Goal: Task Accomplishment & Management: Manage account settings

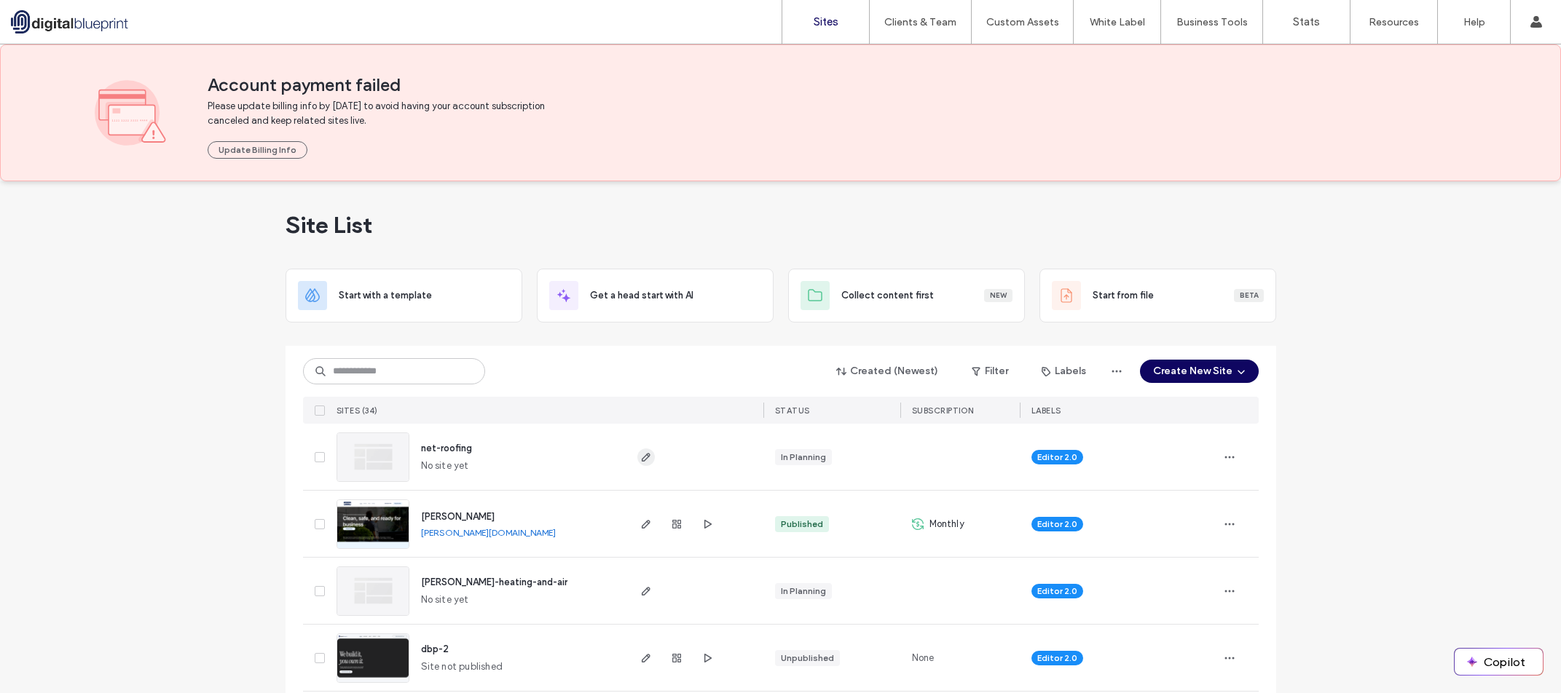
click at [646, 455] on icon "button" at bounding box center [646, 458] width 12 height 12
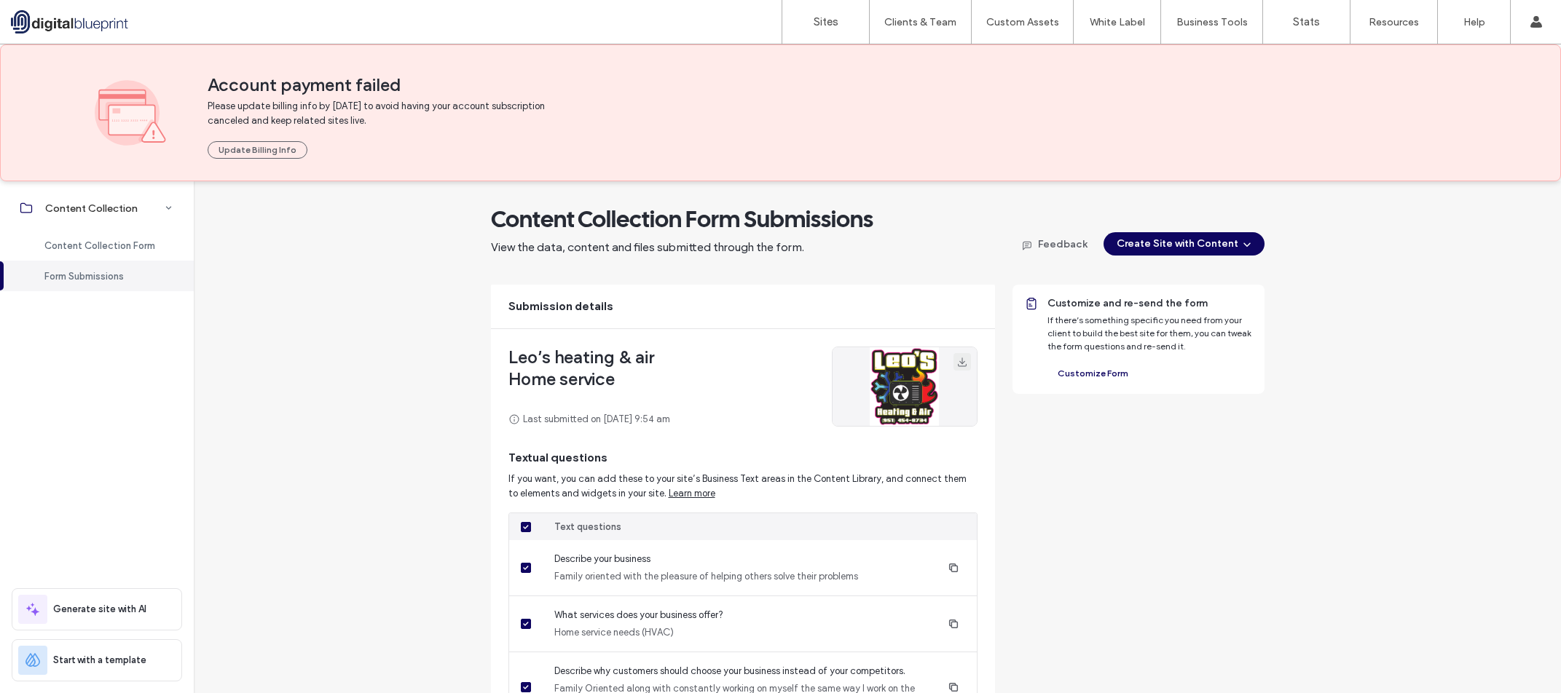
click at [956, 362] on icon "button" at bounding box center [962, 362] width 12 height 12
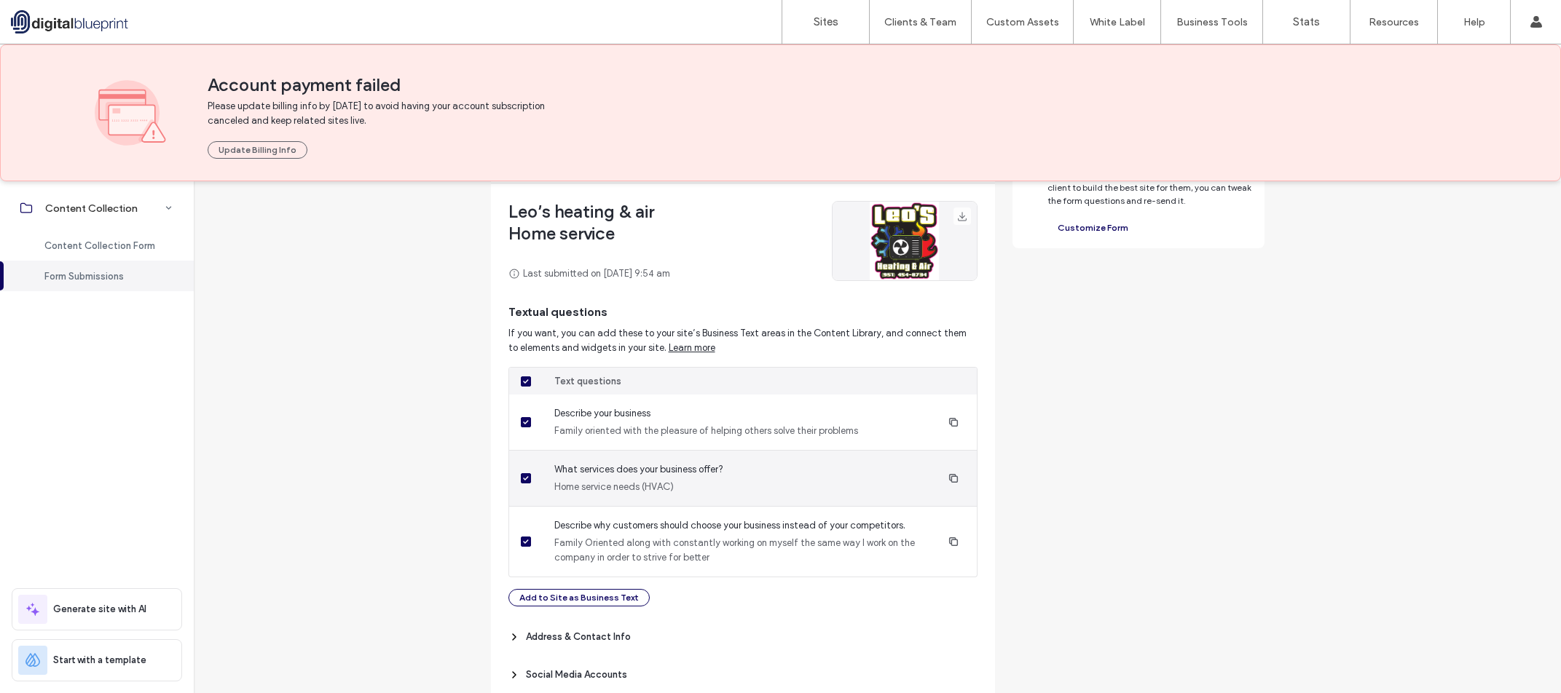
scroll to position [191, 0]
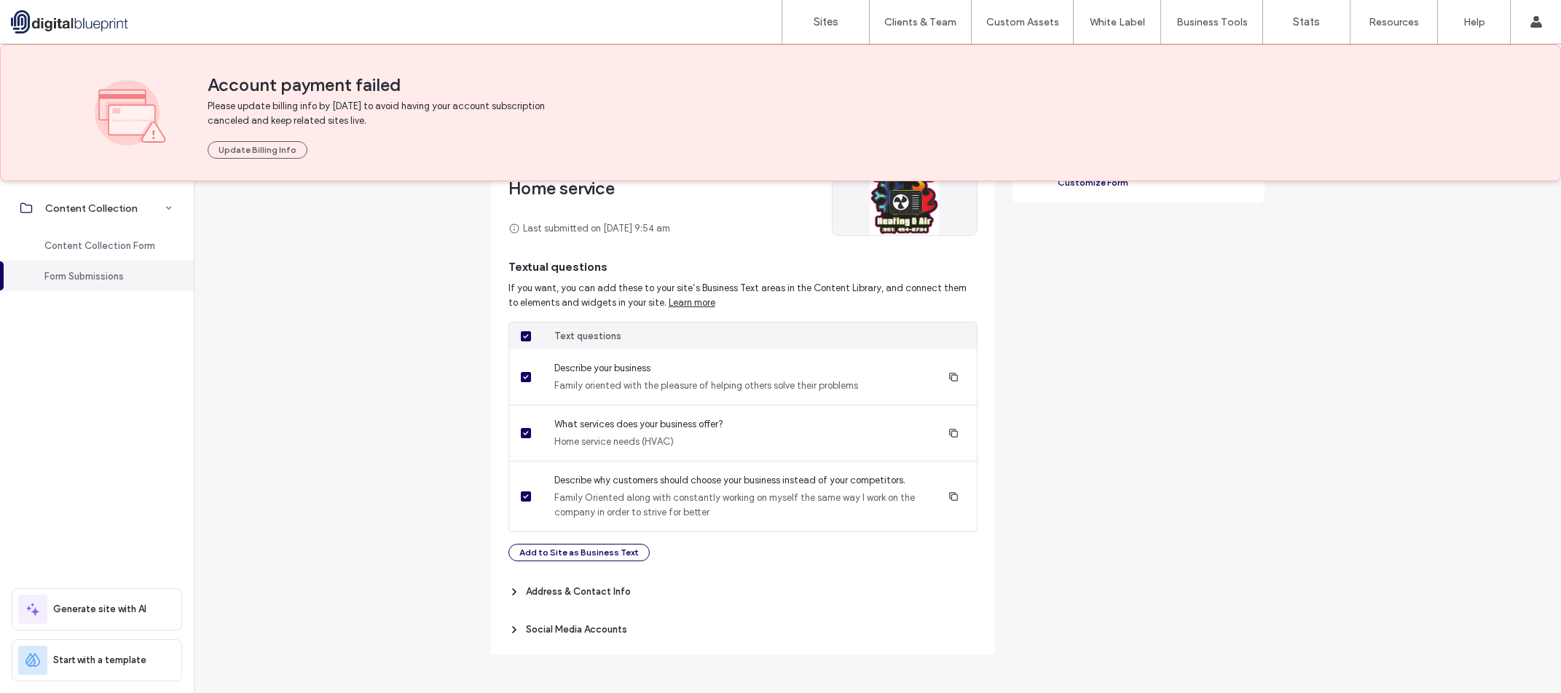
click at [608, 593] on span "Address & Contact Info" at bounding box center [578, 592] width 105 height 15
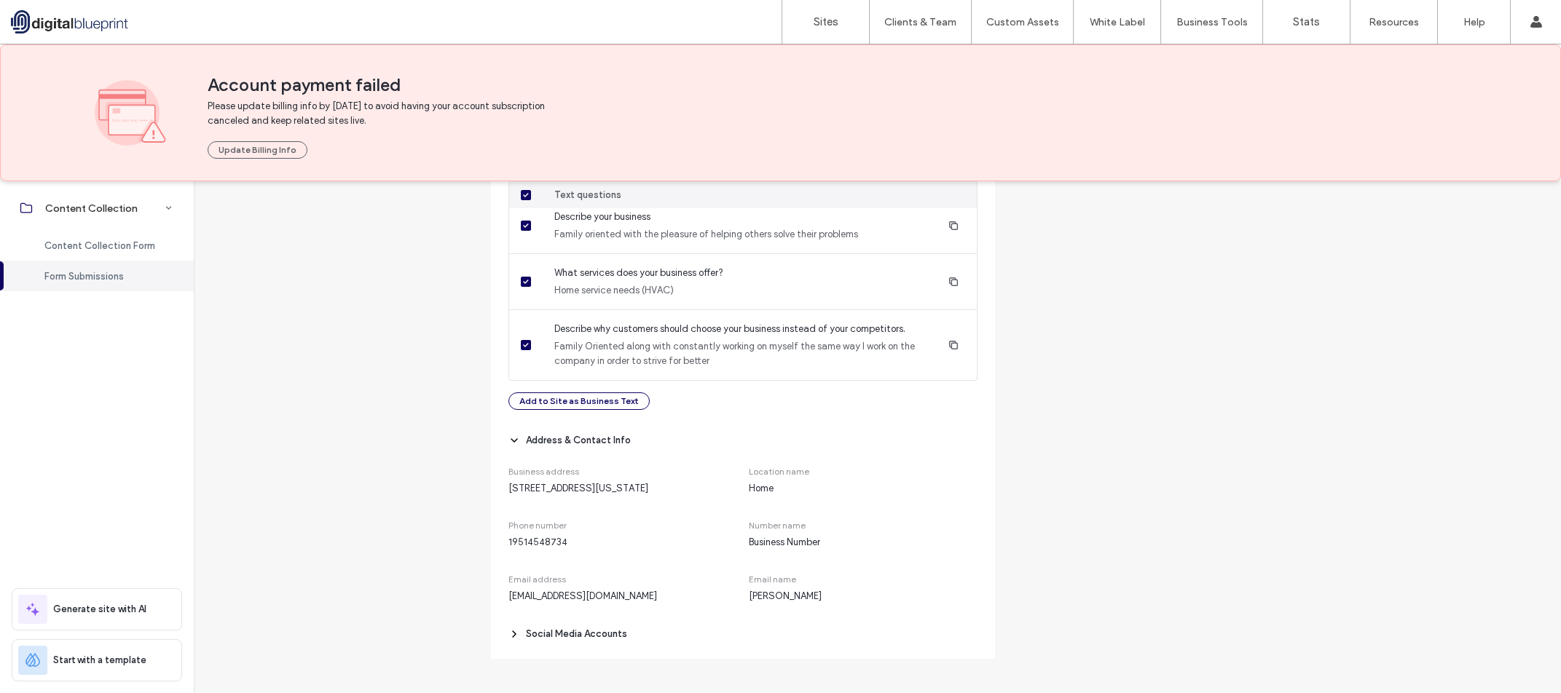
scroll to position [361, 0]
click at [604, 627] on span "Social Media Accounts" at bounding box center [576, 630] width 101 height 15
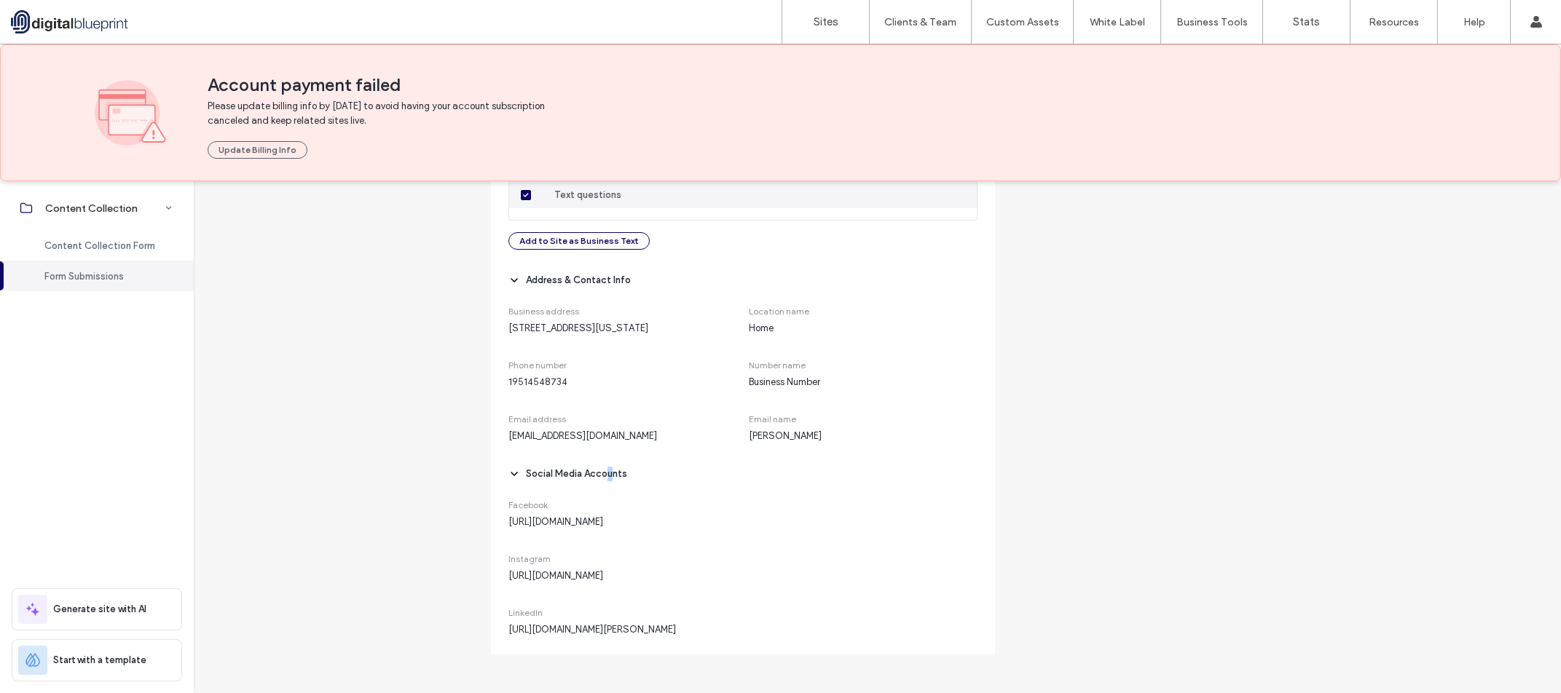
scroll to position [532, 0]
click at [419, 486] on div "Content Collection Form Submissions View the data, content and files submitted …" at bounding box center [877, 178] width 1367 height 953
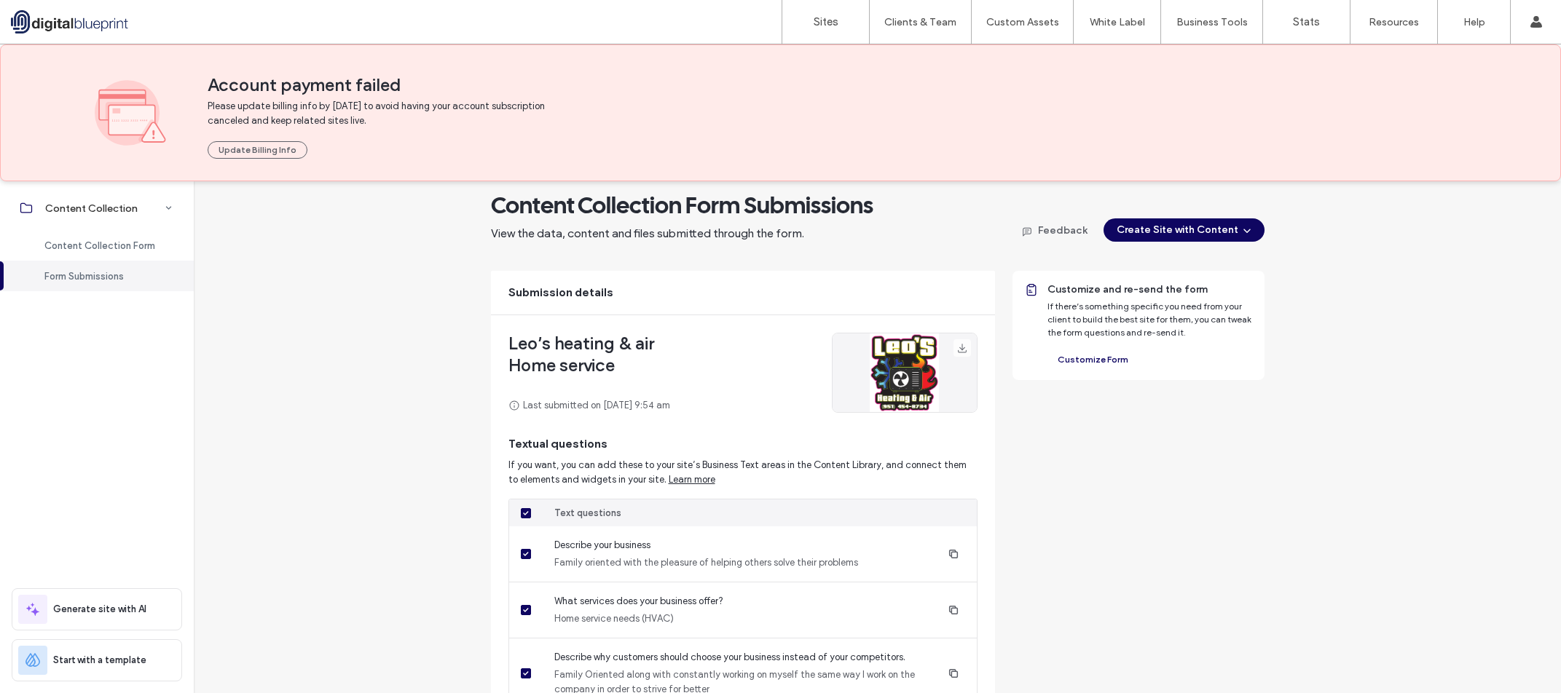
scroll to position [0, 0]
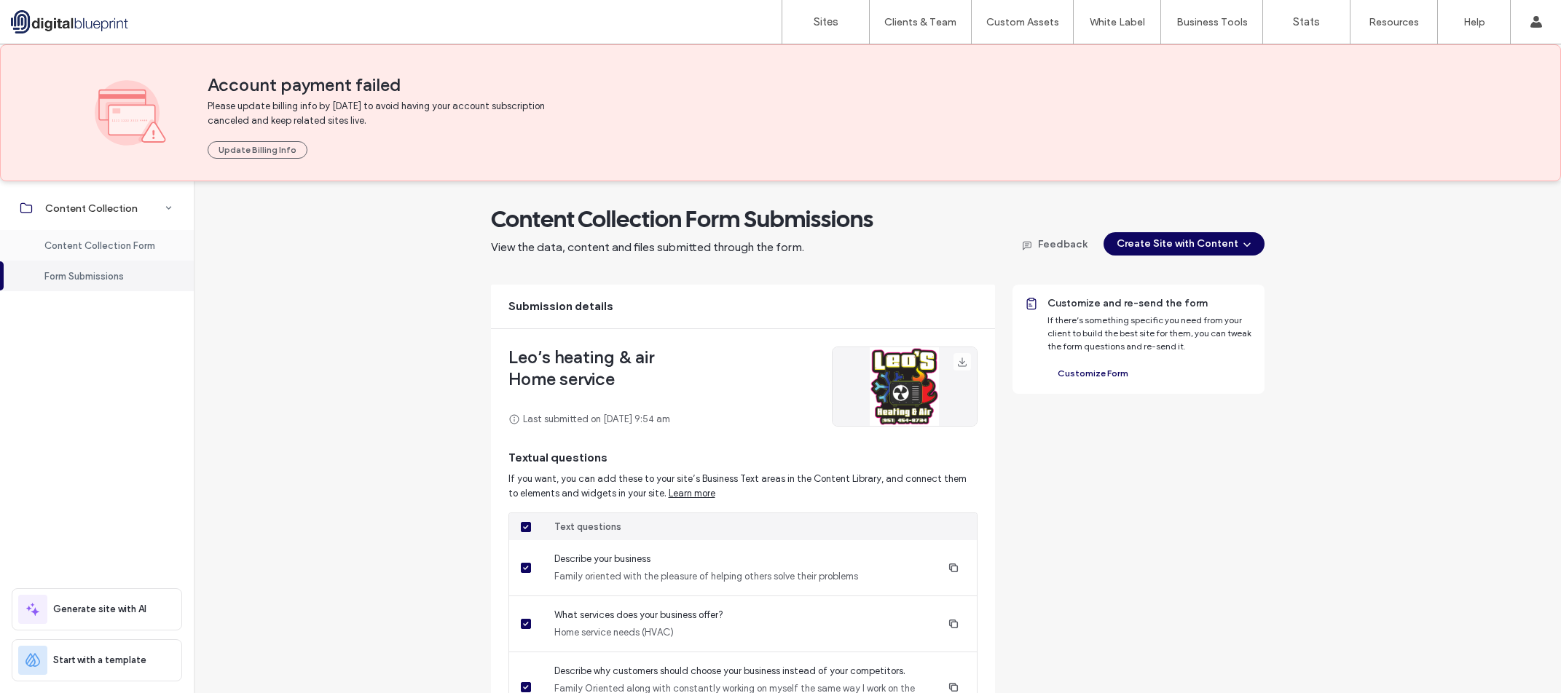
click at [120, 237] on div "Content Collection Form" at bounding box center [97, 245] width 194 height 31
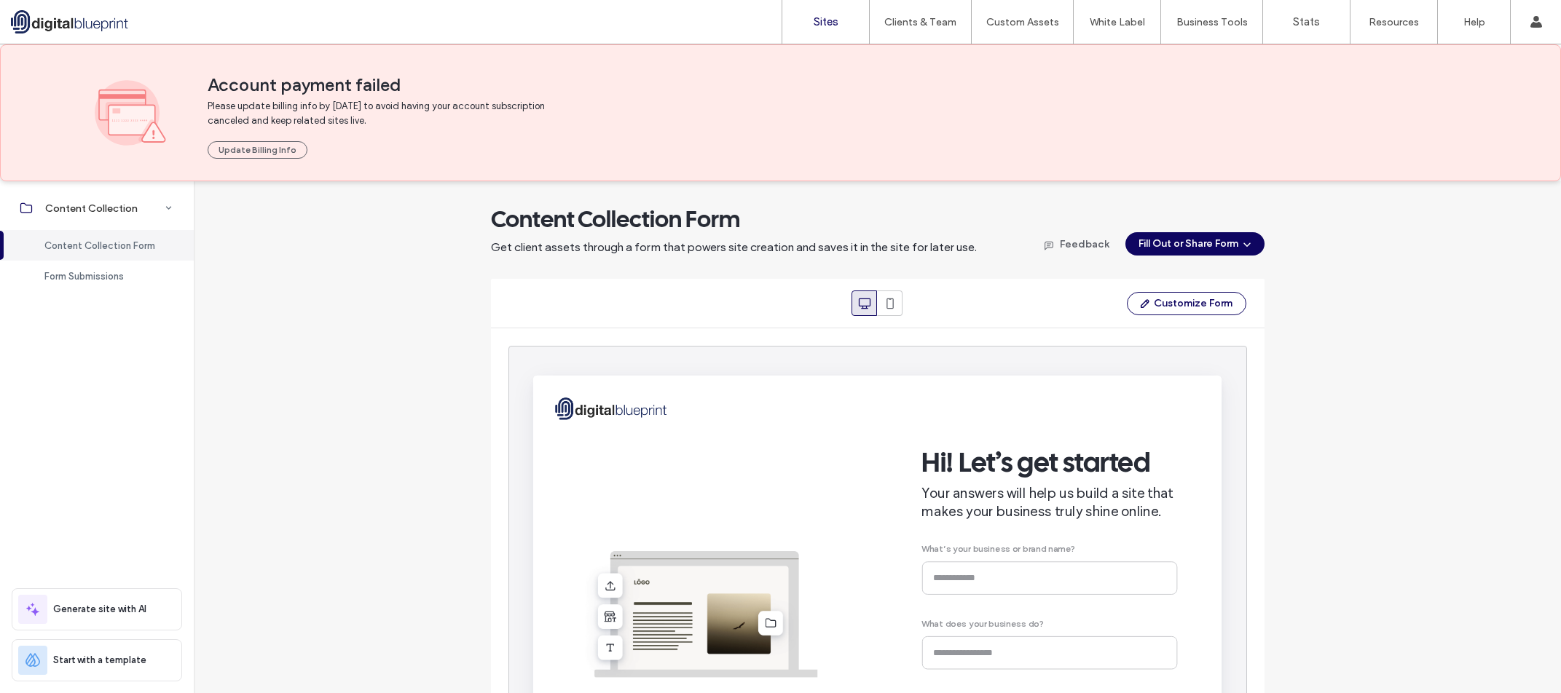
click at [833, 17] on label "Sites" at bounding box center [826, 21] width 25 height 13
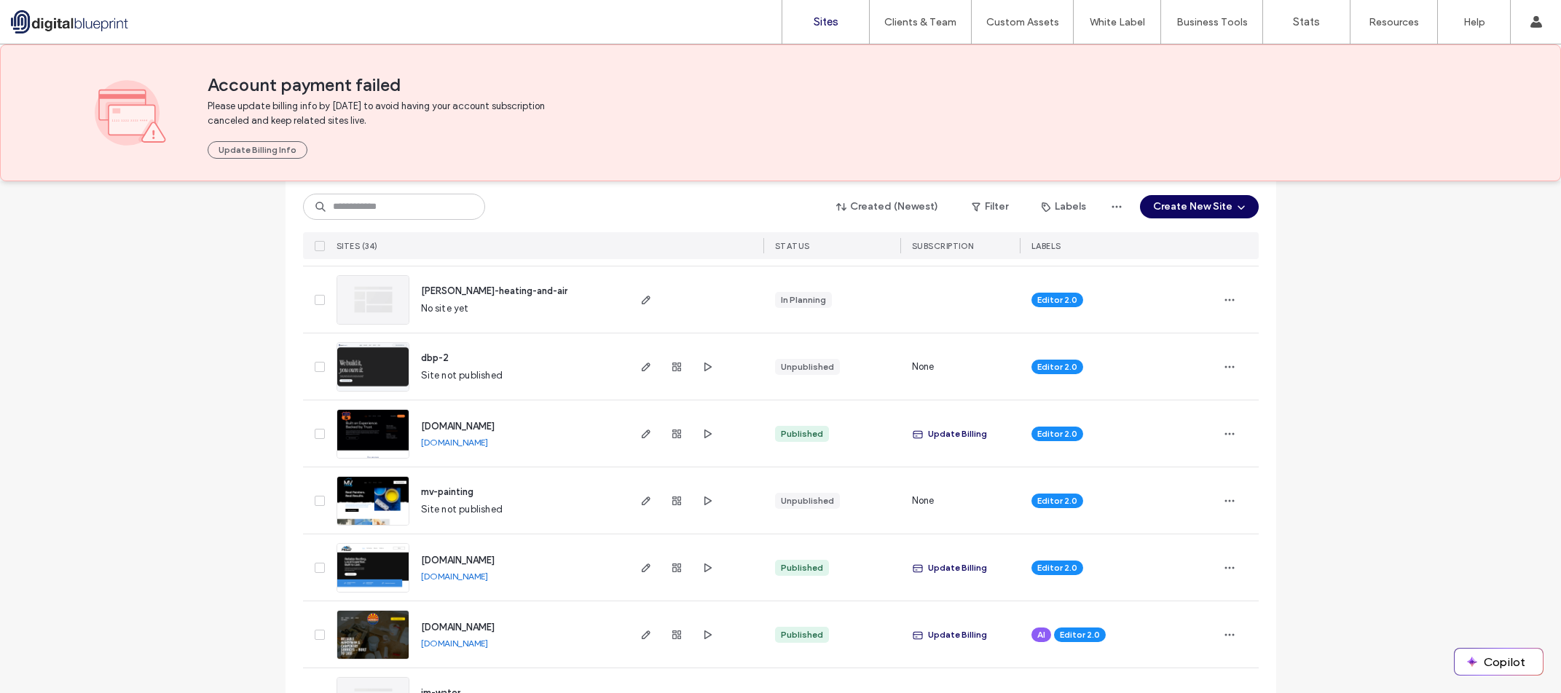
scroll to position [219, 0]
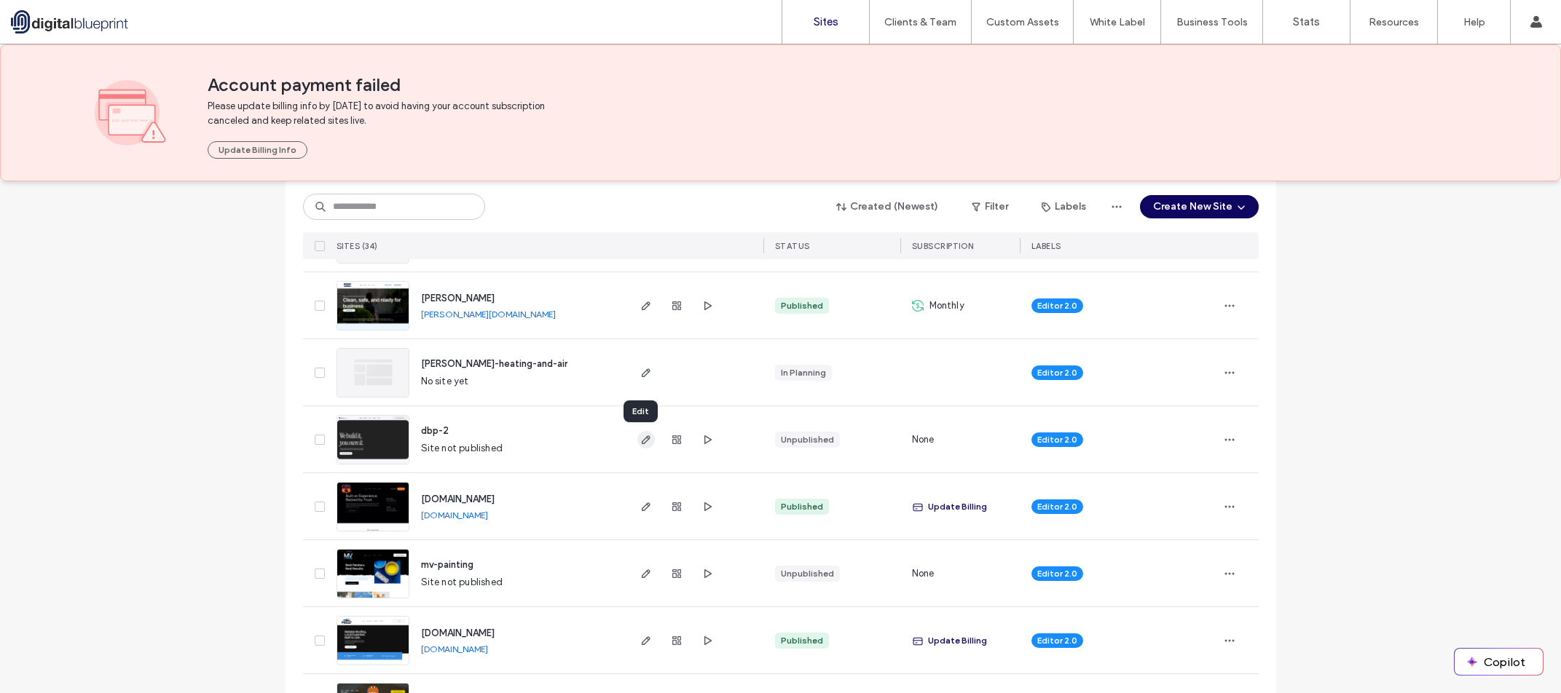
click at [645, 446] on span "button" at bounding box center [645, 439] width 17 height 17
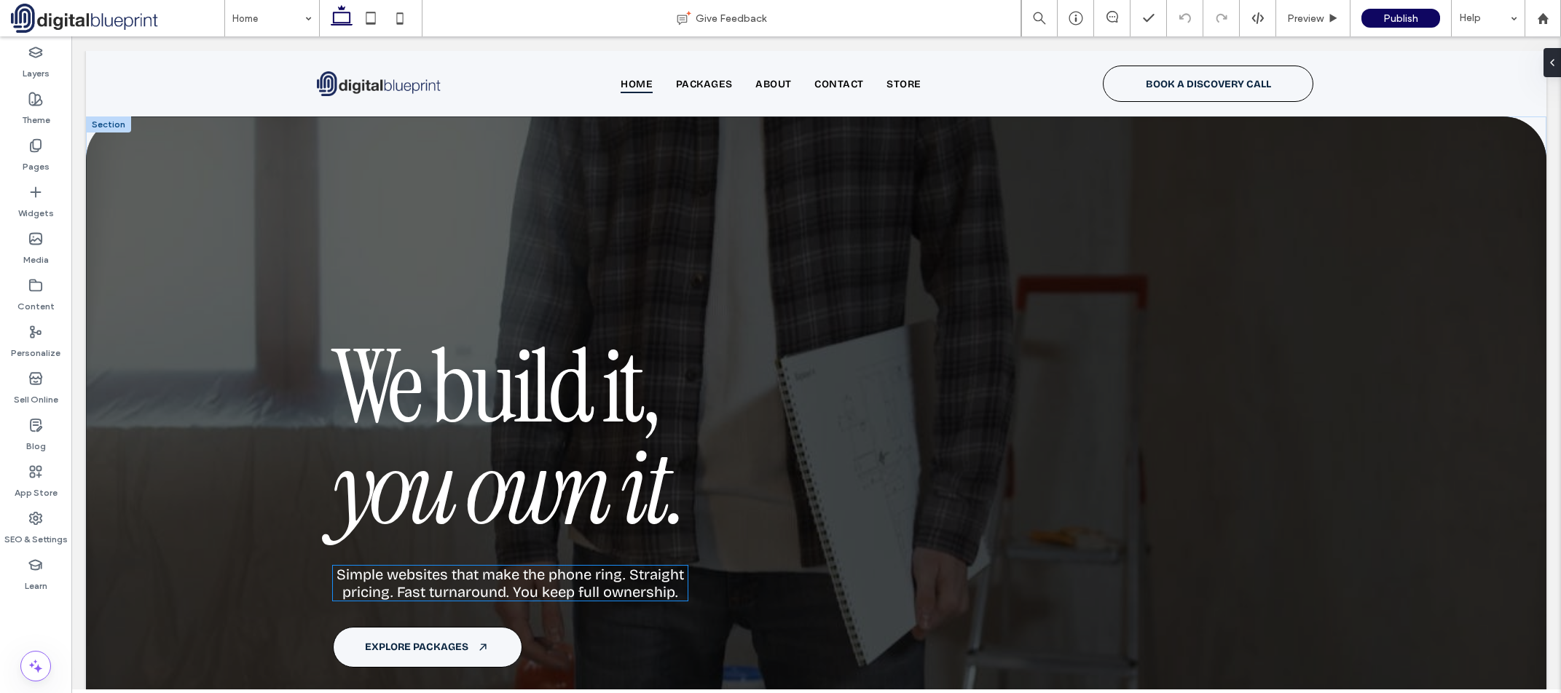
click at [590, 578] on span "Simple websites that make the phone ring. Straight pricing. Fast turnaround. Yo…" at bounding box center [510, 583] width 347 height 35
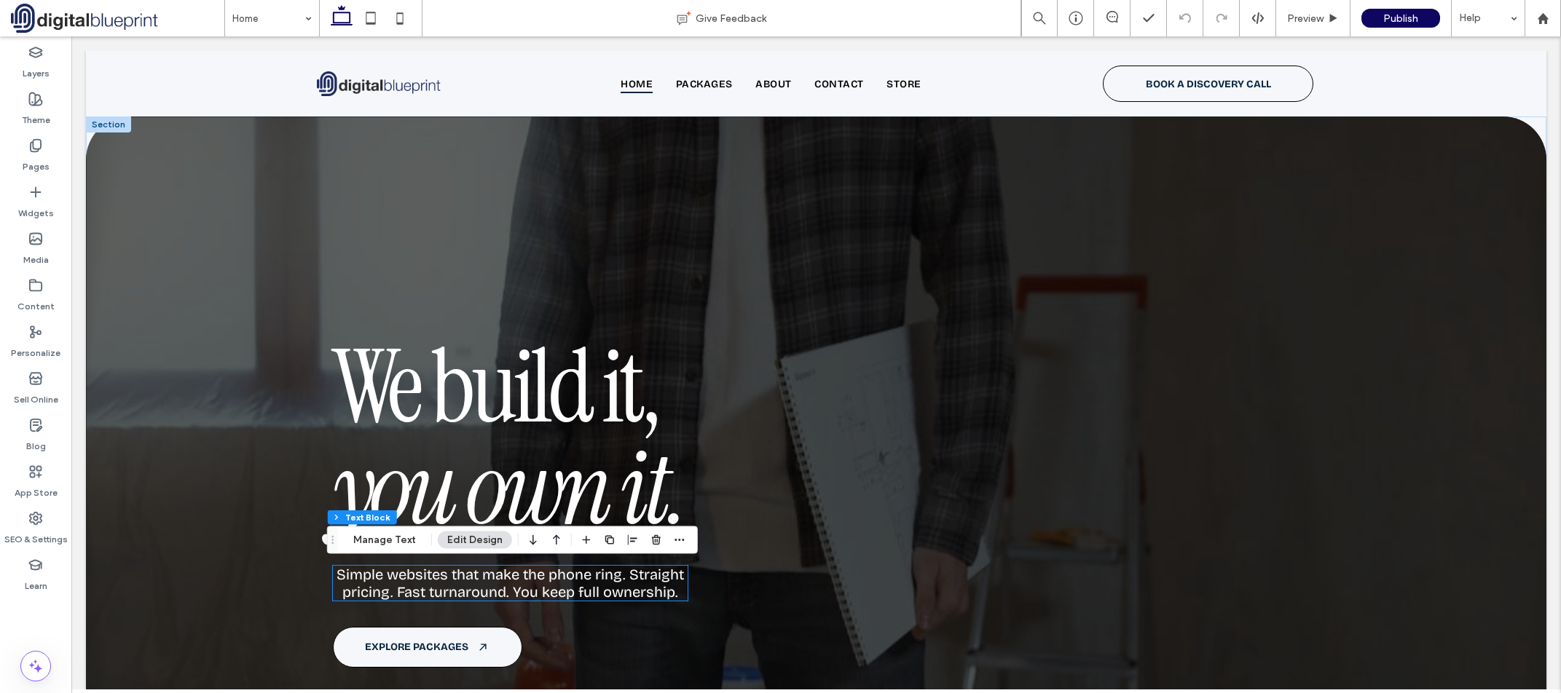
click at [590, 579] on div "Simple websites that make the phone ring. Straight pricing. Fast turnaround. Yo…" at bounding box center [510, 583] width 355 height 35
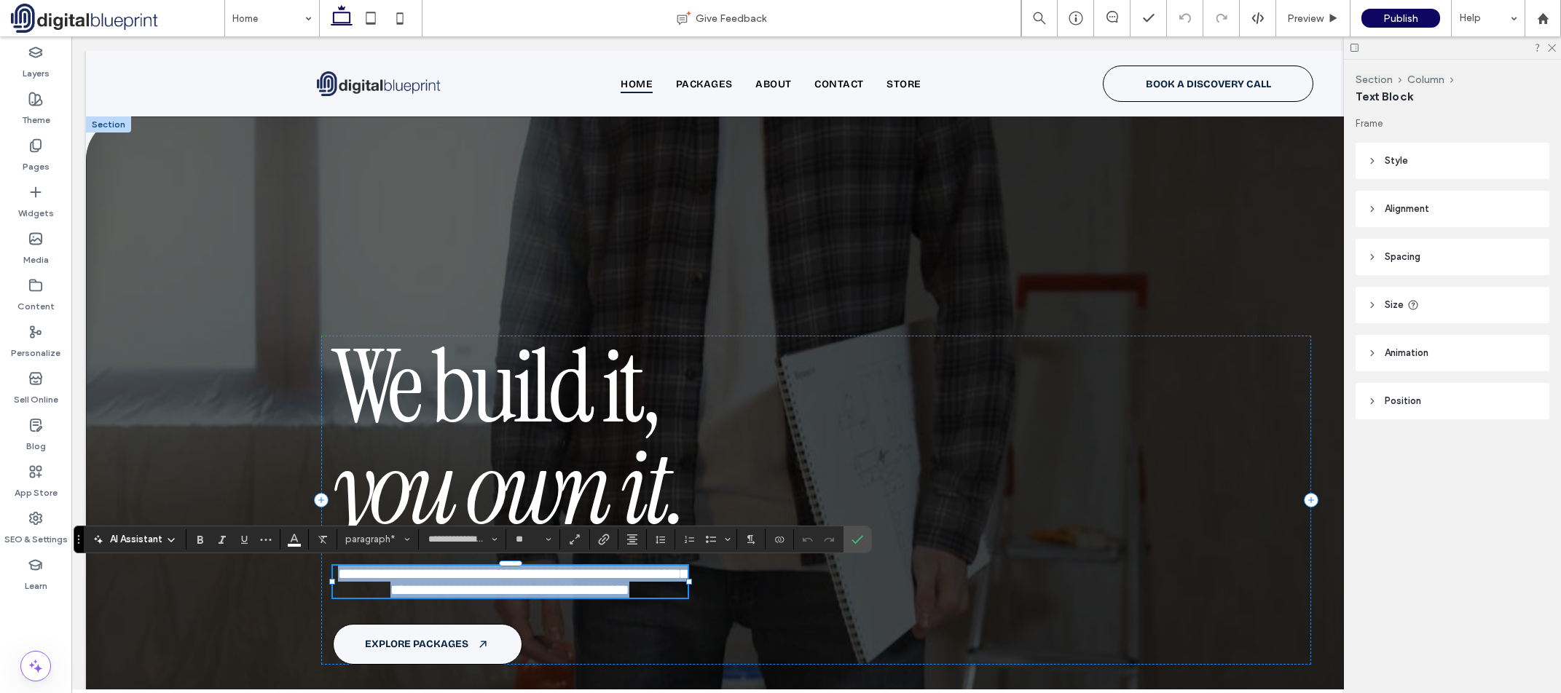
click at [412, 592] on span "**********" at bounding box center [513, 582] width 350 height 31
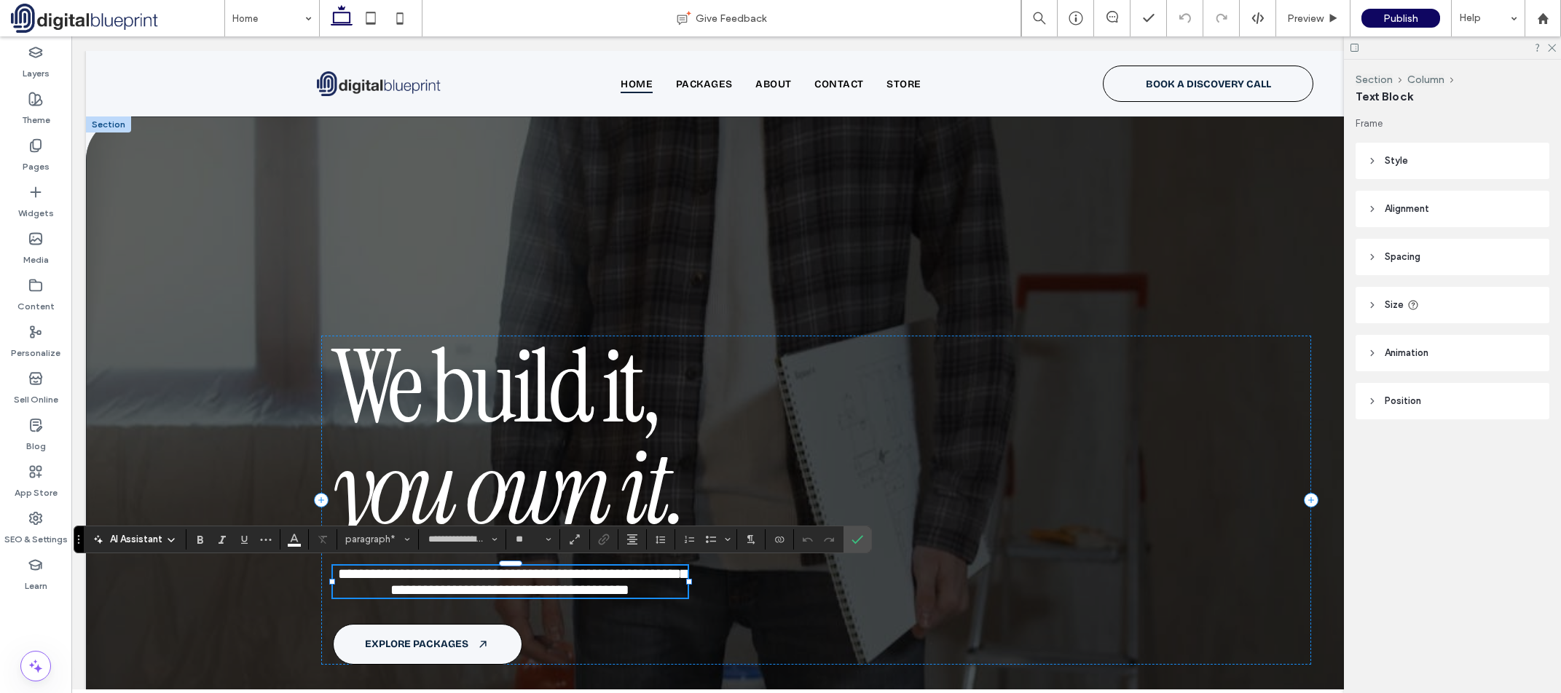
click at [336, 587] on p "**********" at bounding box center [510, 582] width 355 height 32
click at [630, 544] on use "Alignment" at bounding box center [632, 540] width 10 height 10
click at [653, 442] on label "ui.textEditor.alignment.left" at bounding box center [646, 452] width 51 height 21
click at [857, 538] on icon "Confirm" at bounding box center [858, 540] width 12 height 12
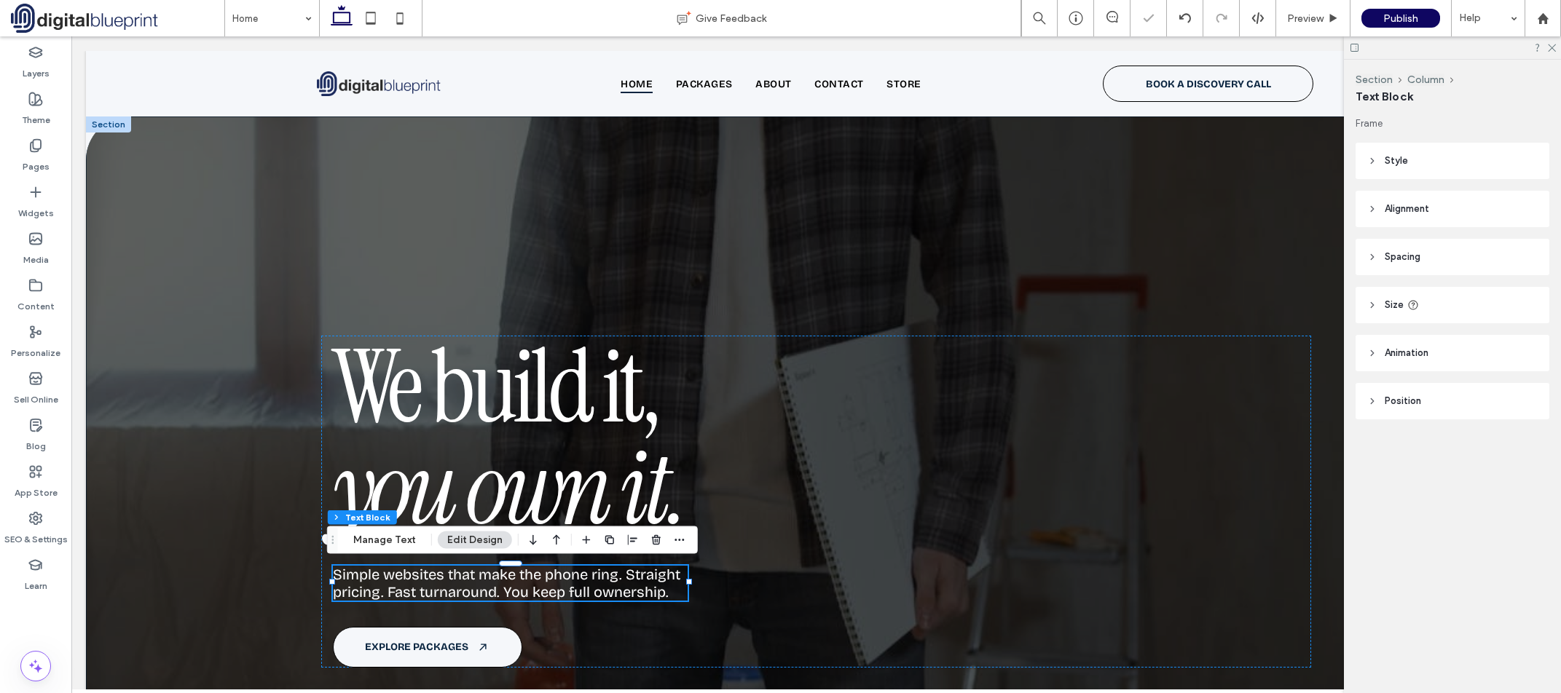
click at [1270, 215] on div "We build it, you own it. Simple websites that make the phone ring. Straight pri…" at bounding box center [816, 436] width 1049 height 639
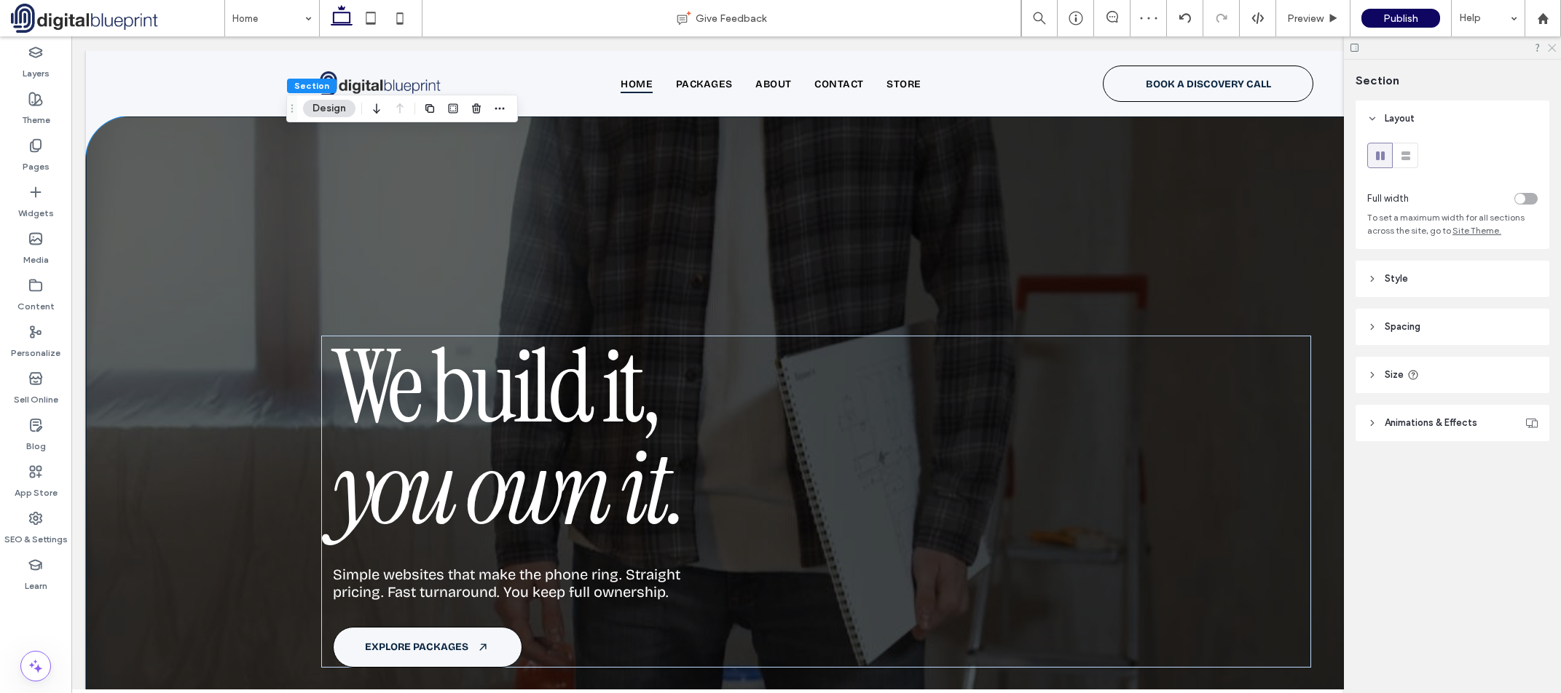
click at [1549, 47] on icon at bounding box center [1550, 46] width 9 height 9
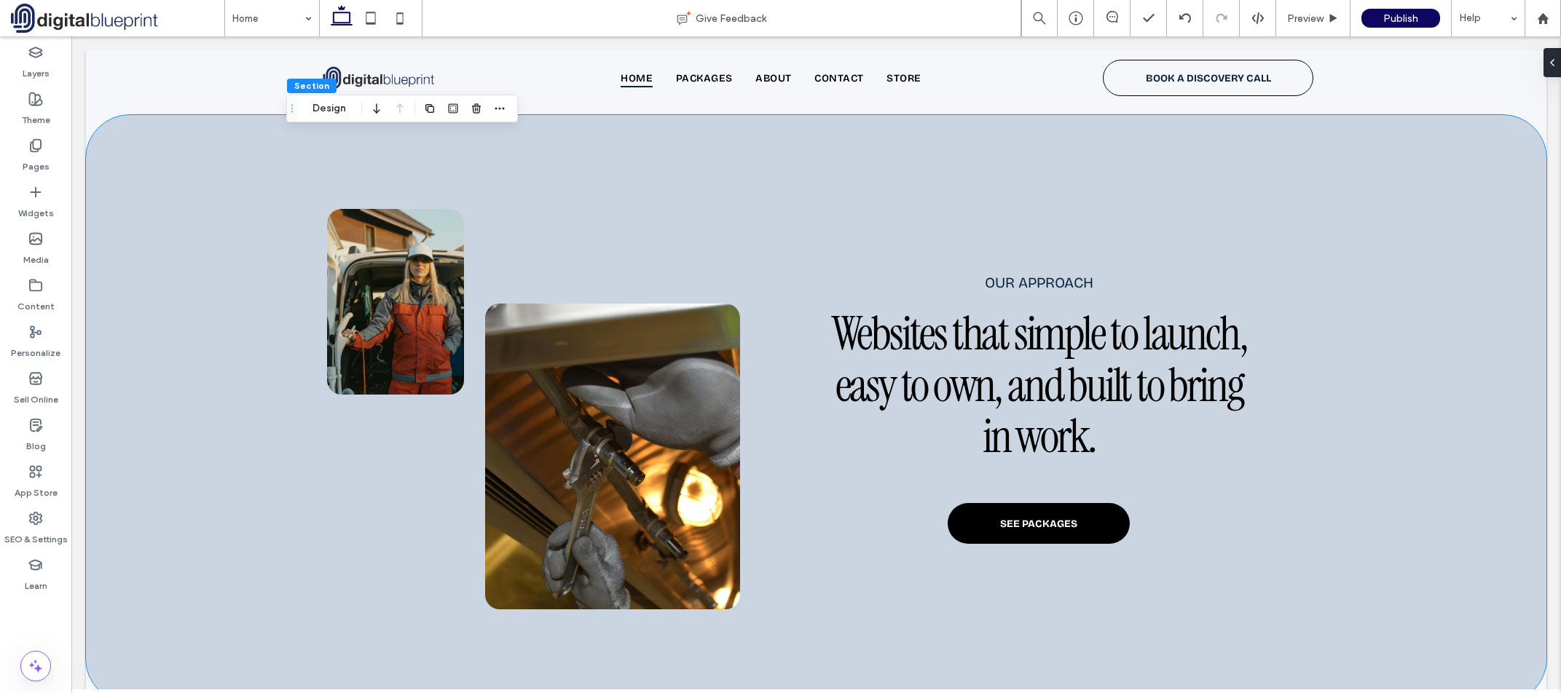
scroll to position [2975, 0]
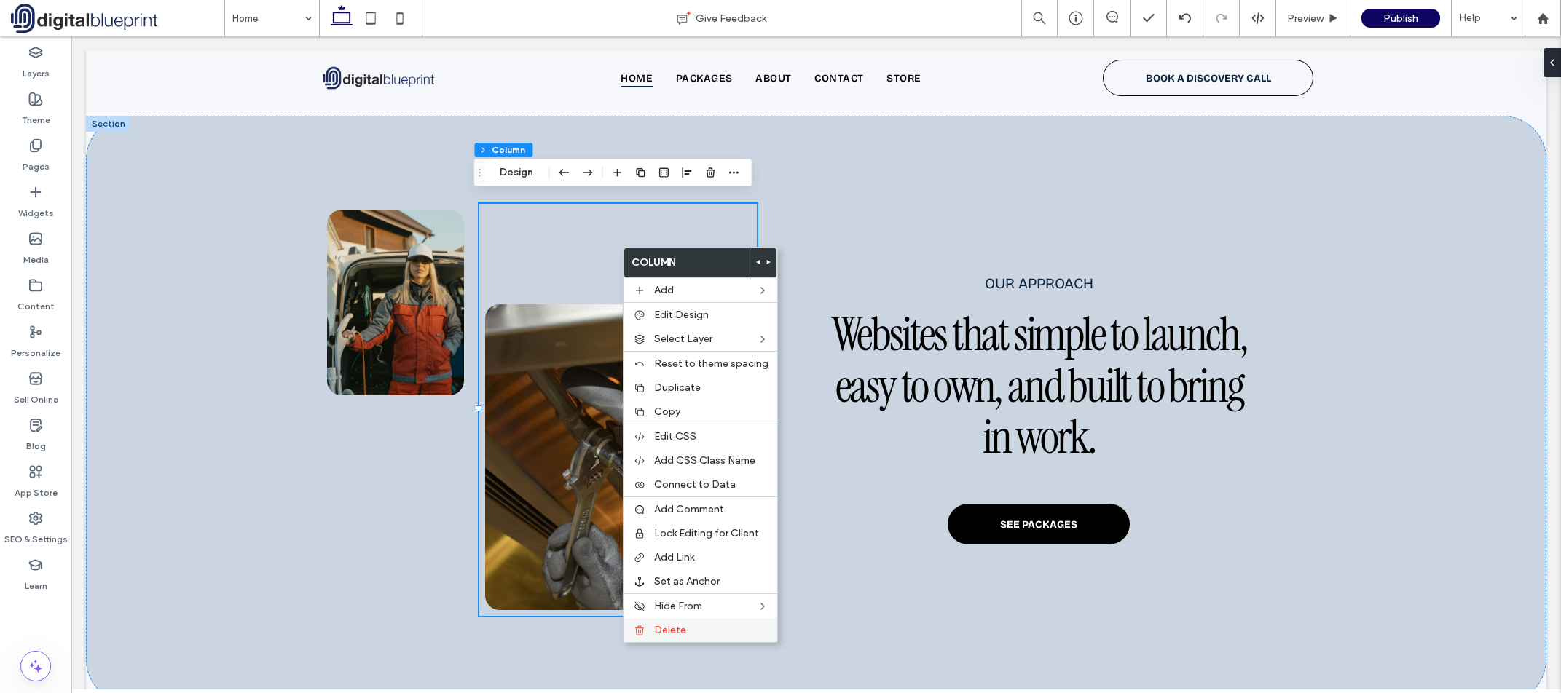
click at [651, 626] on div "Delete" at bounding box center [701, 630] width 154 height 24
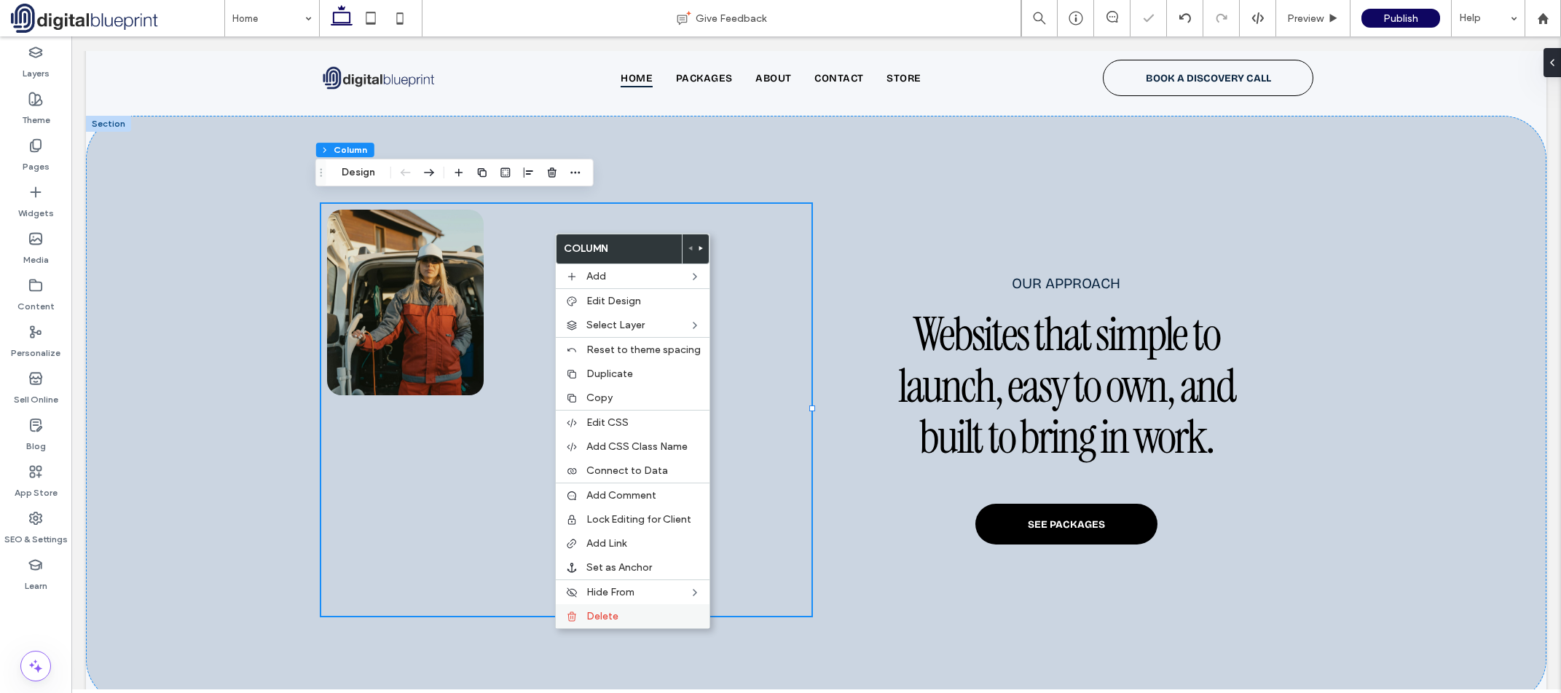
click at [603, 605] on div "Delete" at bounding box center [633, 617] width 154 height 24
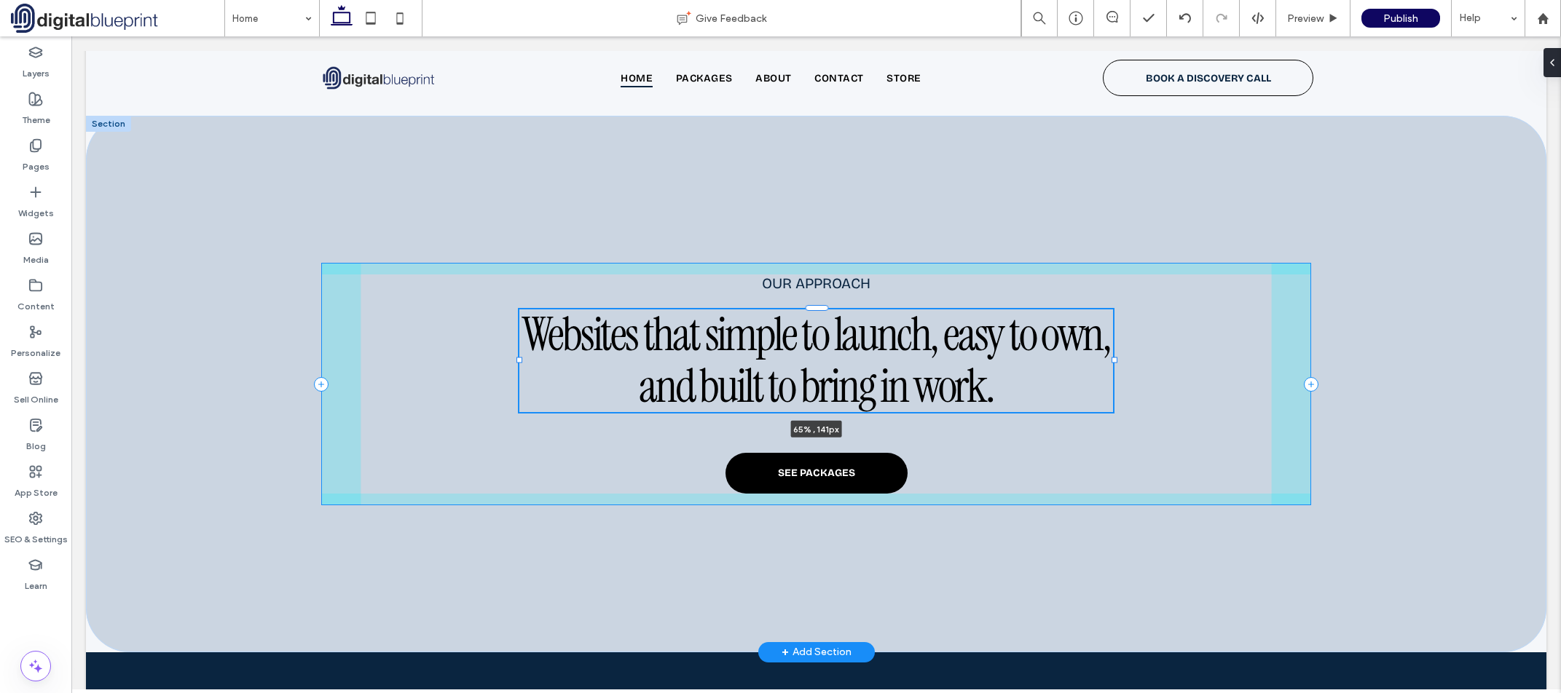
drag, startPoint x: 1222, startPoint y: 355, endPoint x: 1108, endPoint y: 354, distance: 113.6
click at [1112, 358] on div at bounding box center [1115, 361] width 6 height 6
type input "**"
type input "****"
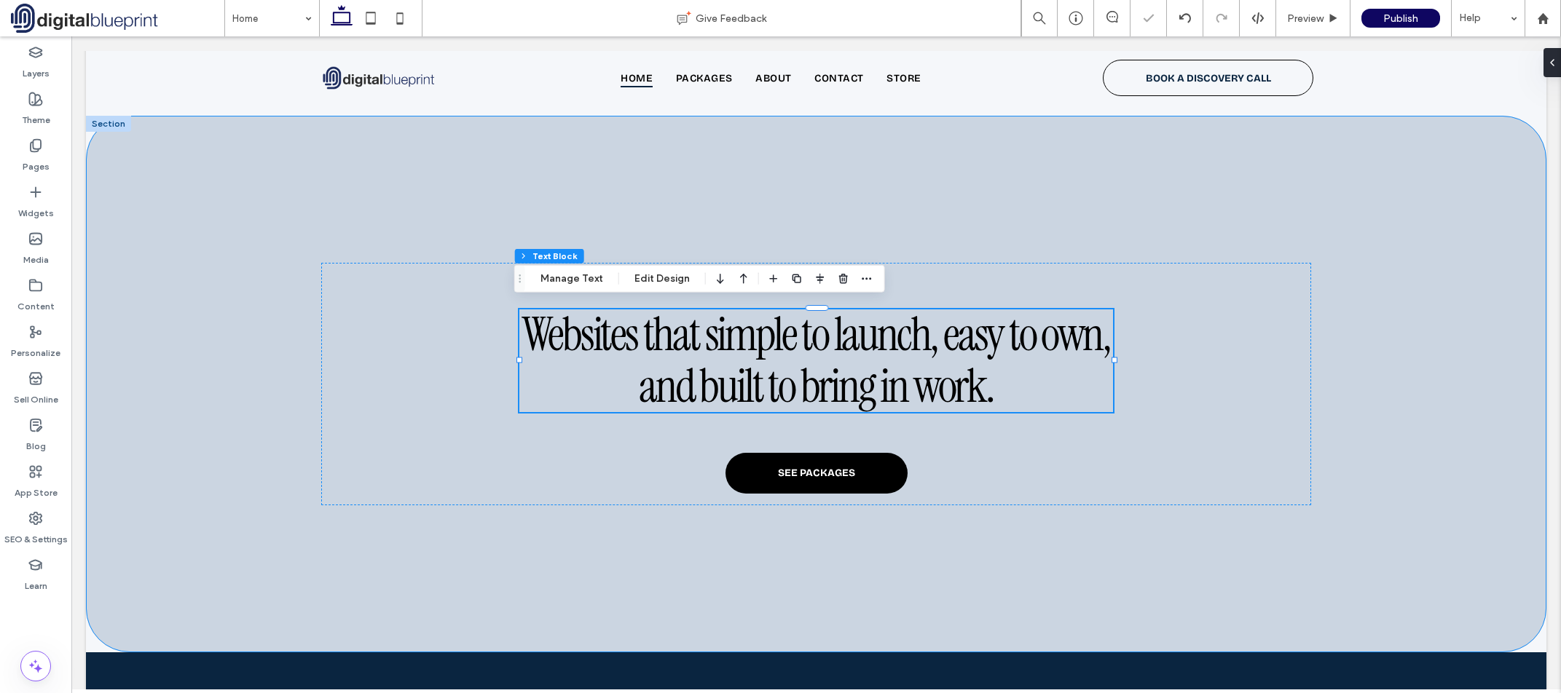
click at [1428, 396] on div "our approach Websites that simple to launch, easy to own, and built to bring in…" at bounding box center [816, 384] width 1461 height 537
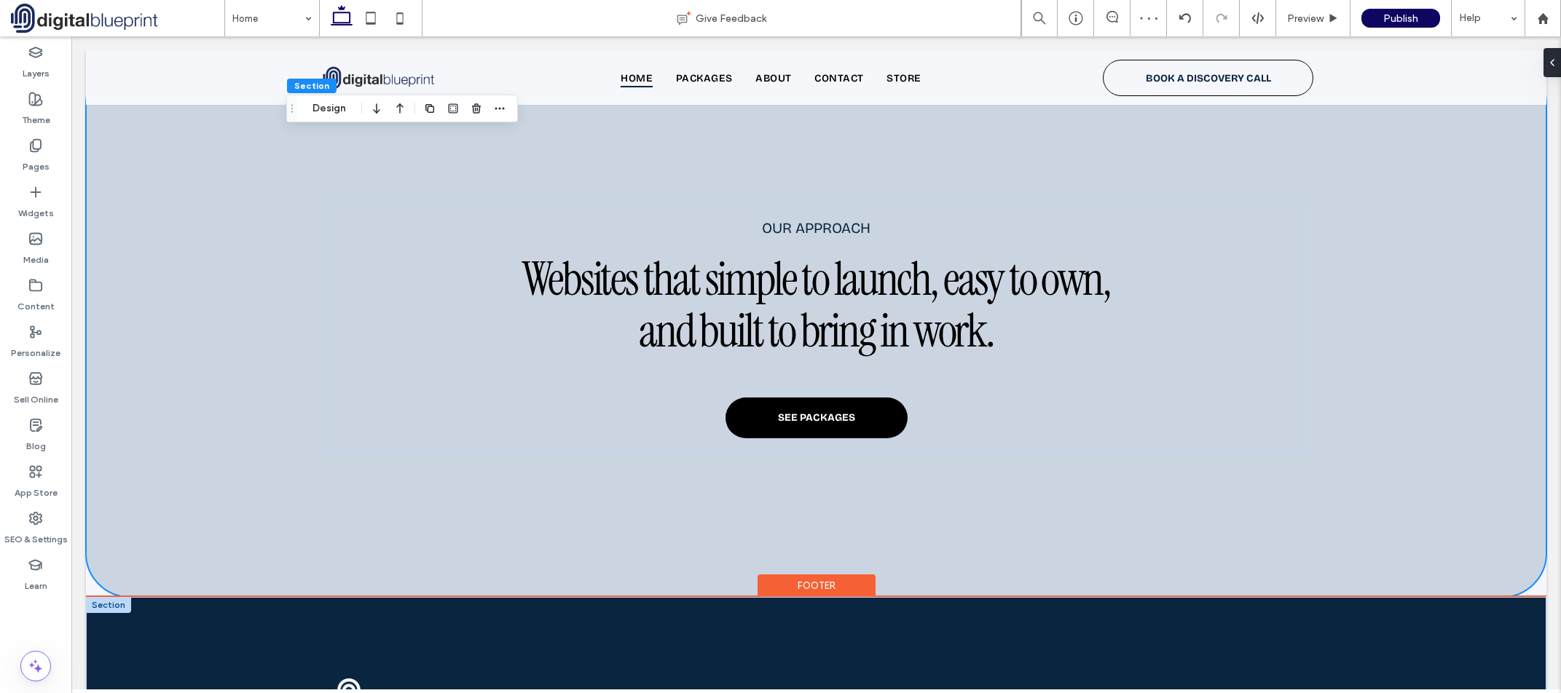
scroll to position [3048, 0]
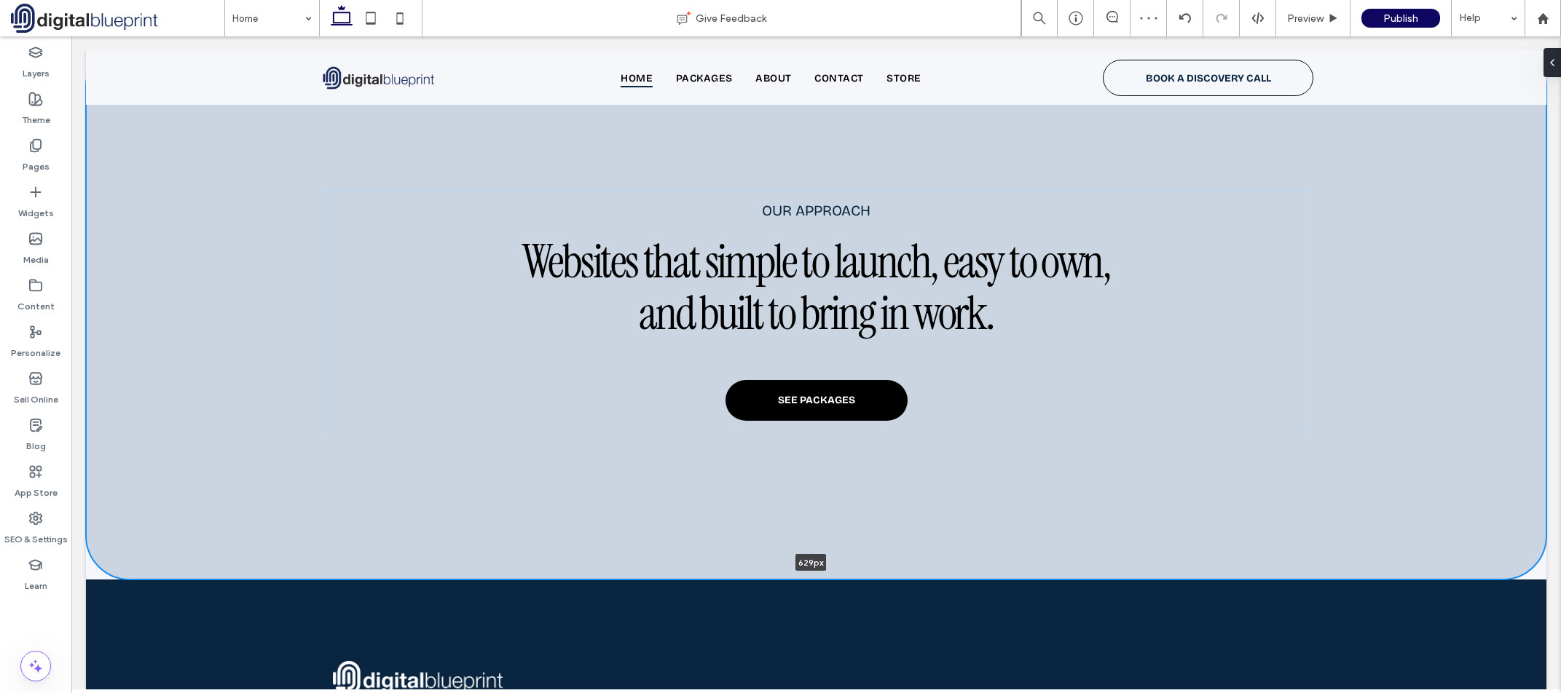
drag, startPoint x: 500, startPoint y: 573, endPoint x: 507, endPoint y: 506, distance: 67.4
click at [508, 495] on div "our approach Websites that simple to launch, easy to own, and built to bring in…" at bounding box center [816, 311] width 1461 height 537
type input "***"
click at [501, 509] on div "our approach Websites that simple to launch, easy to own, and built to bring in…" at bounding box center [816, 311] width 1049 height 537
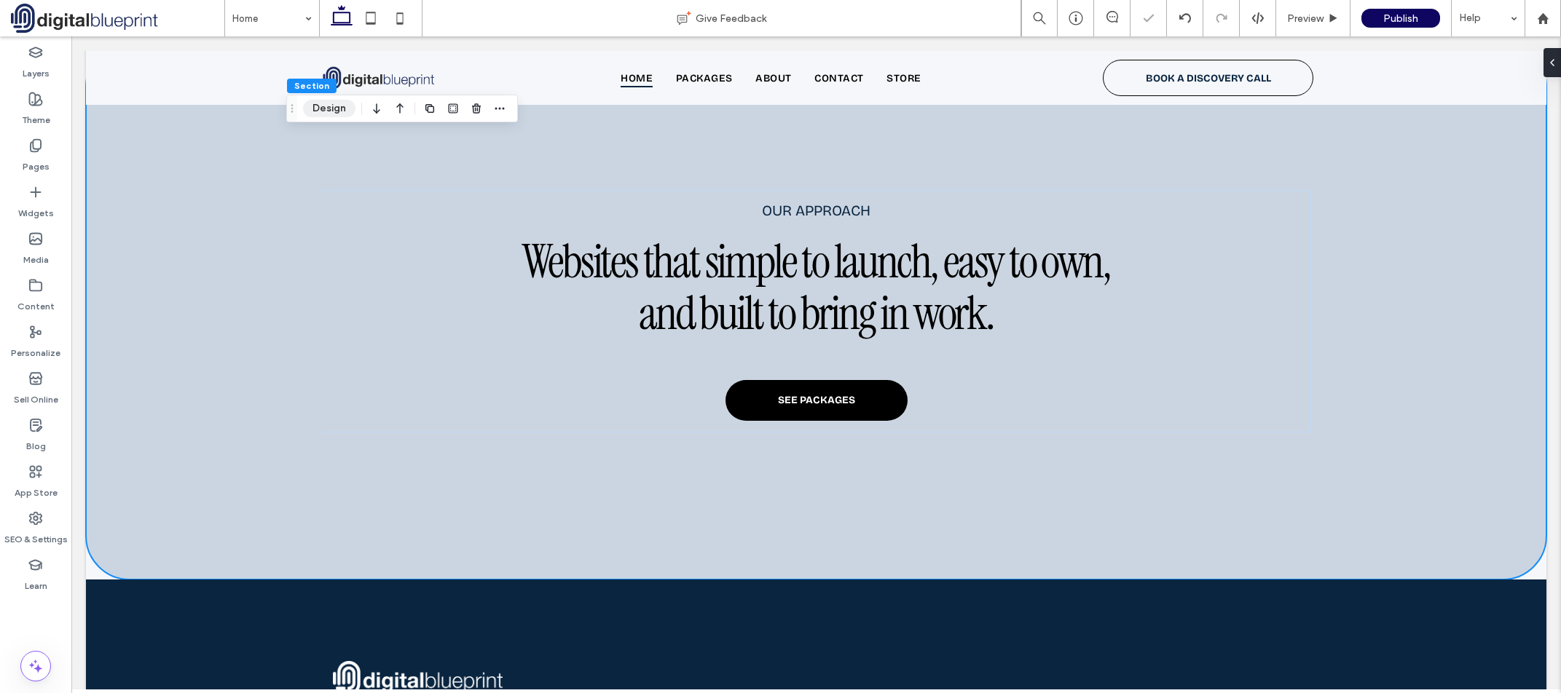
click at [323, 109] on button "Design" at bounding box center [329, 108] width 52 height 17
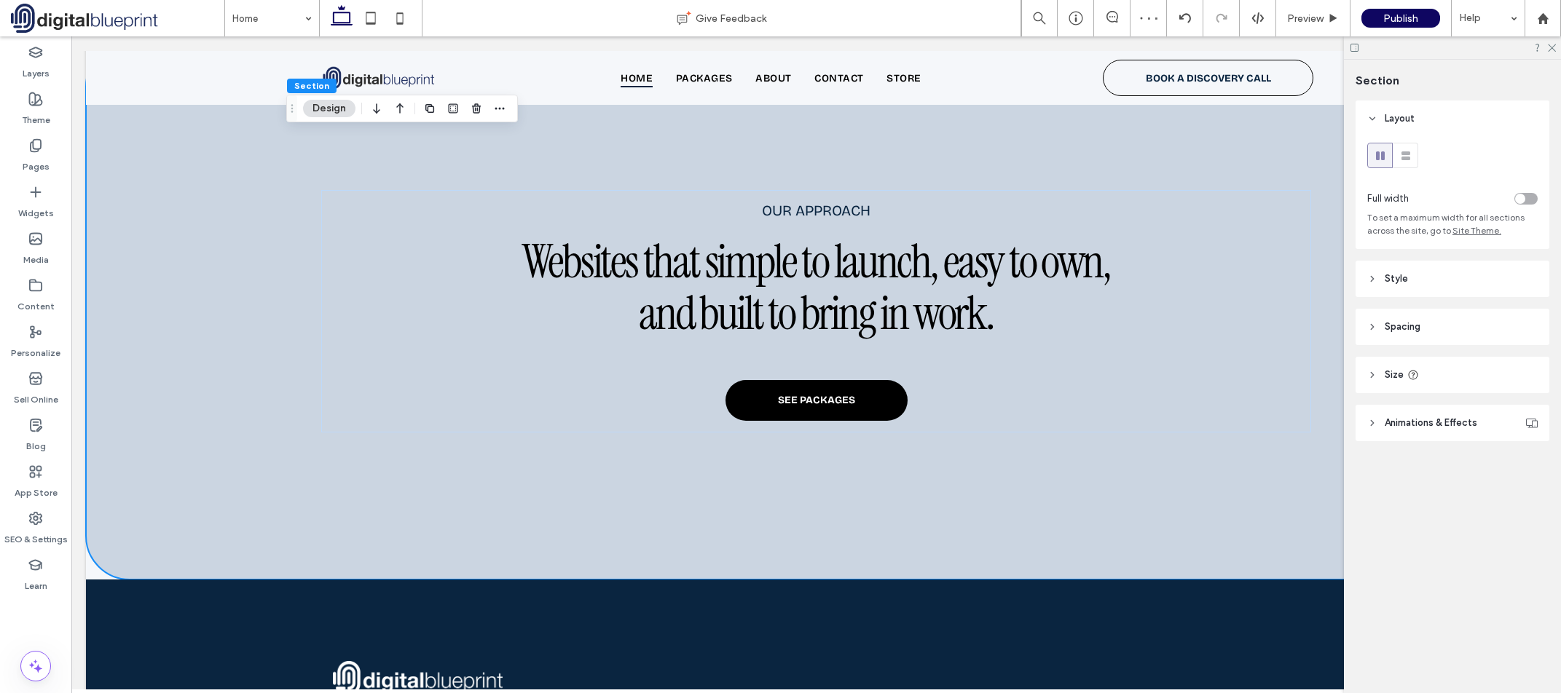
click at [1389, 328] on span "Spacing" at bounding box center [1403, 327] width 36 height 15
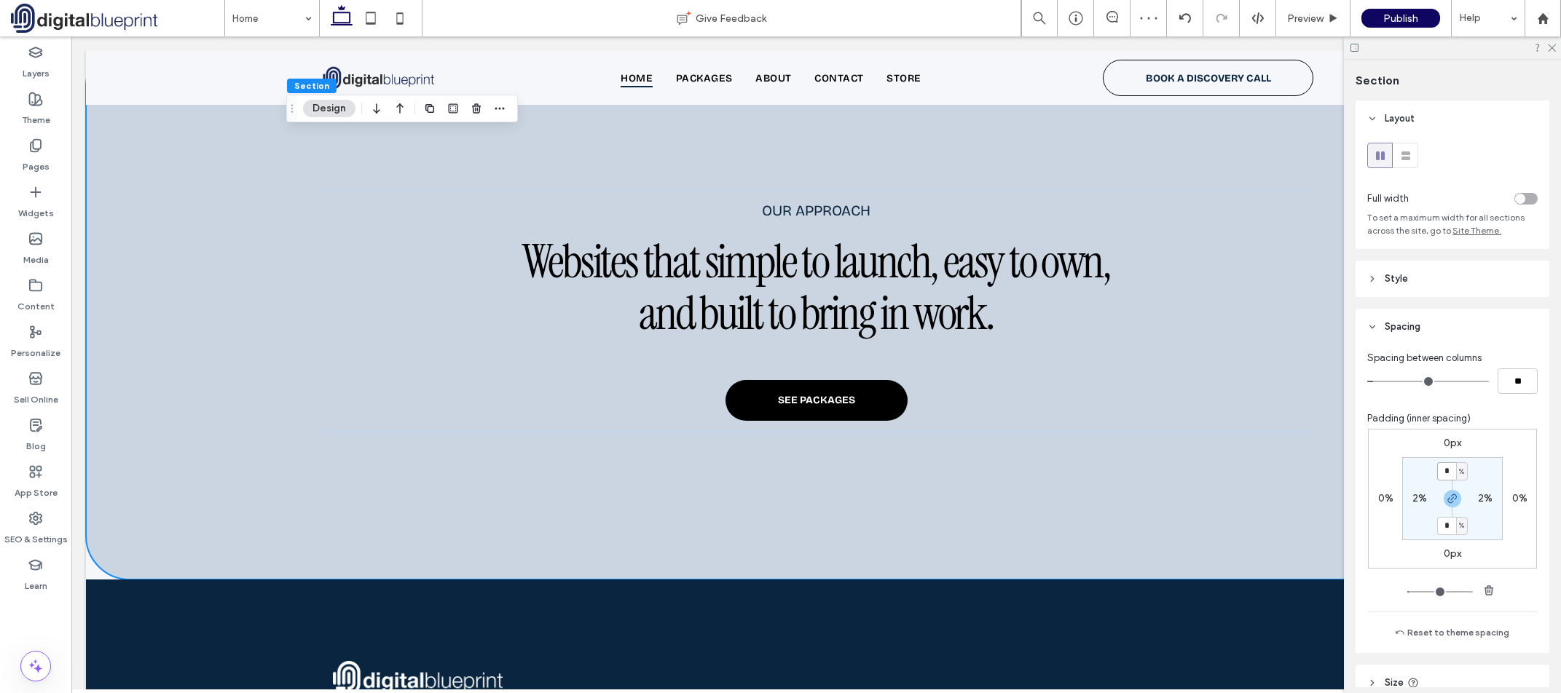
click at [1444, 476] on input "*" at bounding box center [1446, 472] width 19 height 18
type input "*"
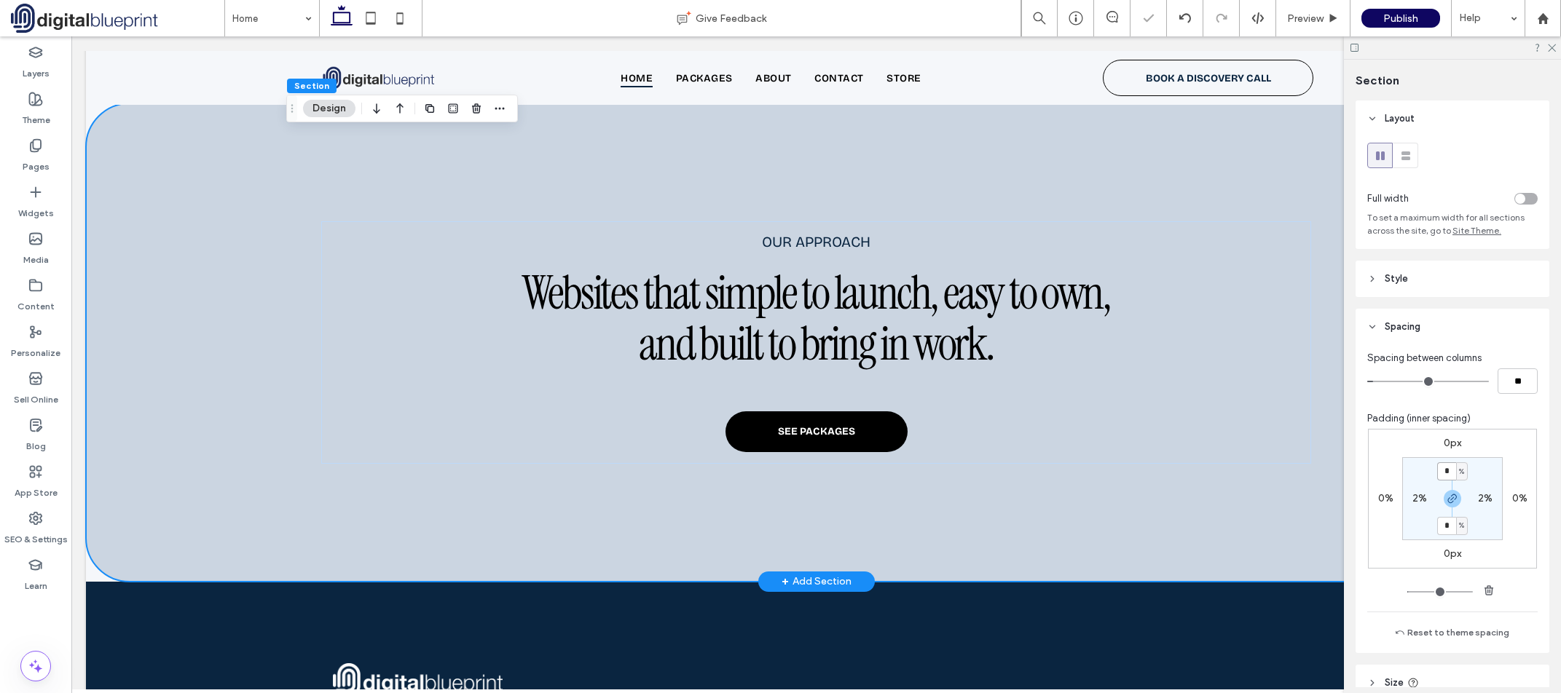
scroll to position [2902, 0]
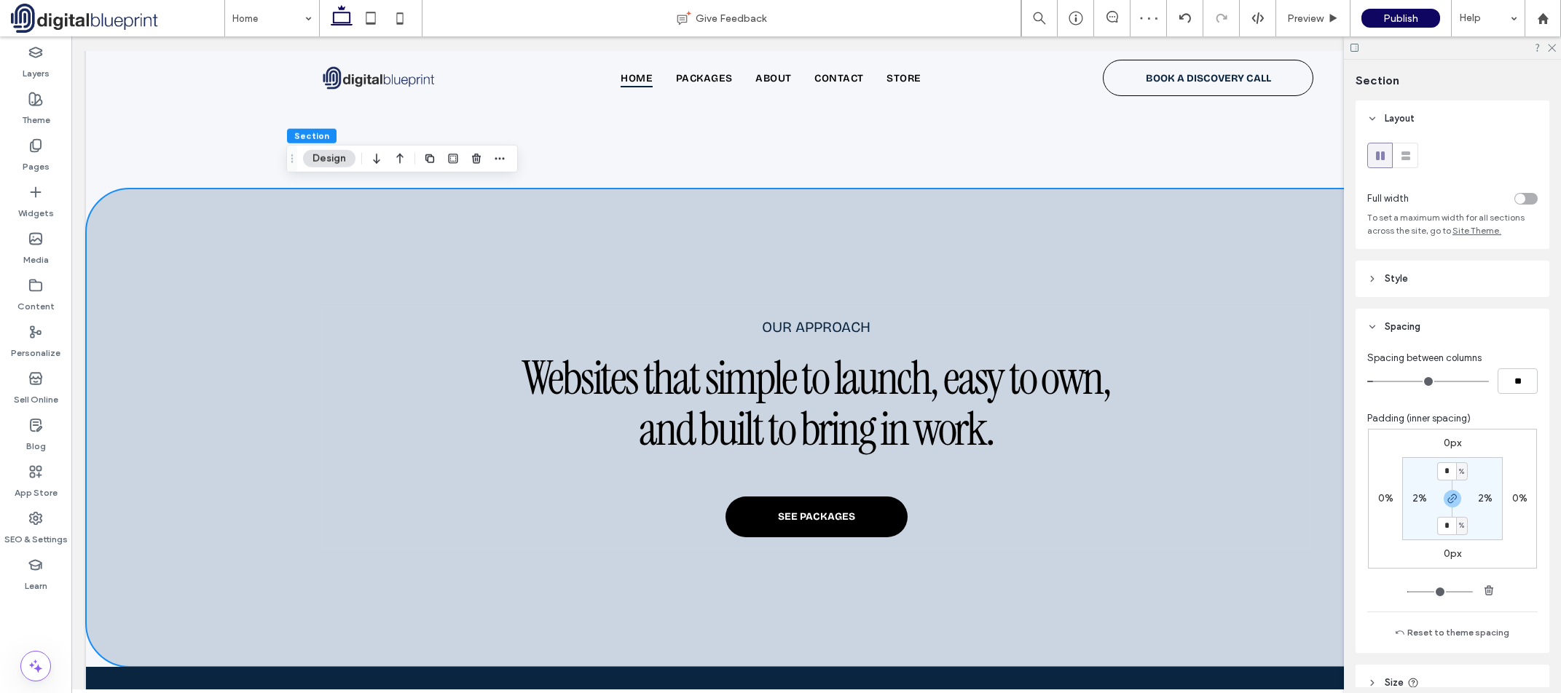
drag, startPoint x: 1546, startPoint y: 50, endPoint x: 1559, endPoint y: 47, distance: 13.4
click at [1547, 50] on div at bounding box center [1452, 47] width 217 height 23
click at [1558, 47] on div at bounding box center [1452, 47] width 217 height 23
drag, startPoint x: 1554, startPoint y: 45, endPoint x: 1288, endPoint y: 192, distance: 303.5
click at [1554, 45] on icon at bounding box center [1550, 46] width 9 height 9
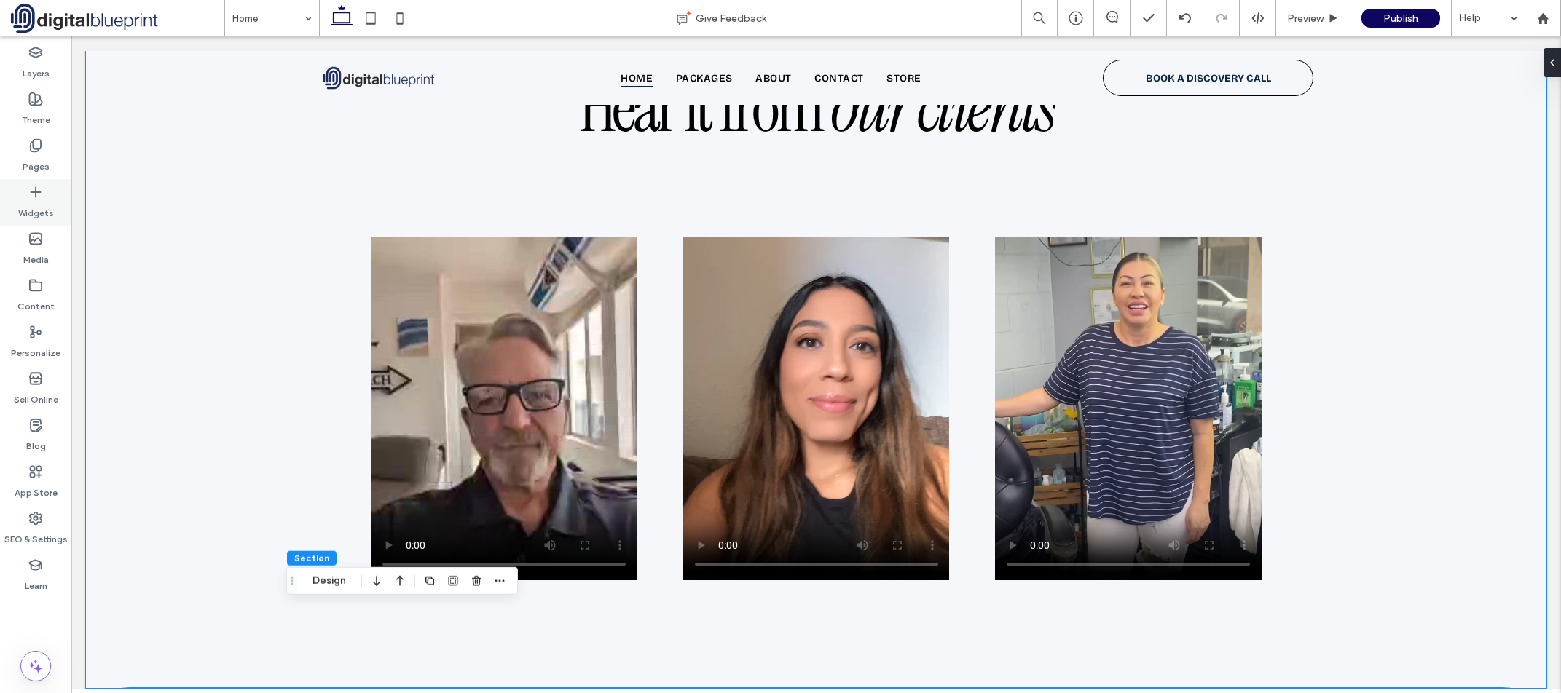
scroll to position [2261, 0]
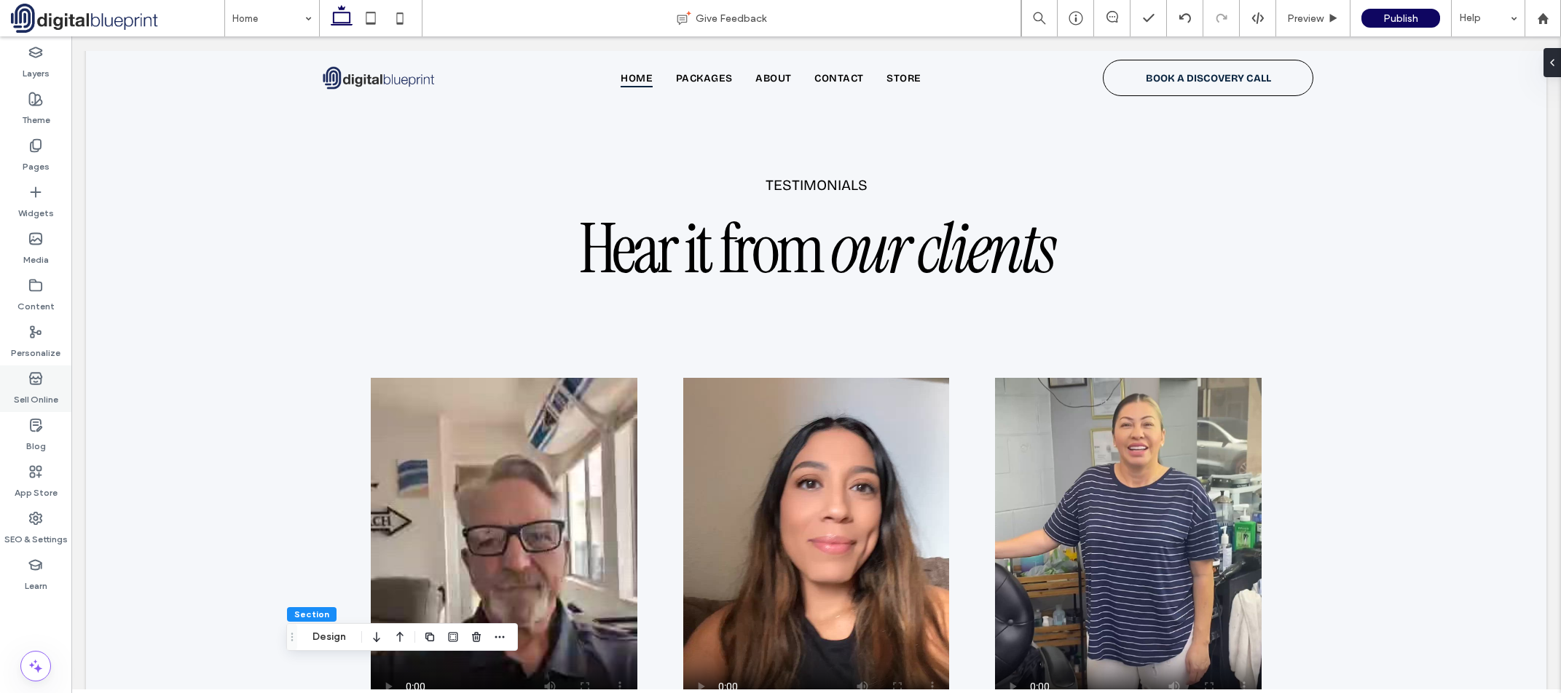
click at [51, 400] on label "Sell Online" at bounding box center [36, 396] width 44 height 20
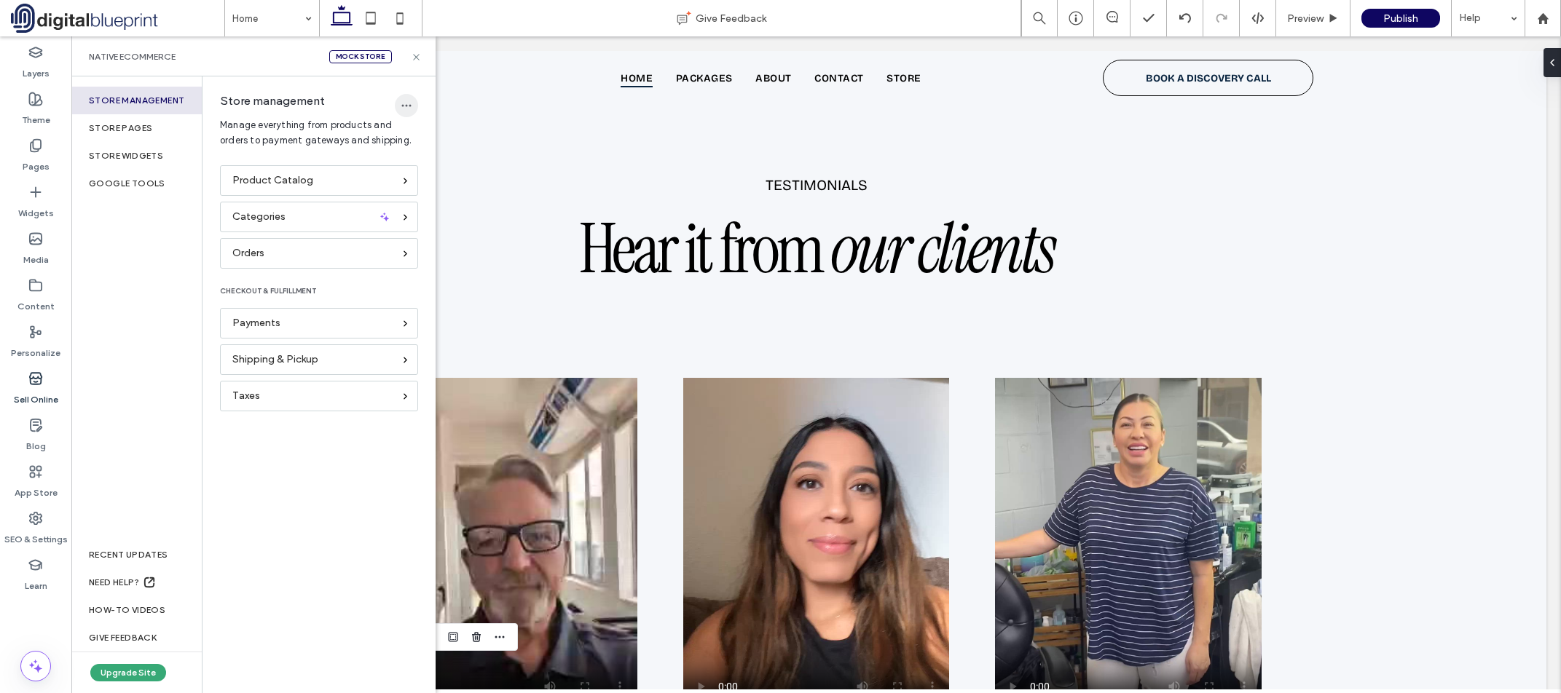
click at [406, 101] on icon "button" at bounding box center [407, 106] width 12 height 12
click at [451, 145] on span "Delete Store" at bounding box center [452, 143] width 55 height 15
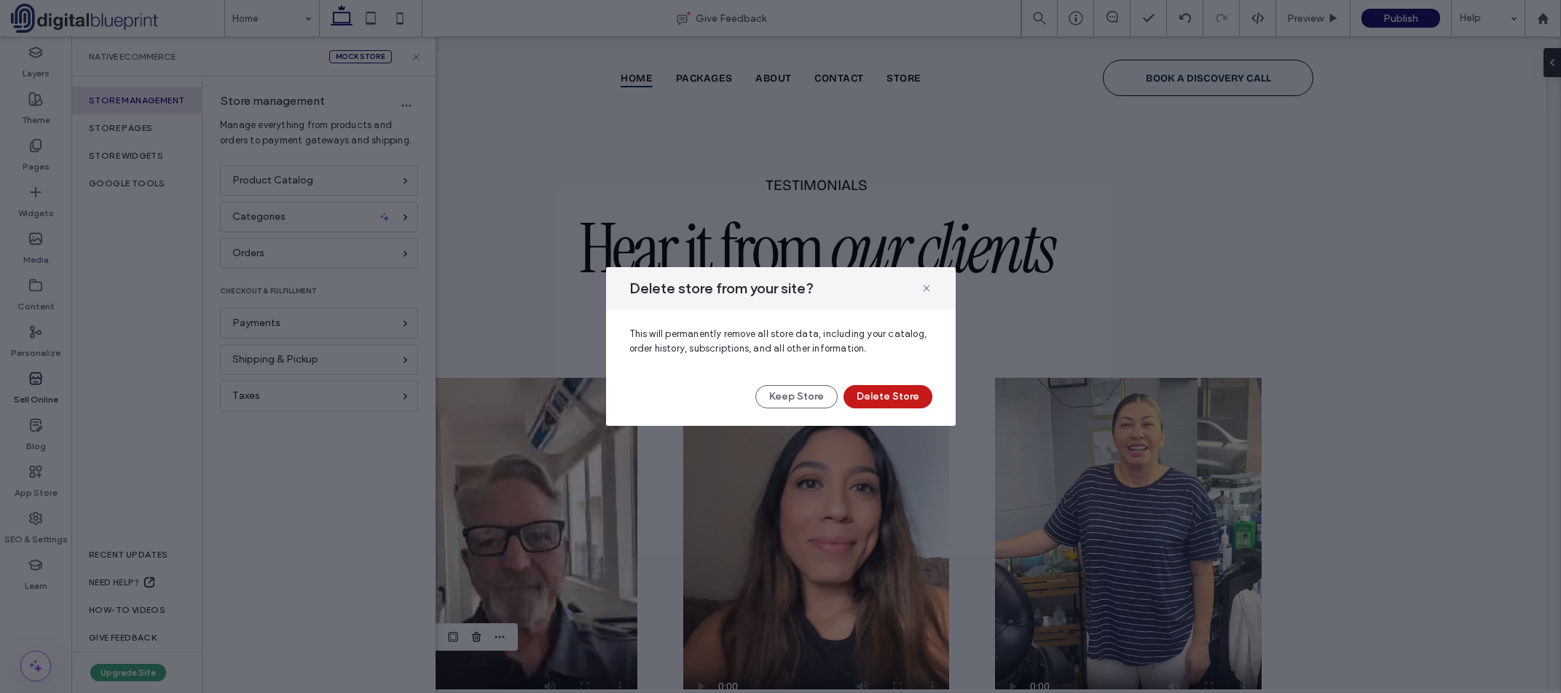
click at [901, 393] on button "Delete Store" at bounding box center [888, 396] width 89 height 23
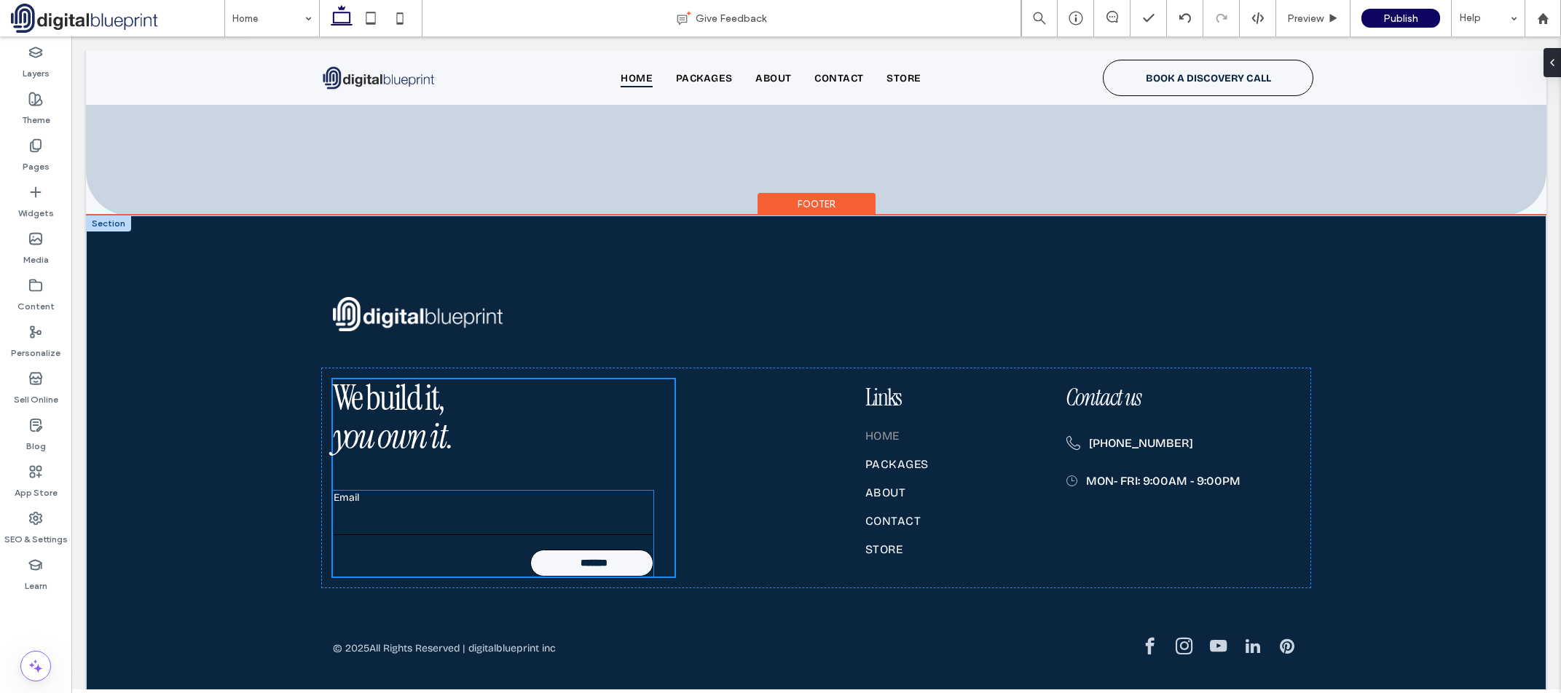
scroll to position [3340, 0]
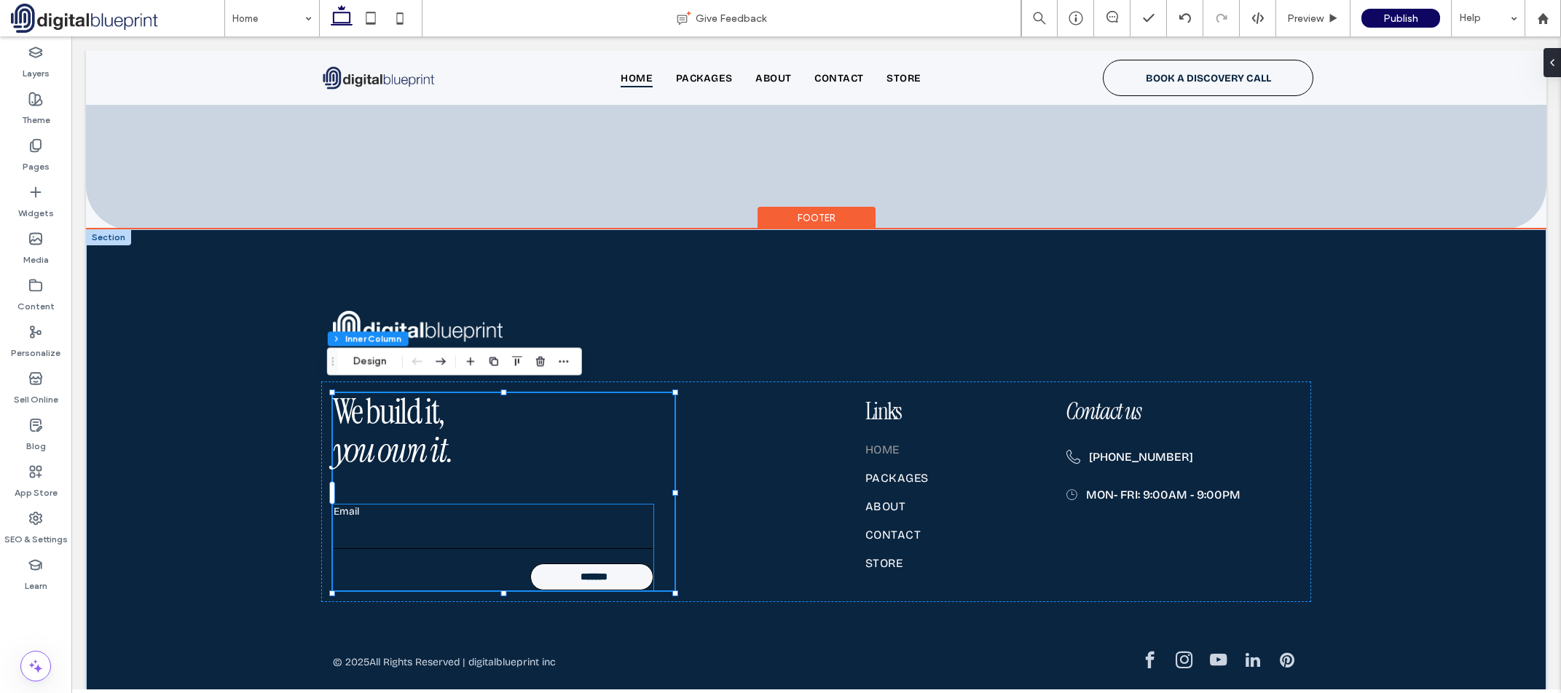
click at [565, 530] on input "email" at bounding box center [494, 534] width 320 height 29
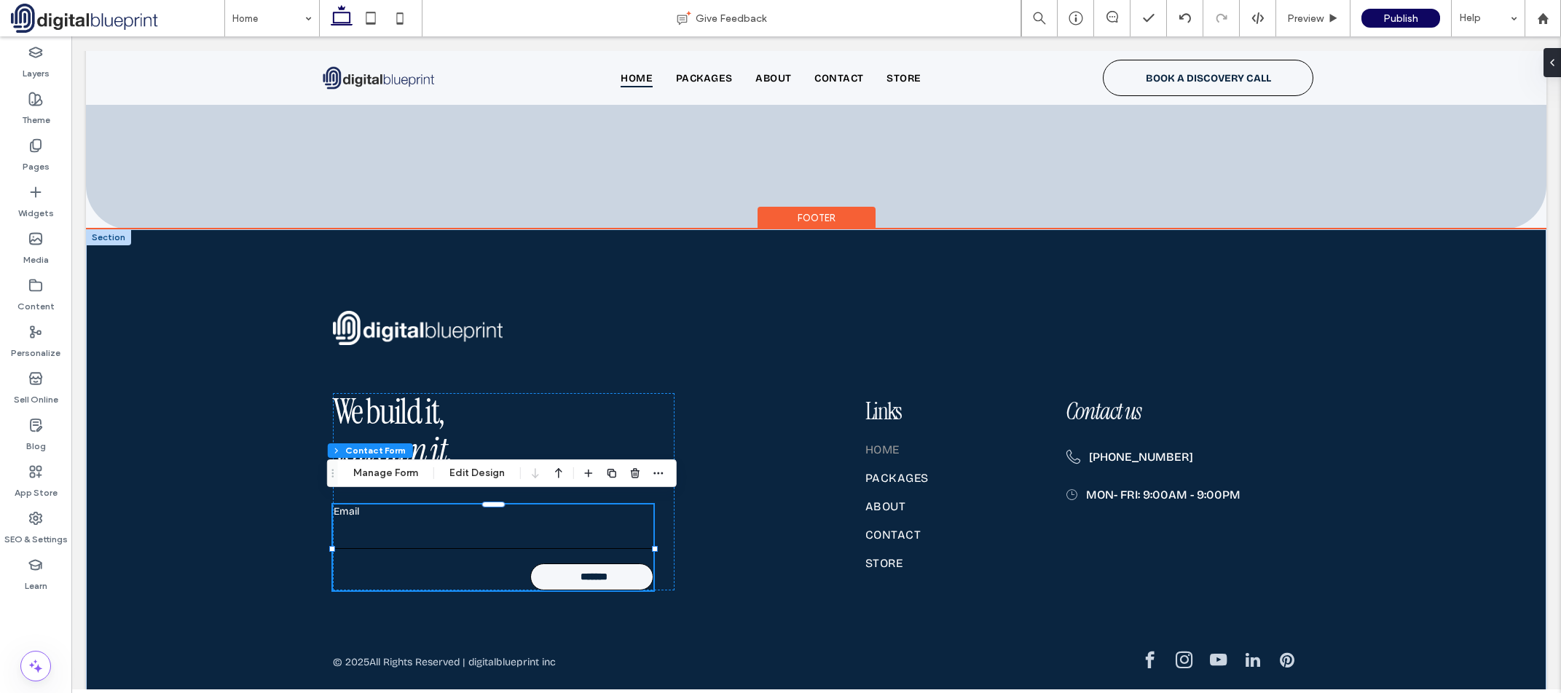
type input "*"
type input "***"
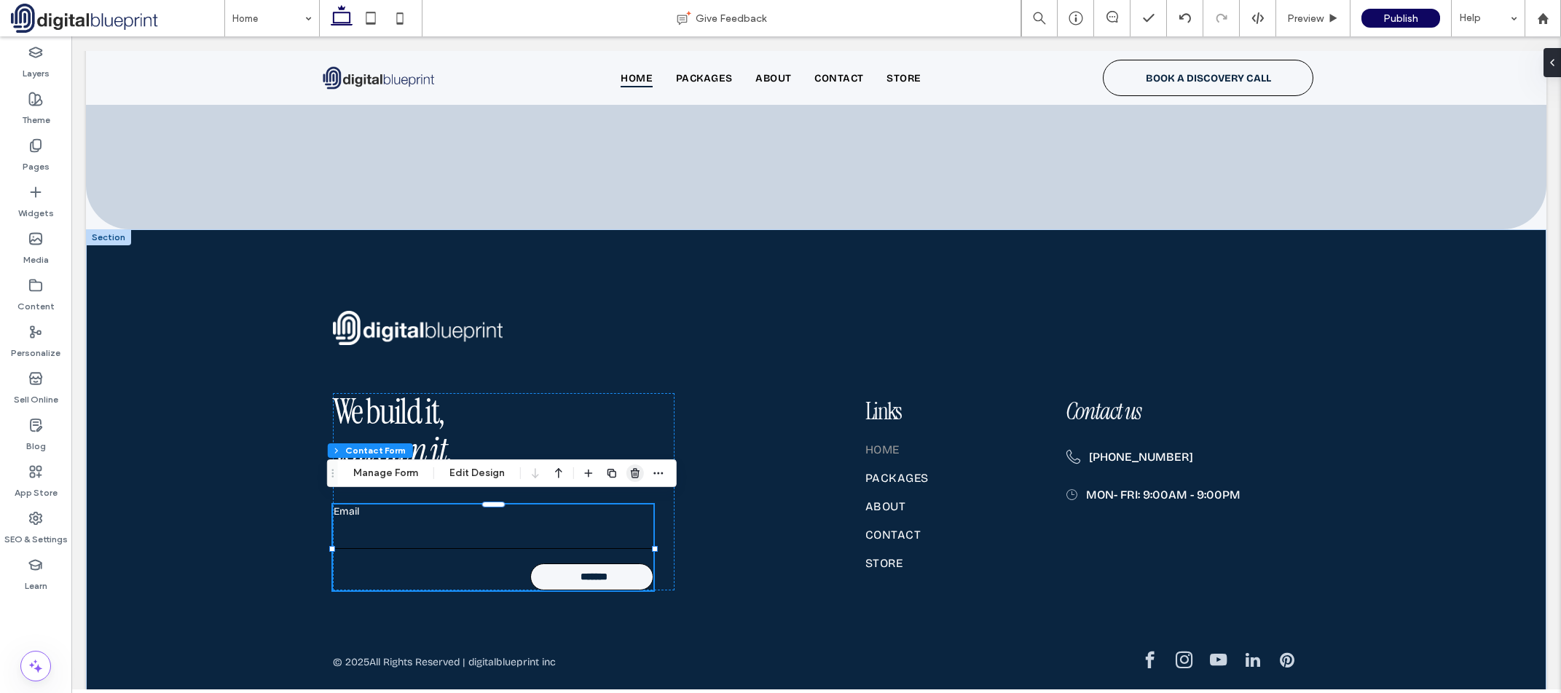
click at [632, 482] on span "button" at bounding box center [634, 473] width 17 height 17
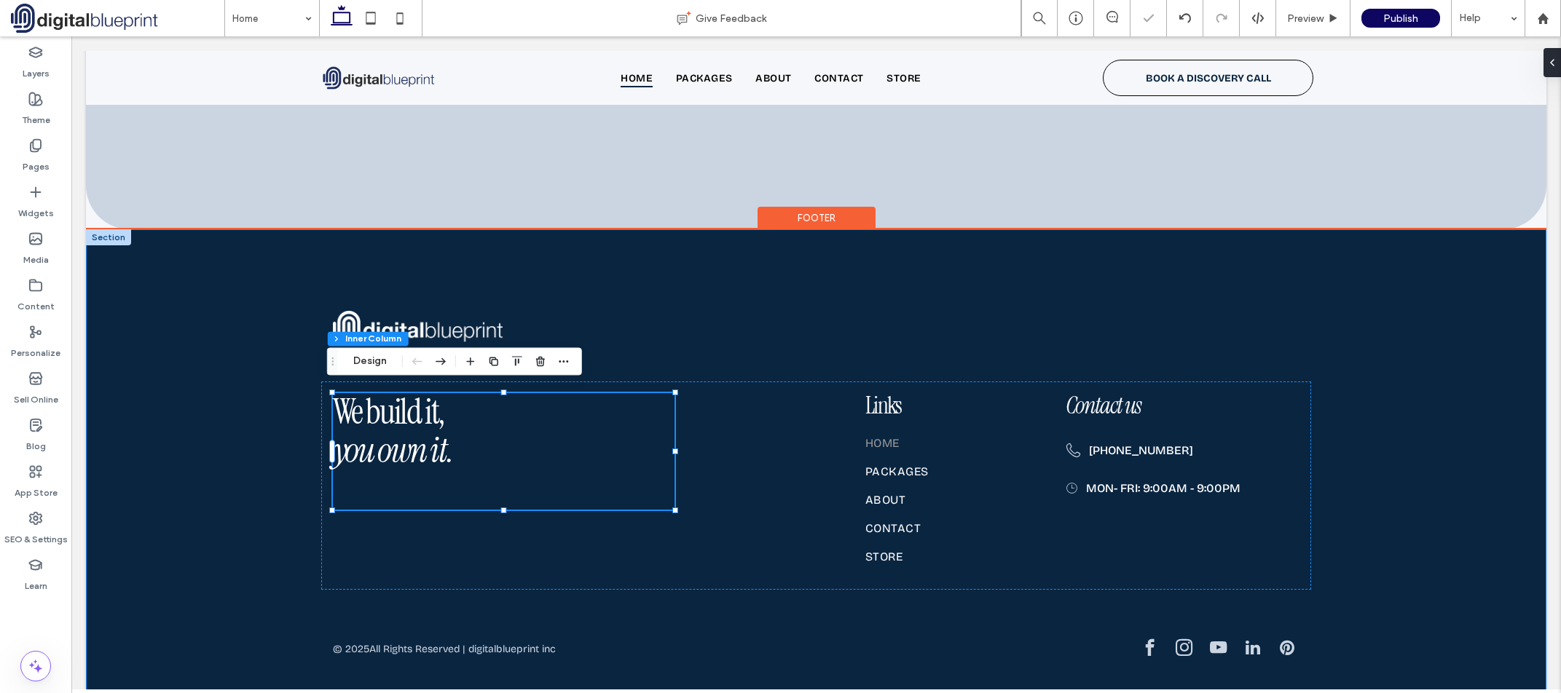
click at [205, 522] on div "We build it, you own it. Links Home Packages About Contact Store Contact us (95…" at bounding box center [816, 461] width 1461 height 464
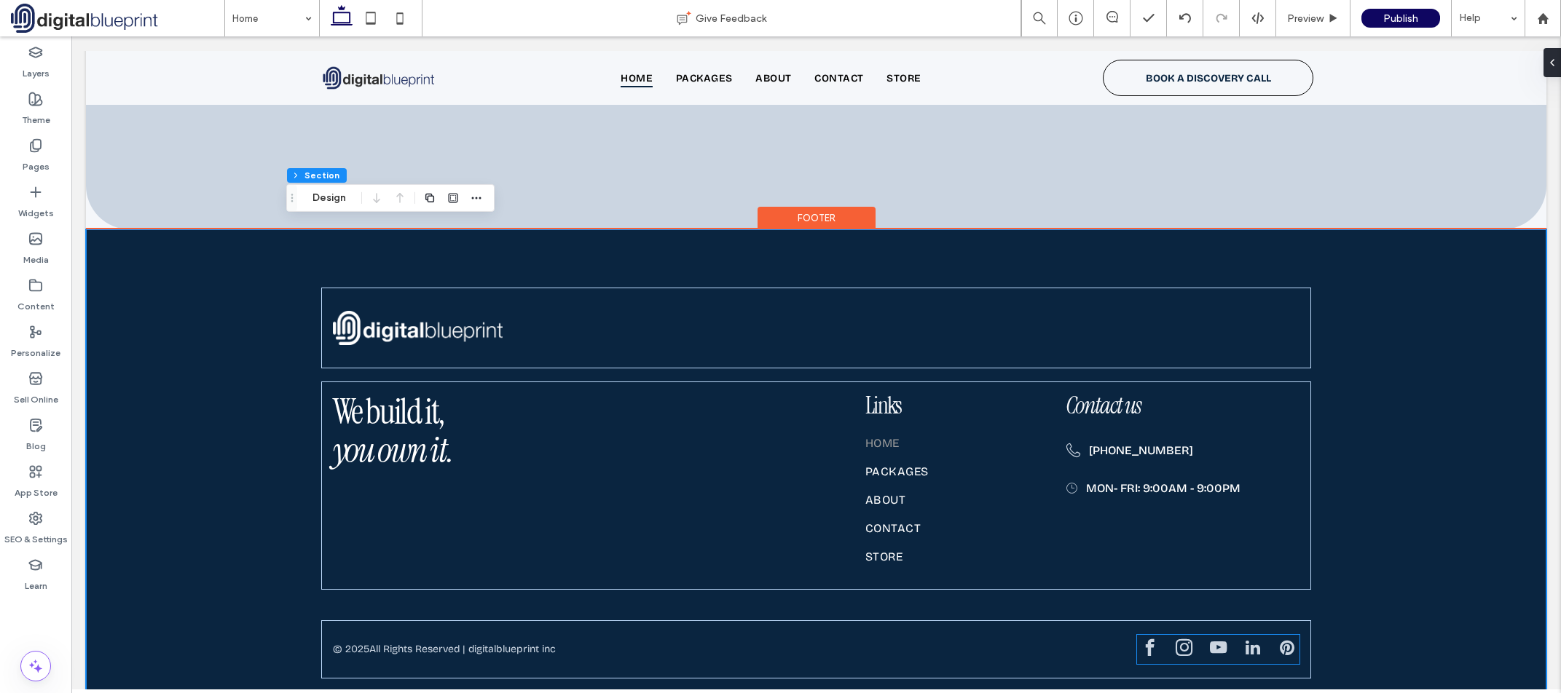
click at [1251, 644] on span "linkedin" at bounding box center [1252, 647] width 25 height 25
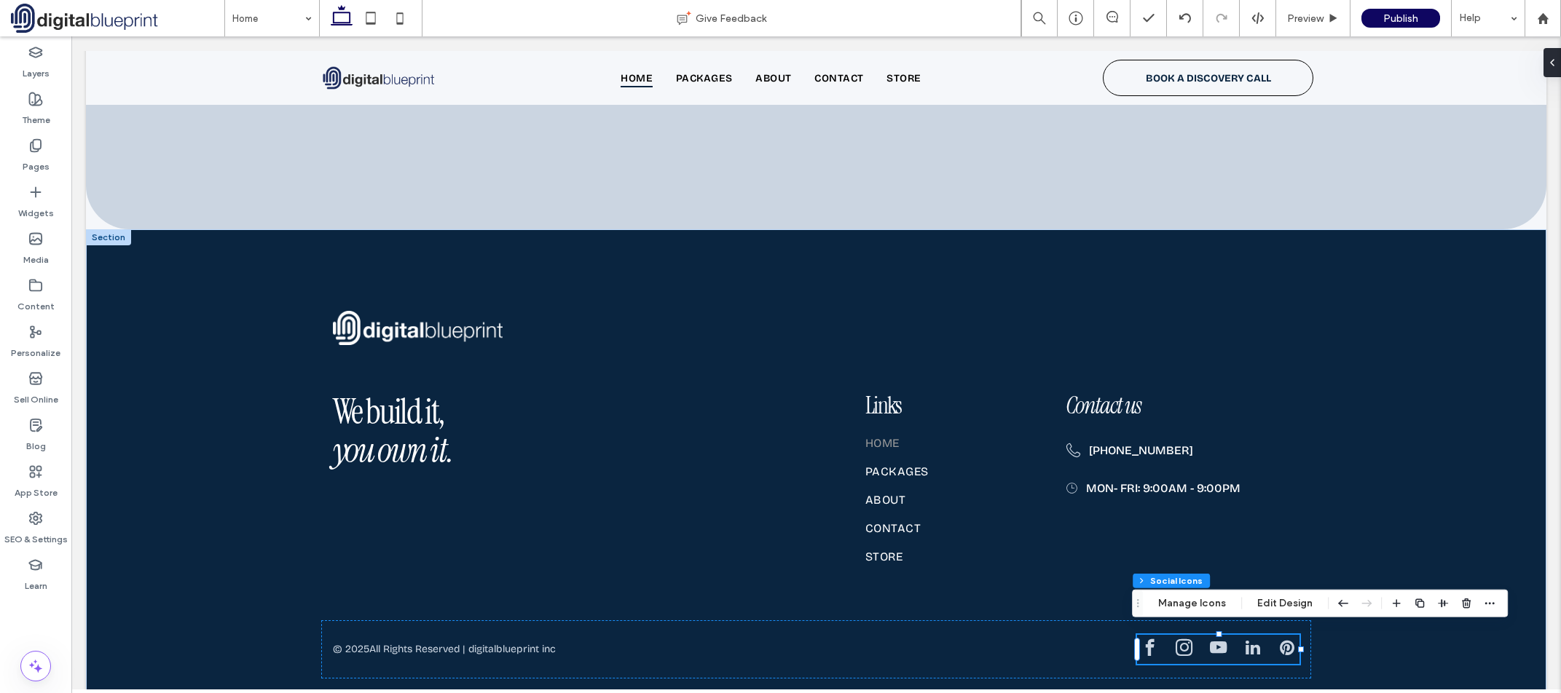
click at [1187, 594] on div "Footer Section Column Social Icons Manage Icons Edit Design" at bounding box center [1320, 604] width 376 height 28
click at [1206, 605] on button "Manage Icons" at bounding box center [1192, 603] width 87 height 17
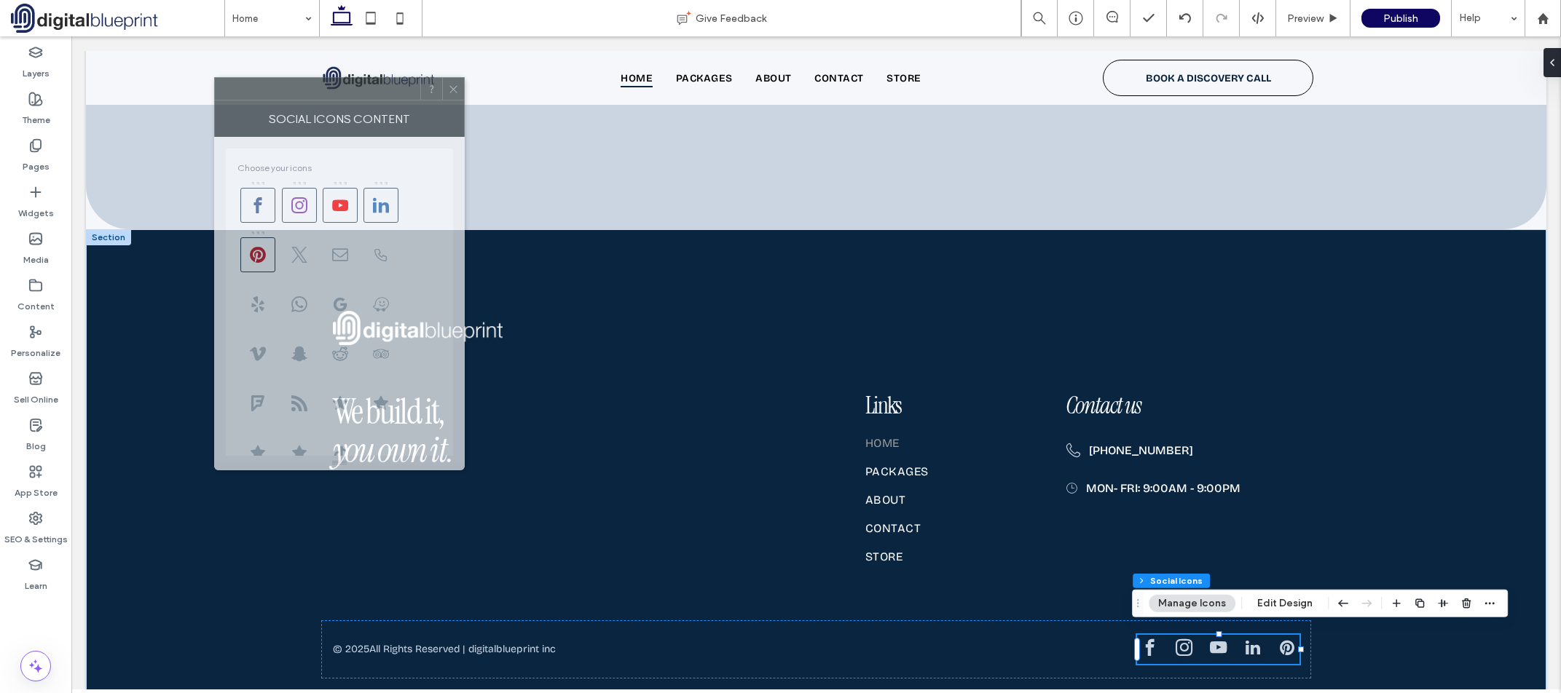
drag, startPoint x: 1367, startPoint y: 168, endPoint x: 285, endPoint y: 95, distance: 1084.1
click at [285, 95] on div at bounding box center [317, 89] width 205 height 22
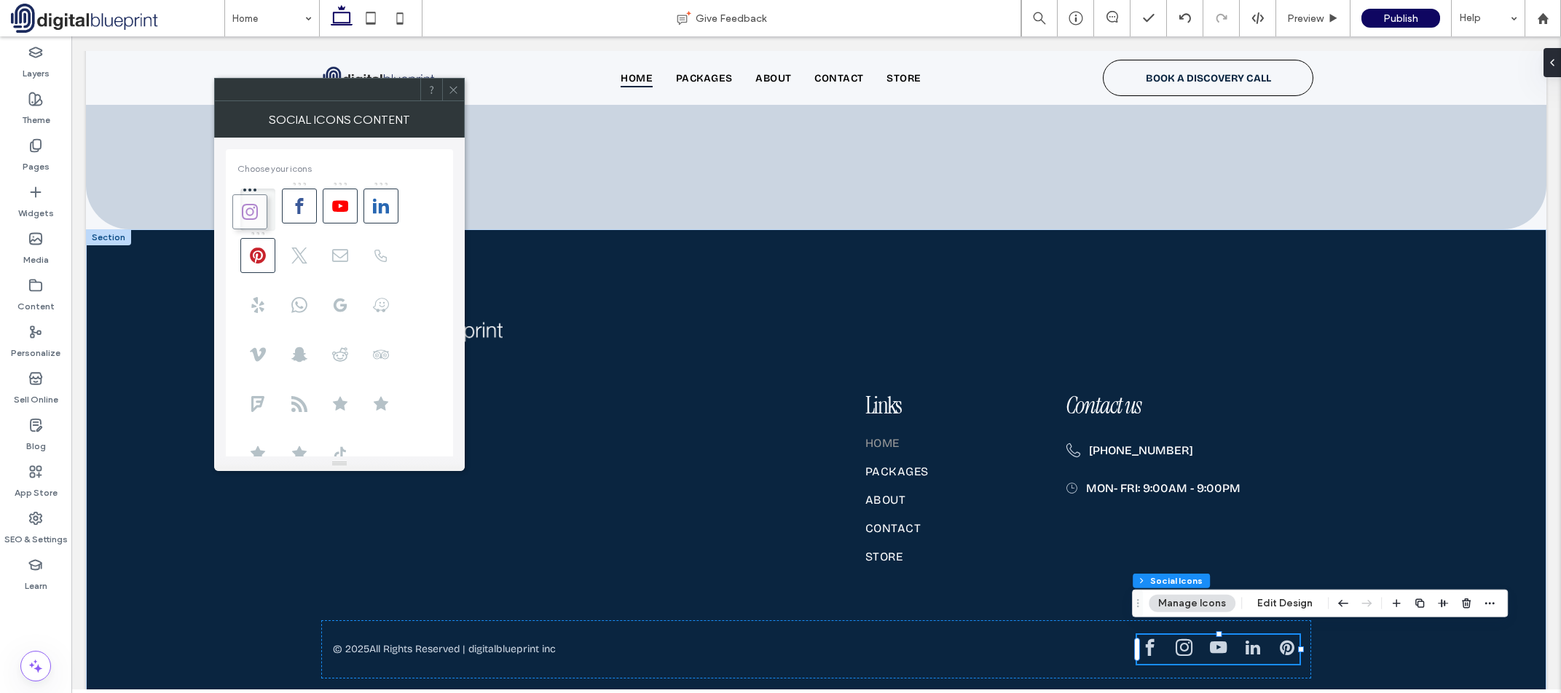
drag, startPoint x: 296, startPoint y: 206, endPoint x: 243, endPoint y: 212, distance: 52.8
drag, startPoint x: 381, startPoint y: 212, endPoint x: 286, endPoint y: 211, distance: 94.7
click at [386, 213] on icon at bounding box center [381, 206] width 16 height 16
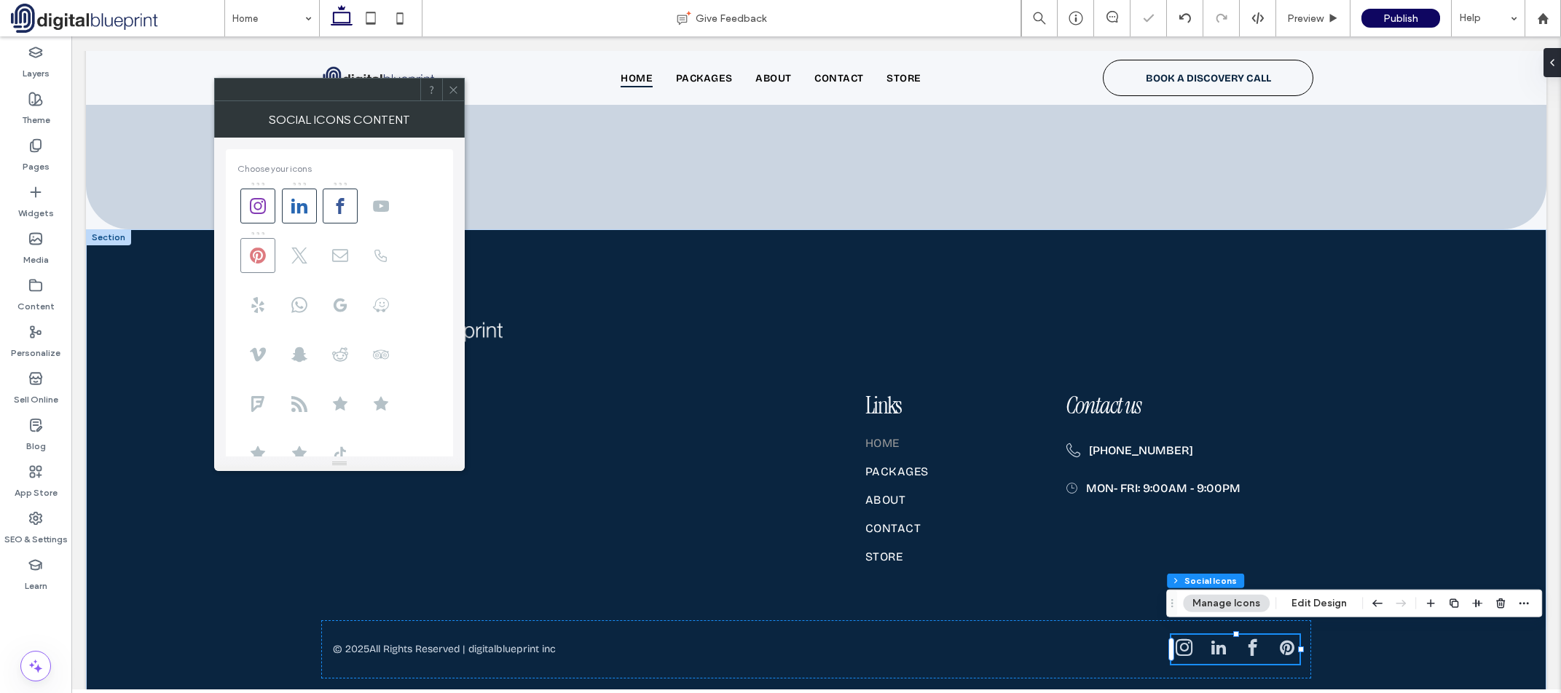
click at [266, 248] on icon at bounding box center [258, 256] width 16 height 16
click at [385, 258] on icon at bounding box center [381, 256] width 16 height 16
click at [342, 303] on icon at bounding box center [340, 305] width 16 height 16
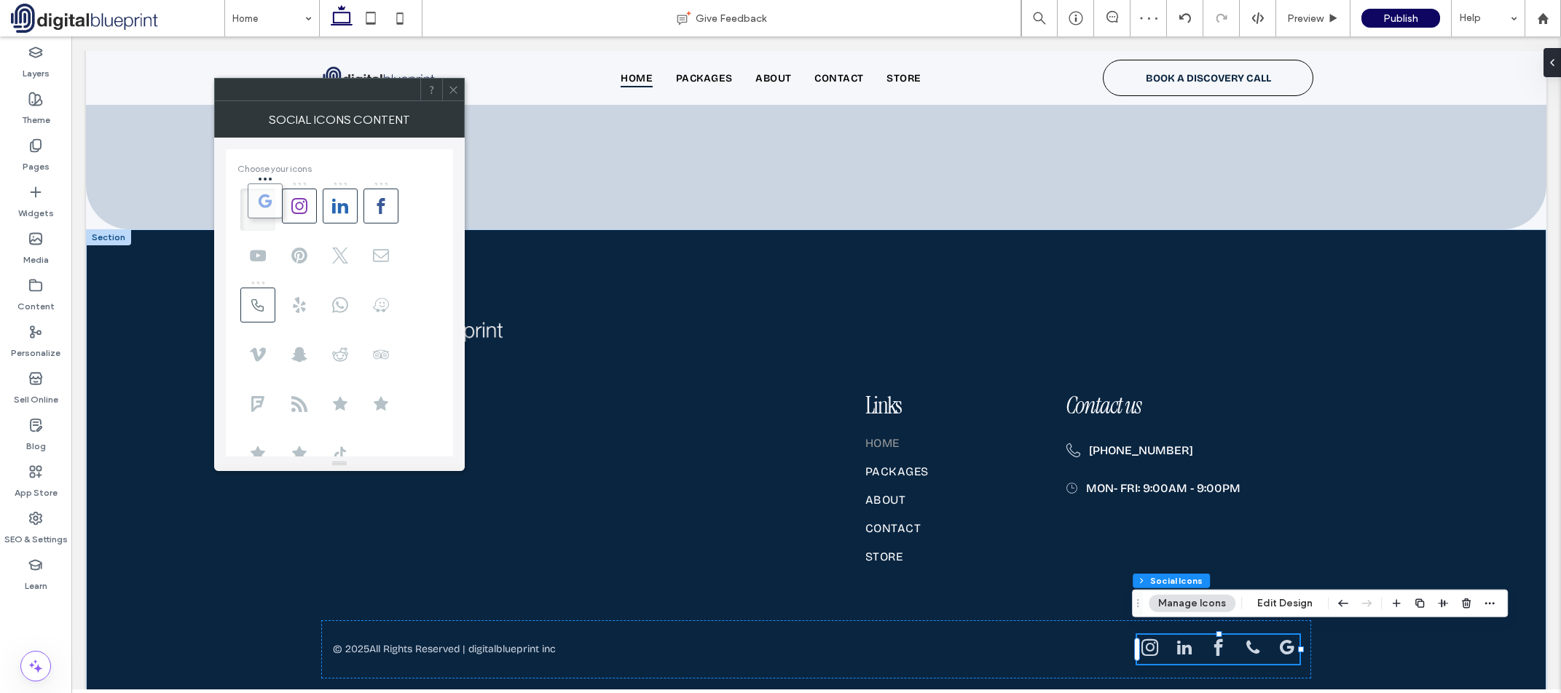
drag, startPoint x: 350, startPoint y: 305, endPoint x: 261, endPoint y: 201, distance: 136.9
drag, startPoint x: 260, startPoint y: 305, endPoint x: 431, endPoint y: 187, distance: 207.9
drag, startPoint x: 256, startPoint y: 256, endPoint x: 377, endPoint y: 209, distance: 129.6
click at [258, 307] on icon at bounding box center [258, 305] width 16 height 16
click at [452, 93] on icon at bounding box center [453, 89] width 11 height 11
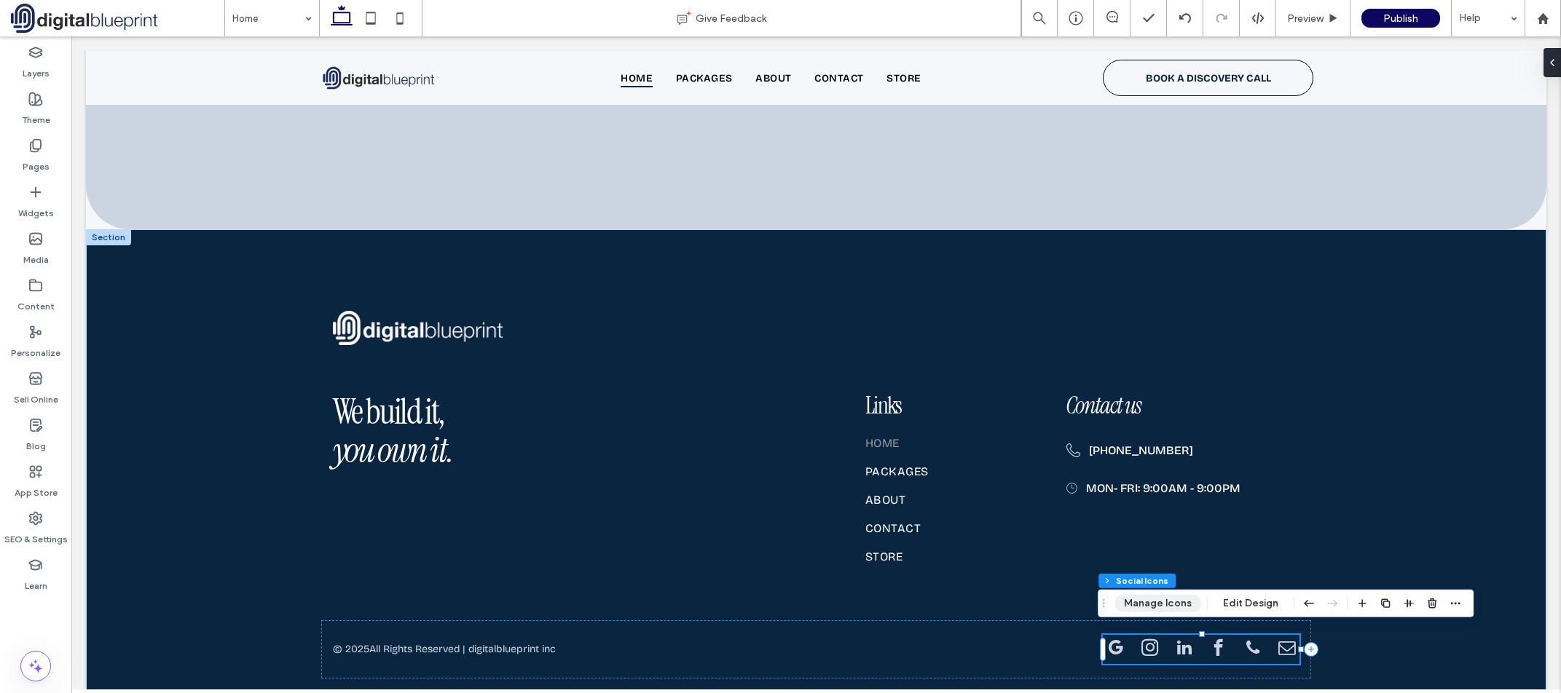
click at [1156, 608] on button "Manage Icons" at bounding box center [1157, 603] width 87 height 17
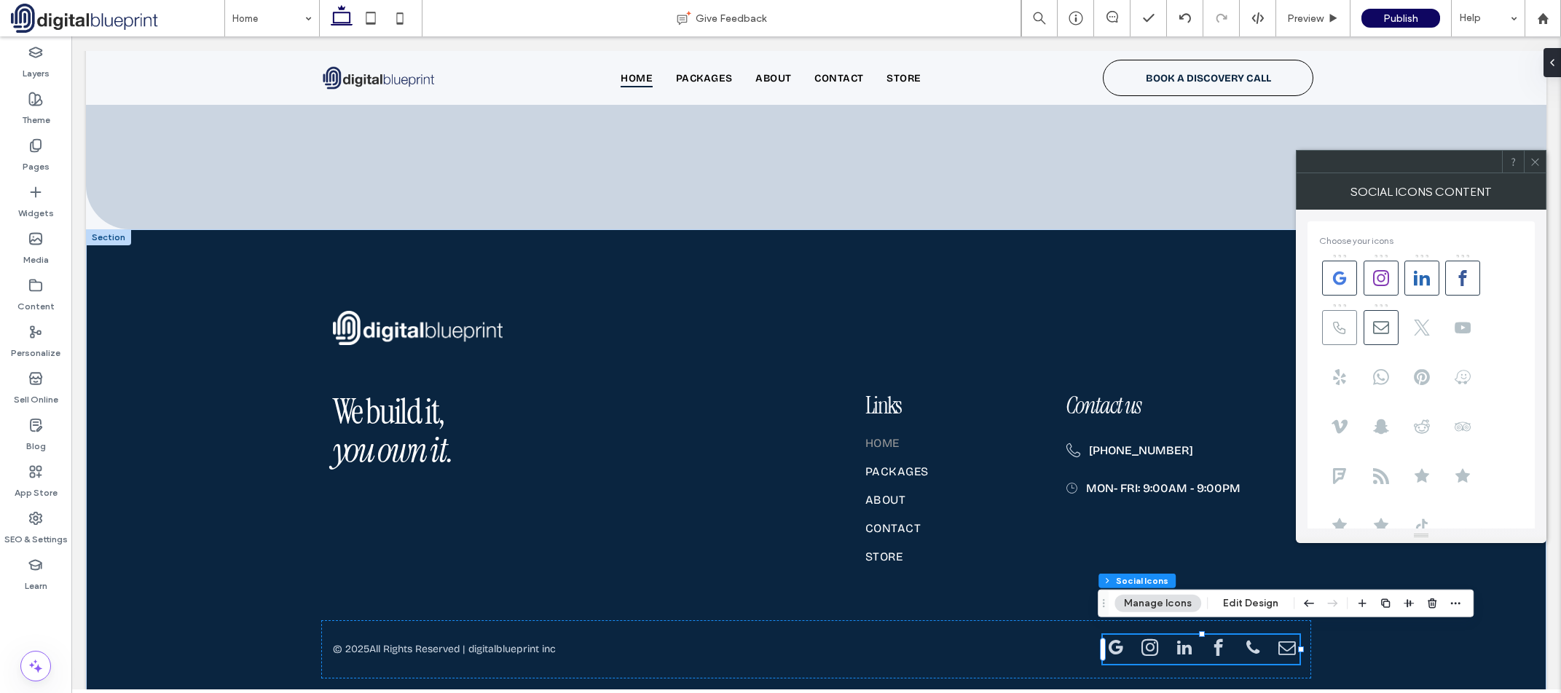
click at [1340, 334] on icon at bounding box center [1340, 328] width 16 height 16
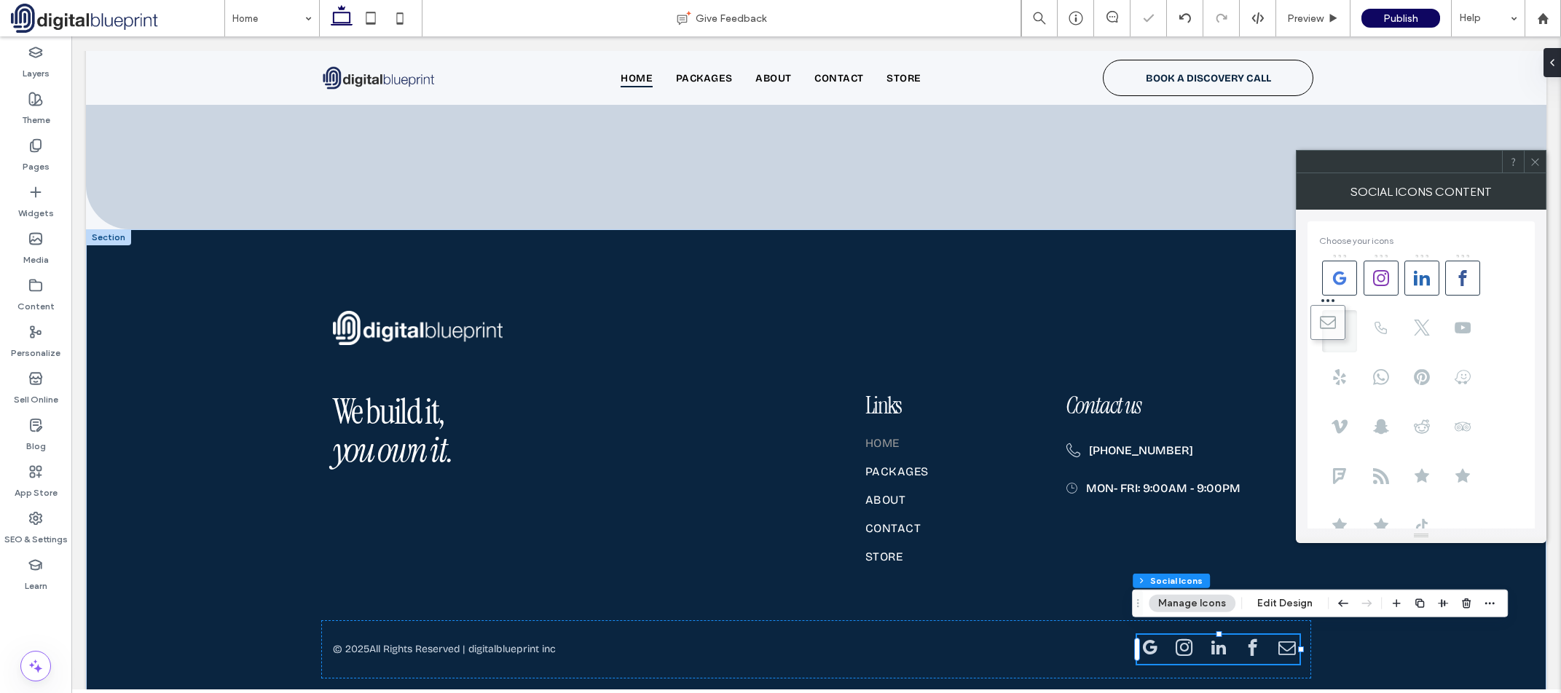
drag, startPoint x: 1374, startPoint y: 336, endPoint x: 1321, endPoint y: 330, distance: 52.8
click at [1533, 165] on icon at bounding box center [1535, 162] width 11 height 11
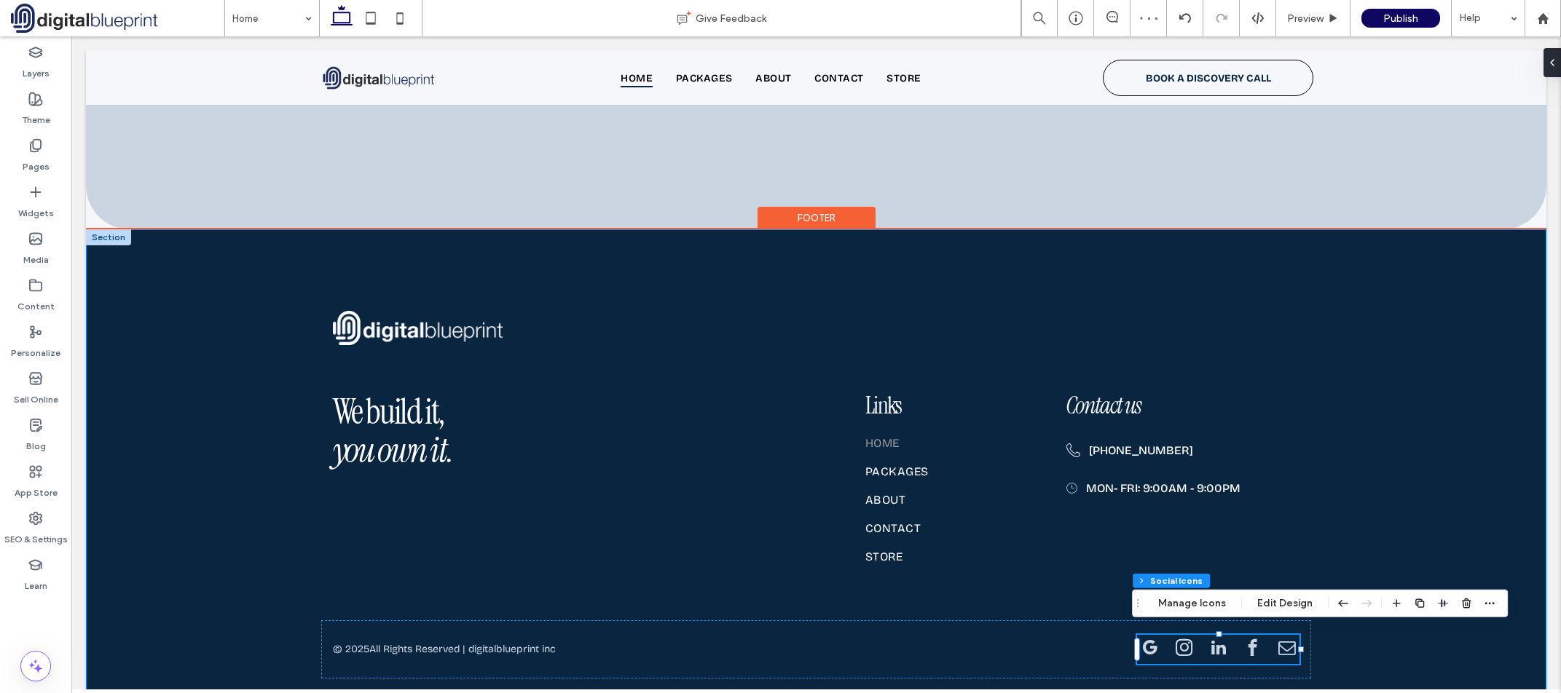
click at [1376, 498] on div "We build it, you own it. Links Home Packages About Contact Store Contact us (95…" at bounding box center [816, 461] width 1461 height 464
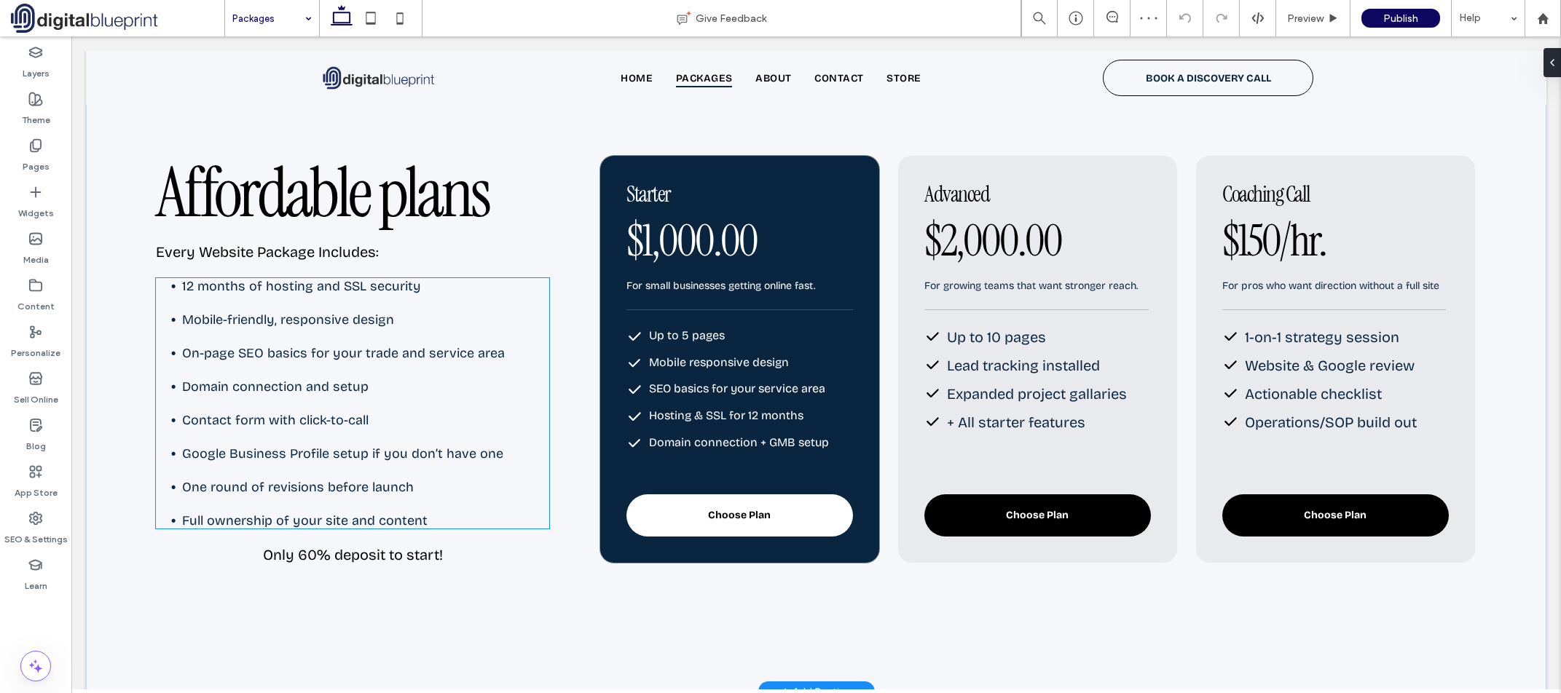
scroll to position [583, 0]
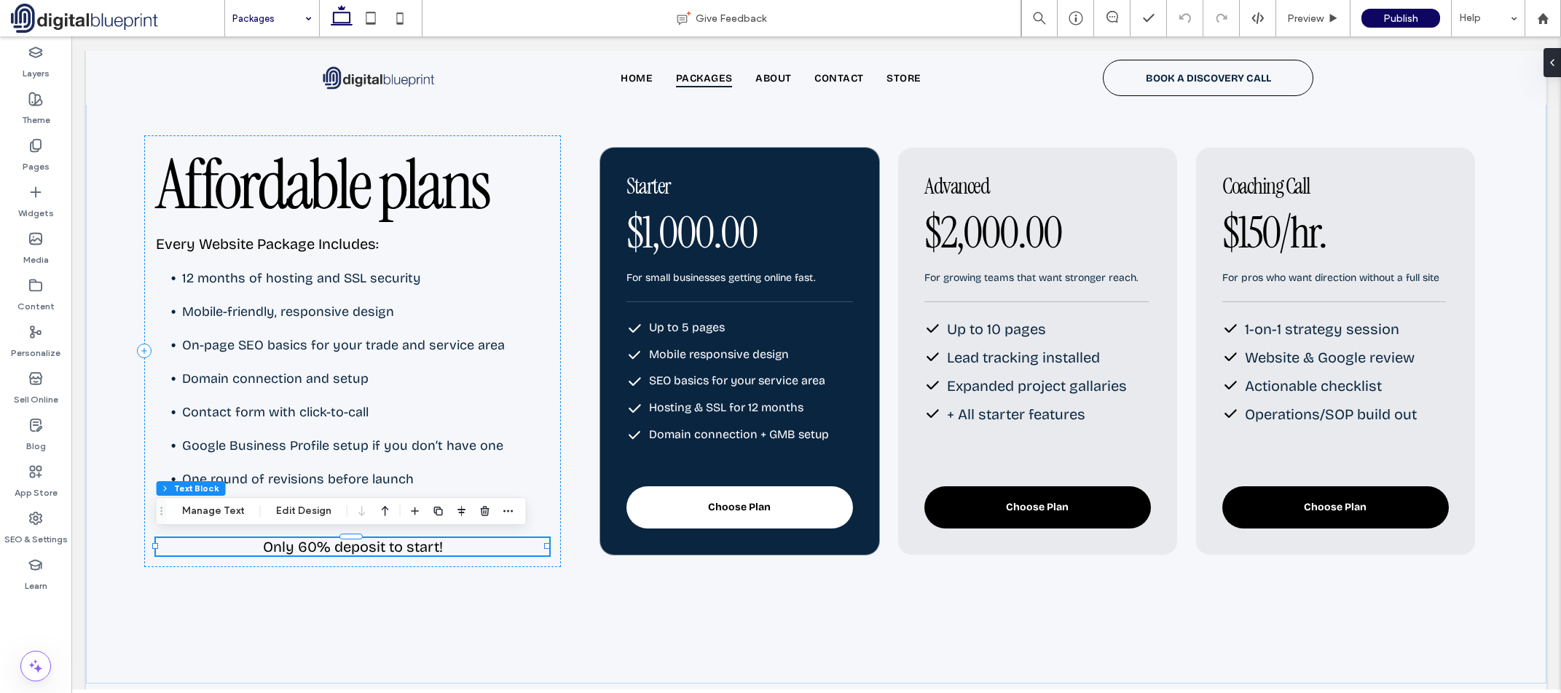
click at [412, 548] on span "Only 60% deposit to start!" at bounding box center [353, 546] width 180 height 17
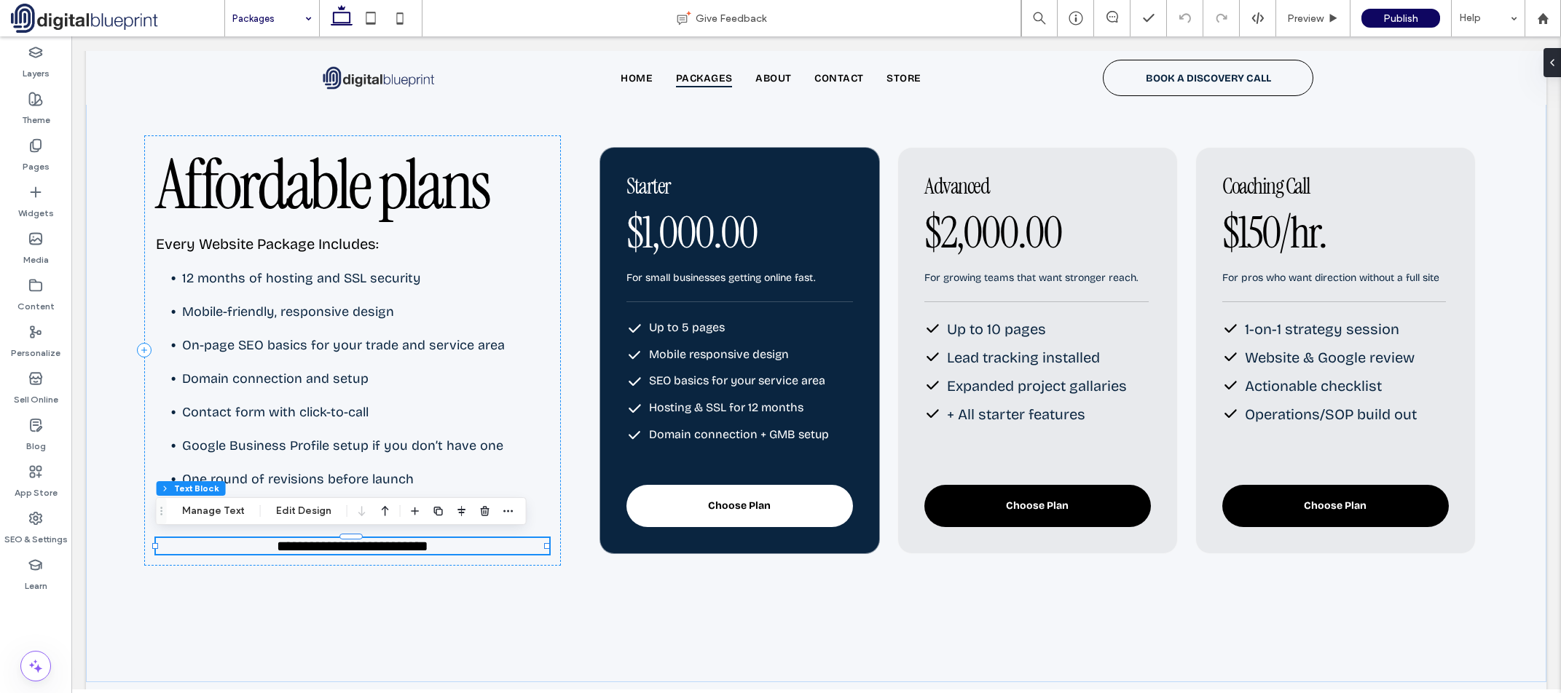
click at [412, 548] on span "**********" at bounding box center [353, 546] width 152 height 15
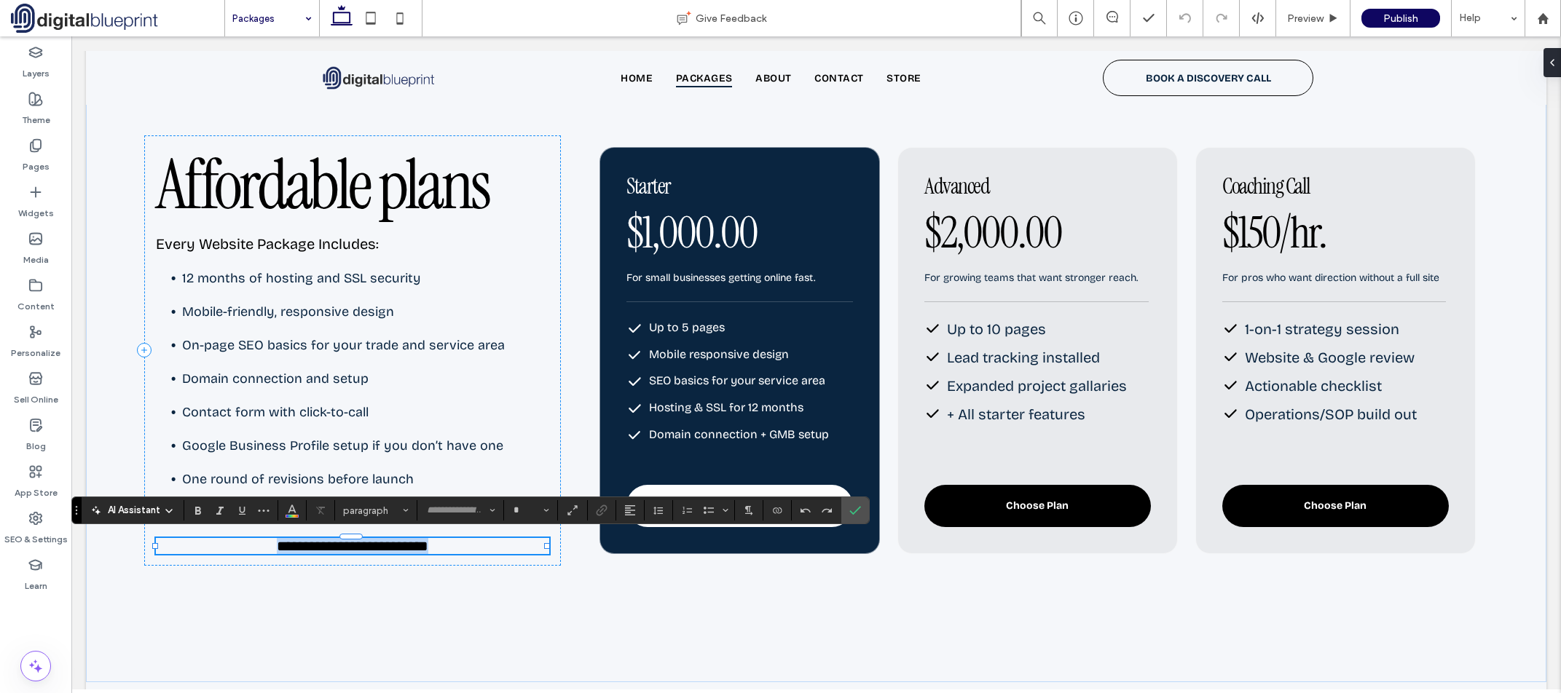
type input "**********"
type input "**"
click at [412, 548] on span "**********" at bounding box center [353, 546] width 152 height 15
click at [869, 509] on div "**********" at bounding box center [470, 511] width 798 height 28
drag, startPoint x: 861, startPoint y: 508, endPoint x: 785, endPoint y: 468, distance: 86.0
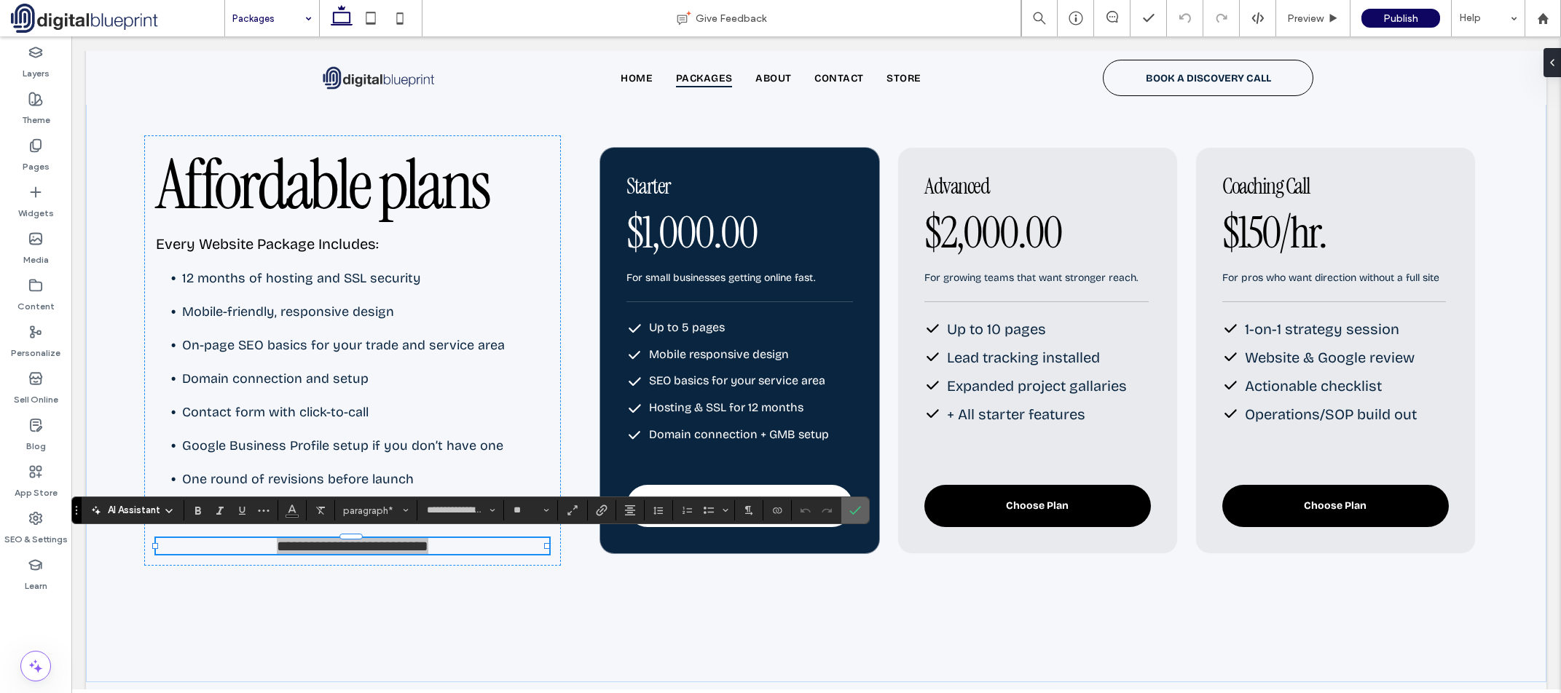
click at [861, 508] on label "Confirm" at bounding box center [855, 511] width 22 height 26
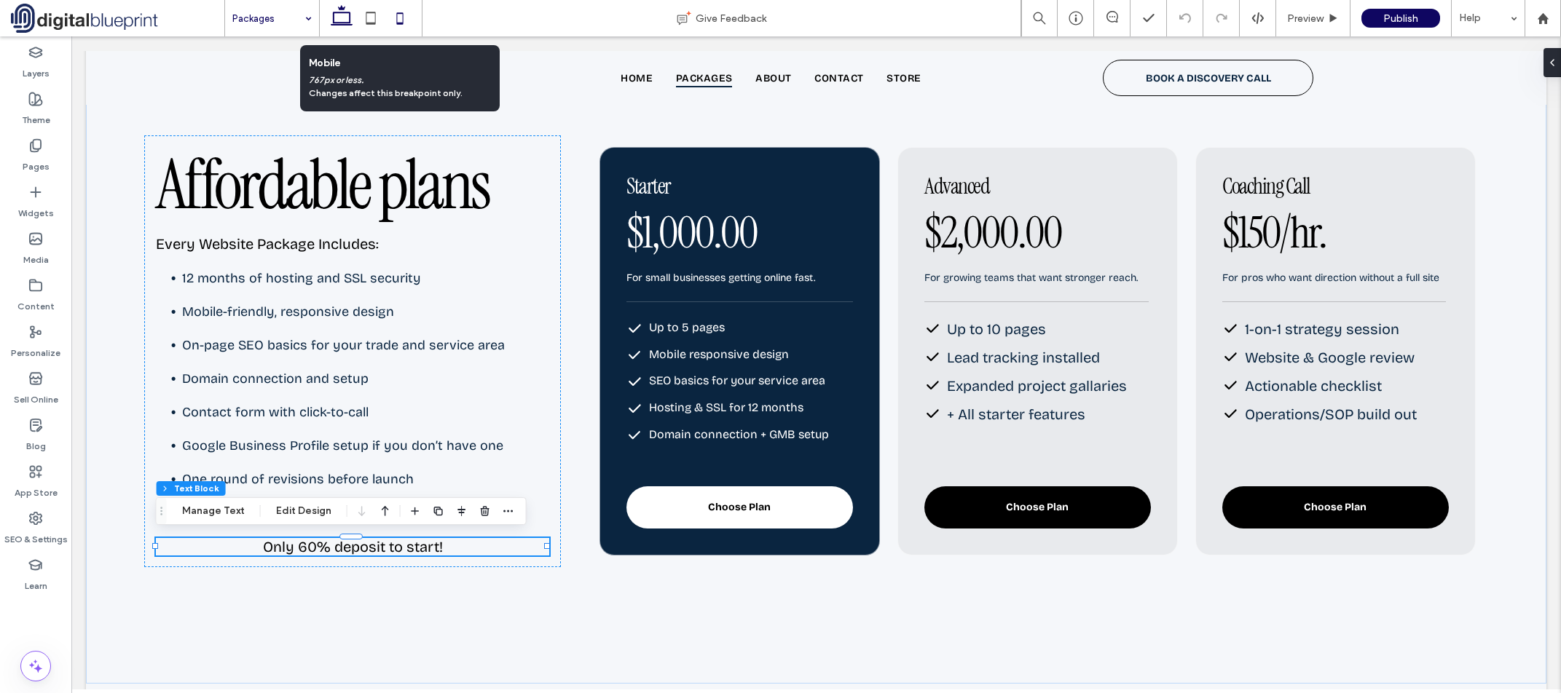
click at [400, 17] on icon at bounding box center [399, 18] width 29 height 29
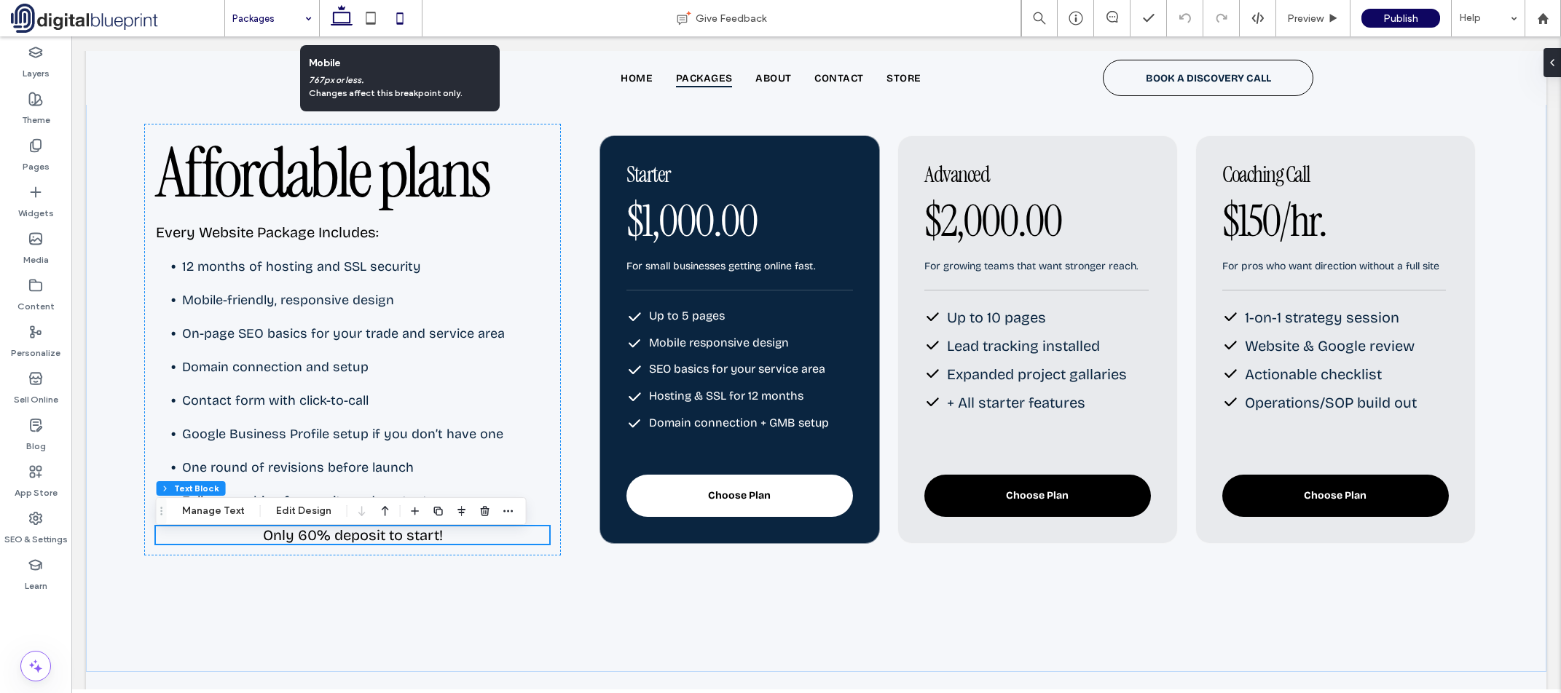
scroll to position [262, 0]
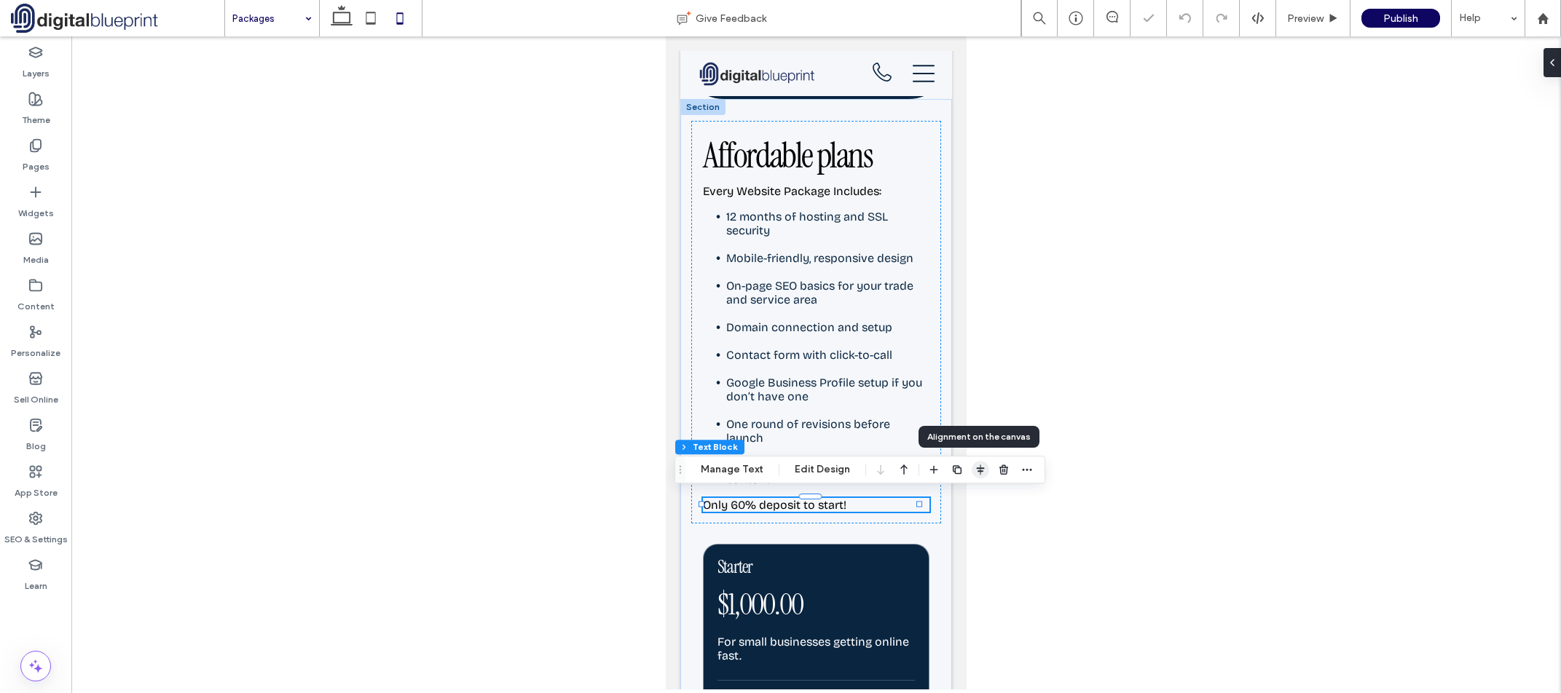
click at [979, 470] on icon "button" at bounding box center [981, 470] width 12 height 12
click at [850, 509] on div "Affordable plans Every Website Package Includes: 12 months of hosting and SSL s…" at bounding box center [816, 322] width 250 height 403
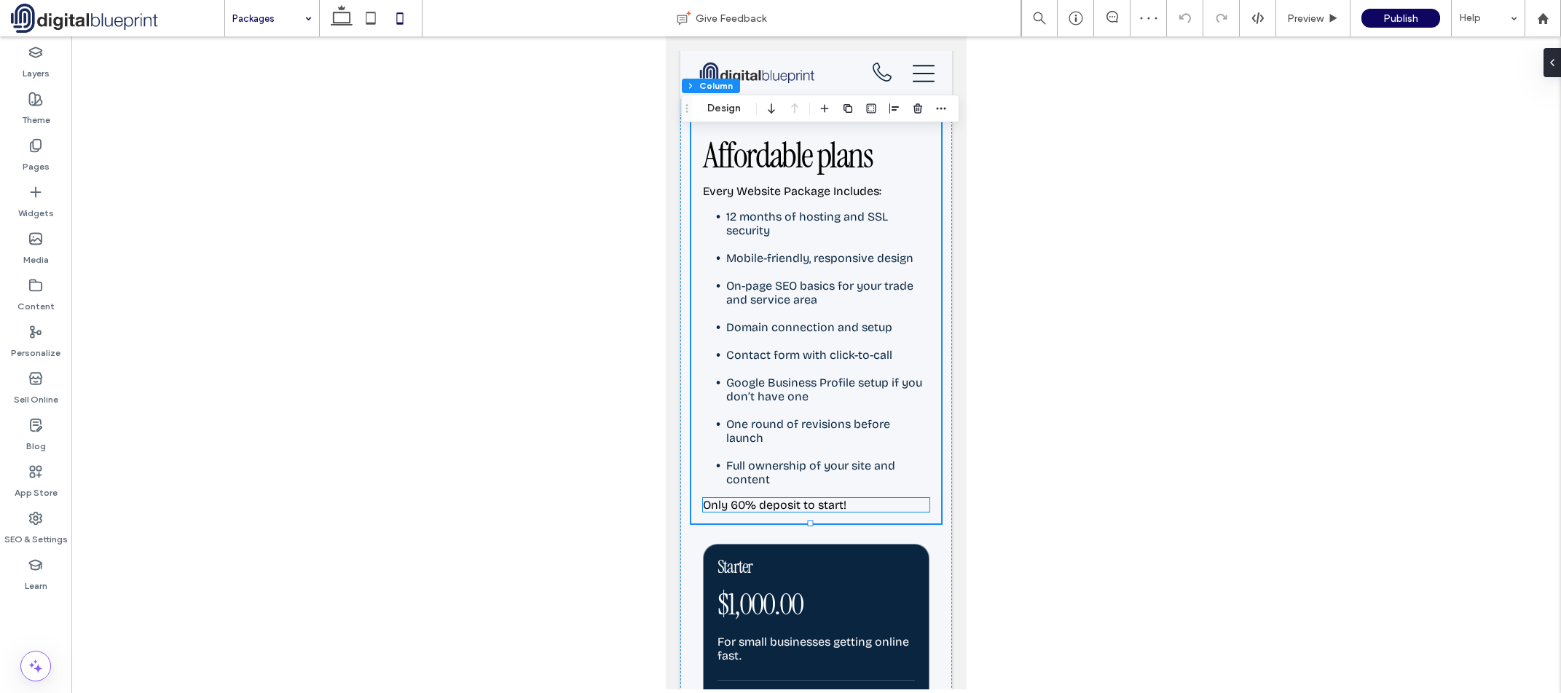
click at [860, 503] on p "Only 60% deposit to start!" at bounding box center [816, 505] width 227 height 14
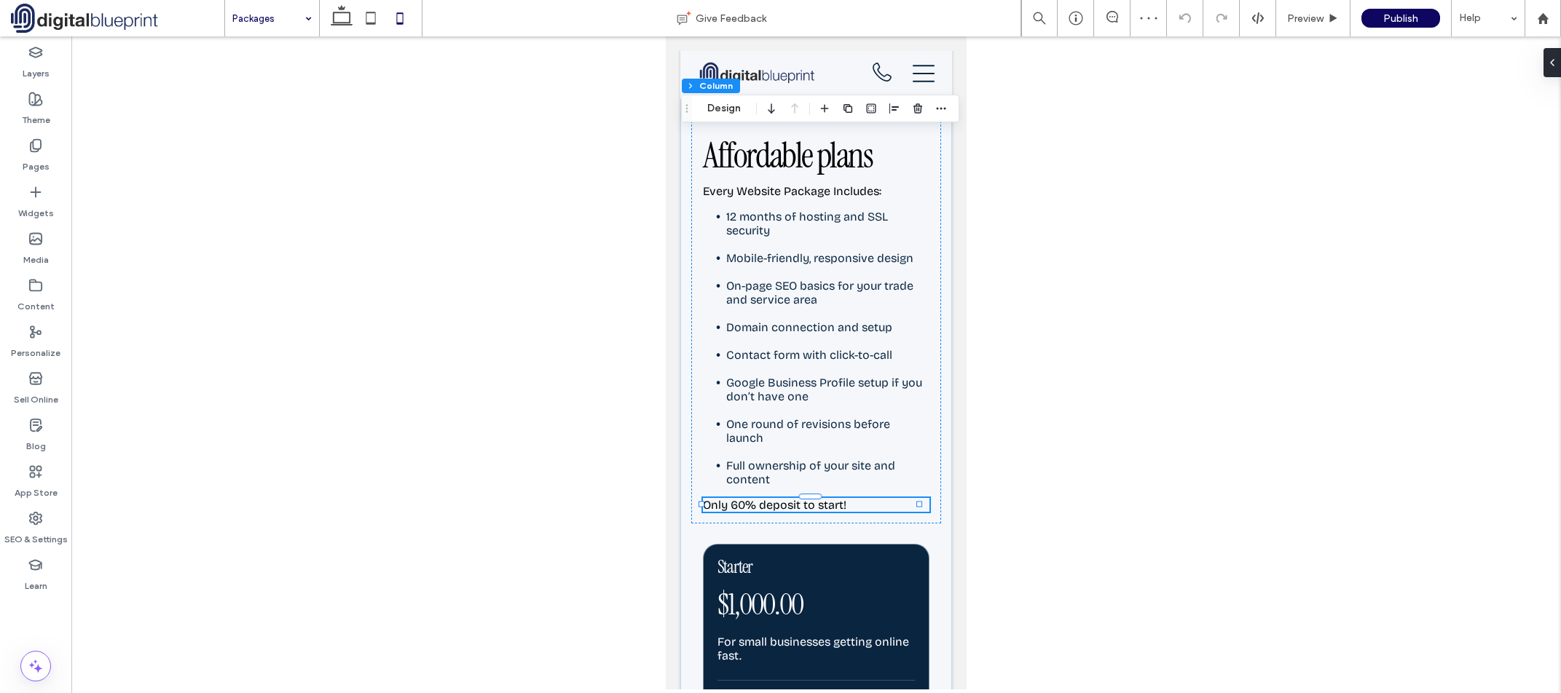
click at [860, 503] on div "Only 60% deposit to start!" at bounding box center [816, 505] width 227 height 14
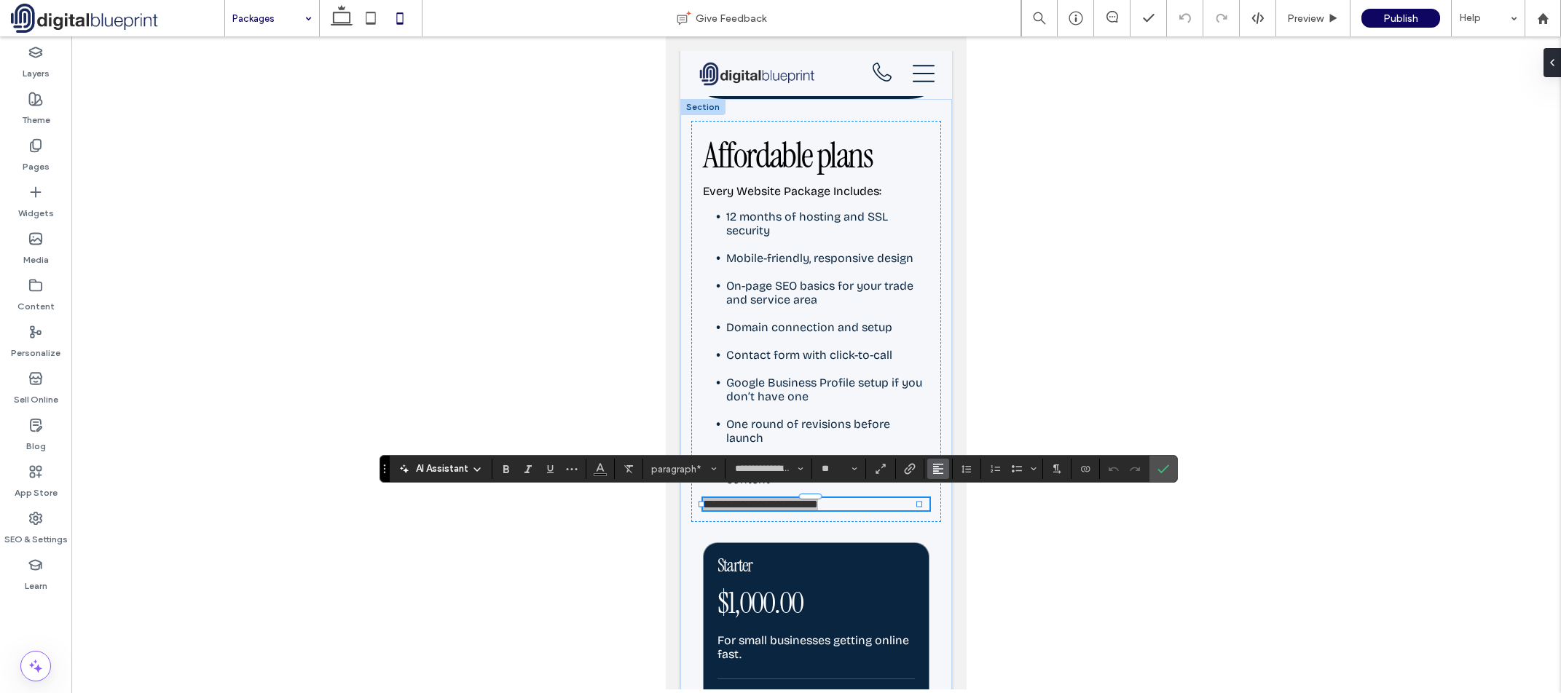
click at [936, 460] on span "Alignment" at bounding box center [938, 469] width 12 height 19
click at [951, 398] on icon "ui.textEditor.alignment.center" at bounding box center [949, 404] width 12 height 12
click at [511, 472] on icon "Bold" at bounding box center [506, 469] width 12 height 12
click at [1155, 476] on label "Confirm" at bounding box center [1163, 469] width 22 height 26
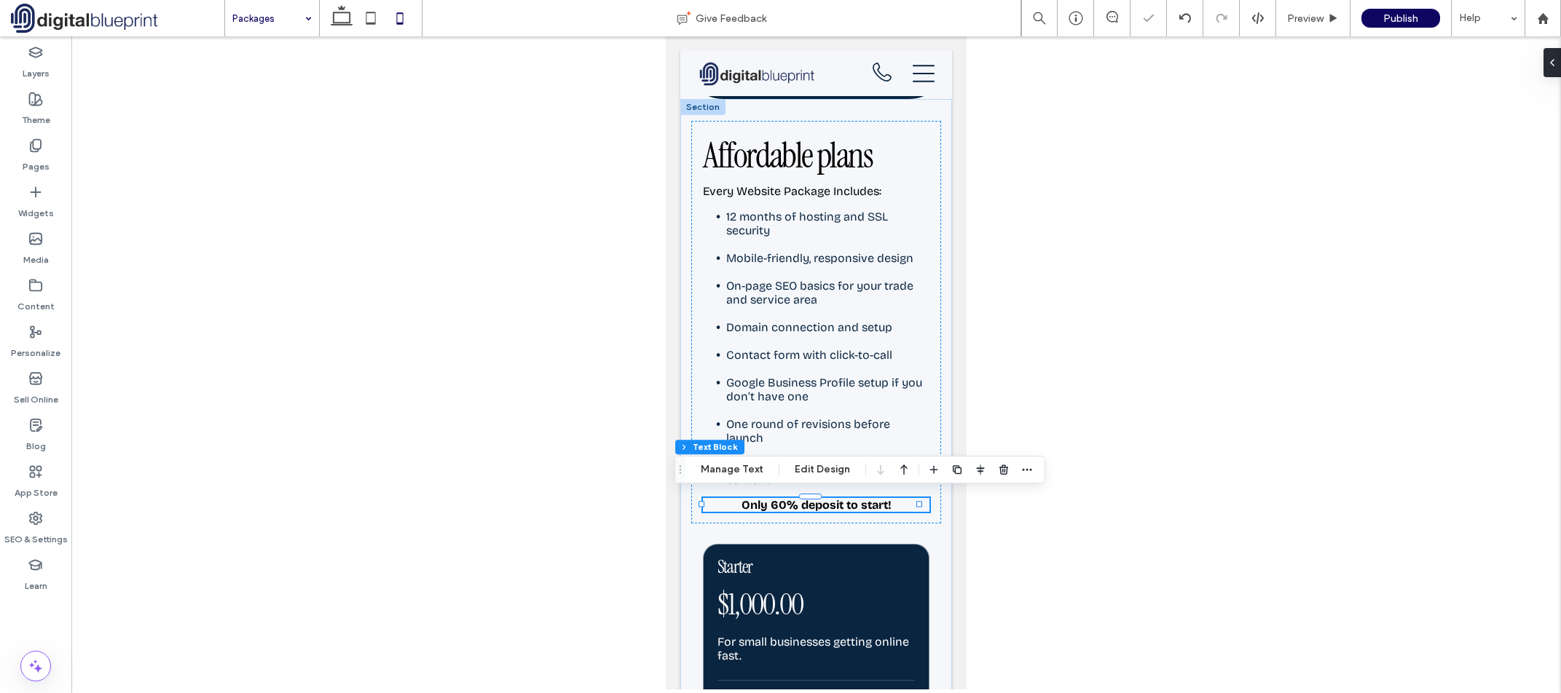
click at [1073, 507] on div at bounding box center [816, 362] width 1490 height 653
click at [893, 437] on li "One round of revisions before launch" at bounding box center [827, 431] width 203 height 28
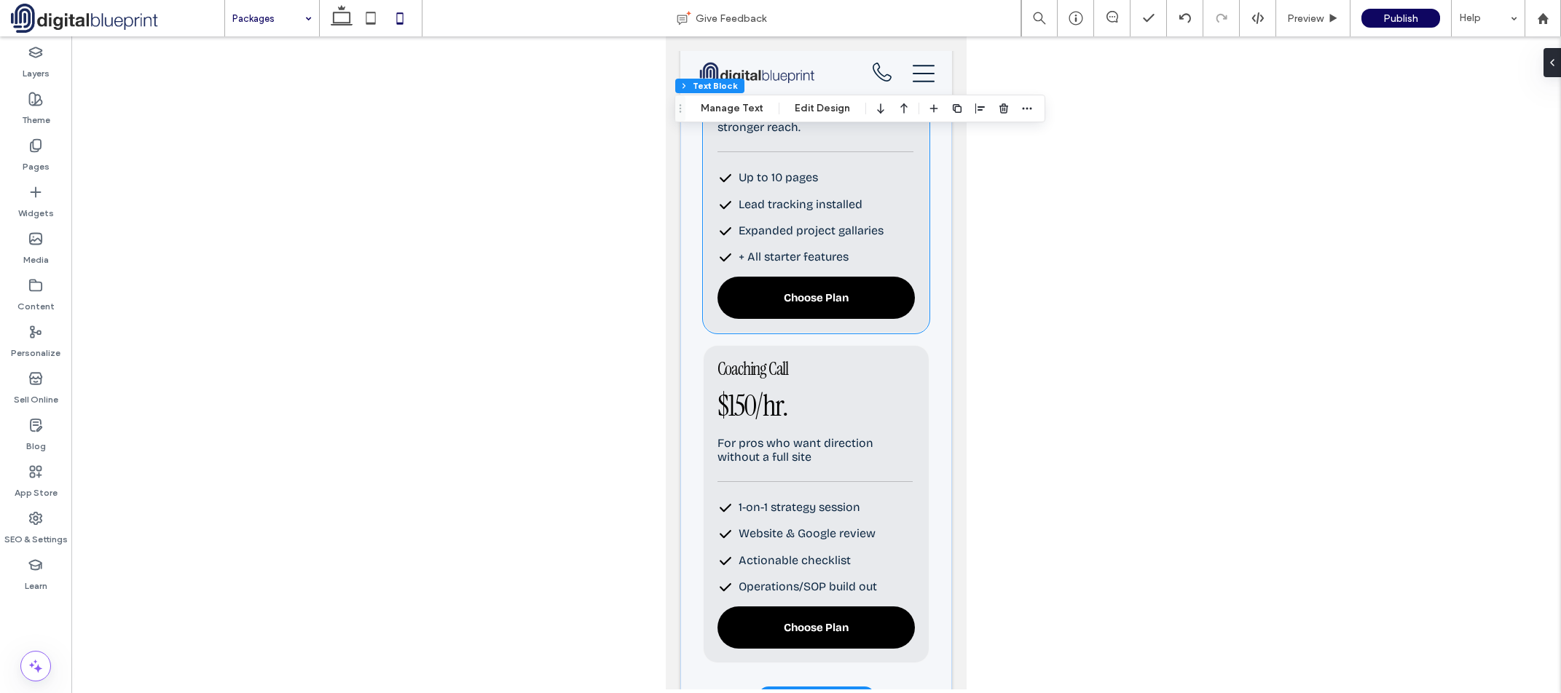
scroll to position [1209, 0]
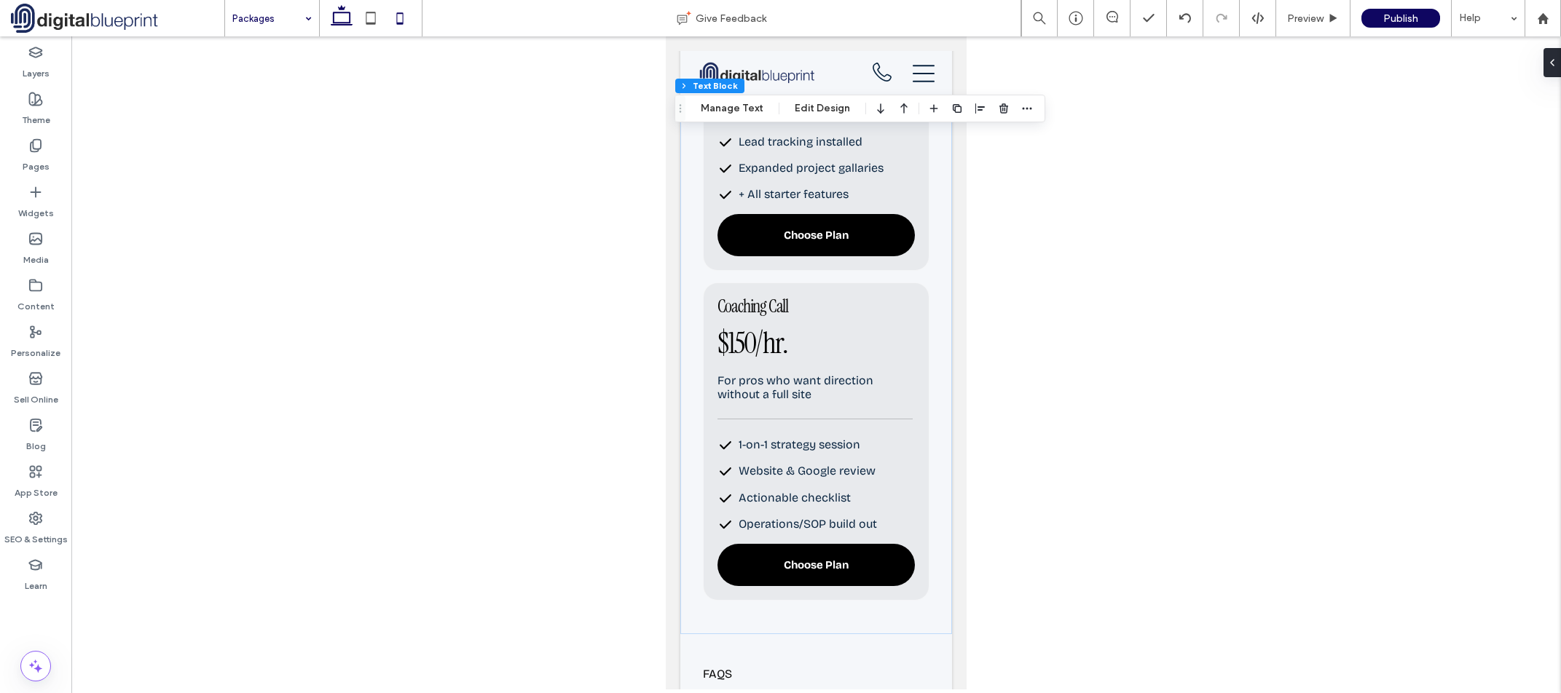
click at [350, 26] on icon at bounding box center [341, 18] width 29 height 29
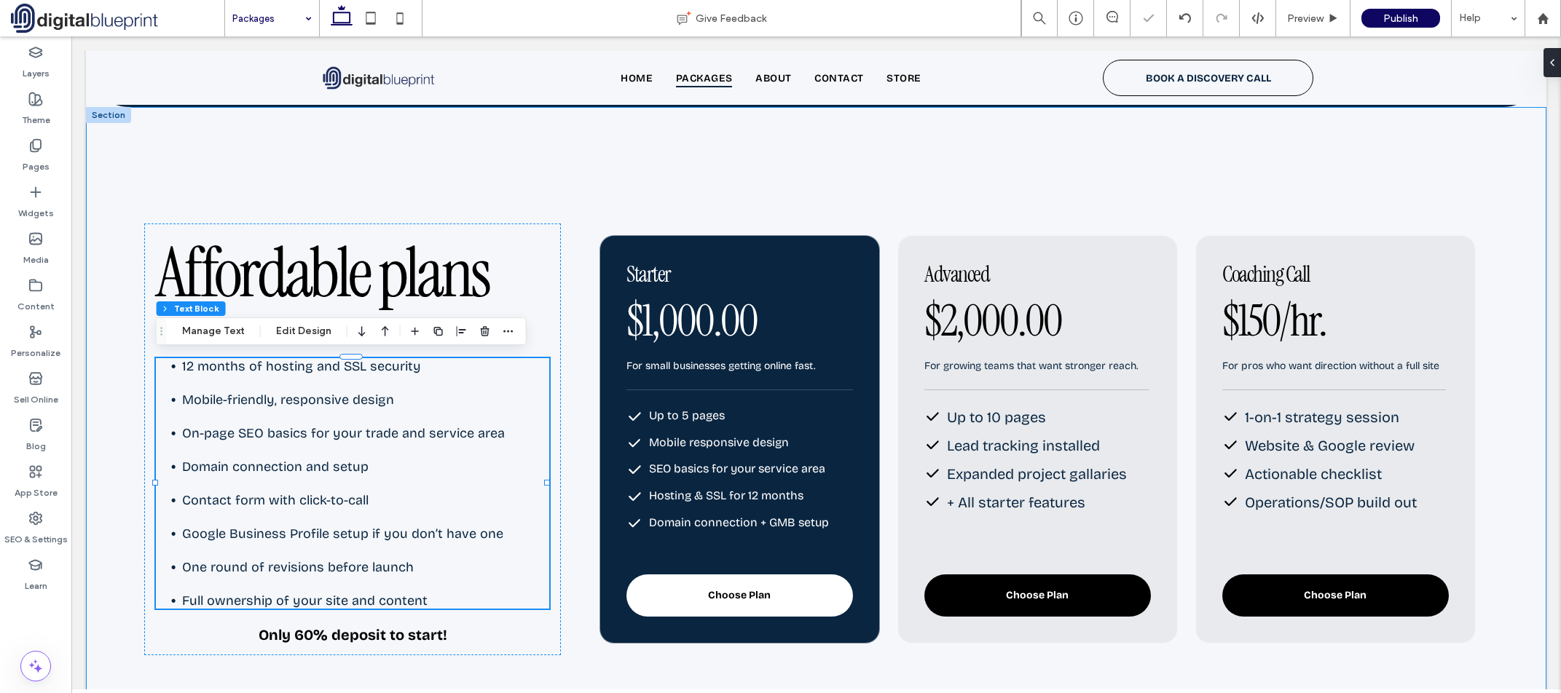
click at [130, 298] on div "Affordable plans Every Website Package Includes: 12 months of hosting and SSL s…" at bounding box center [816, 439] width 1461 height 665
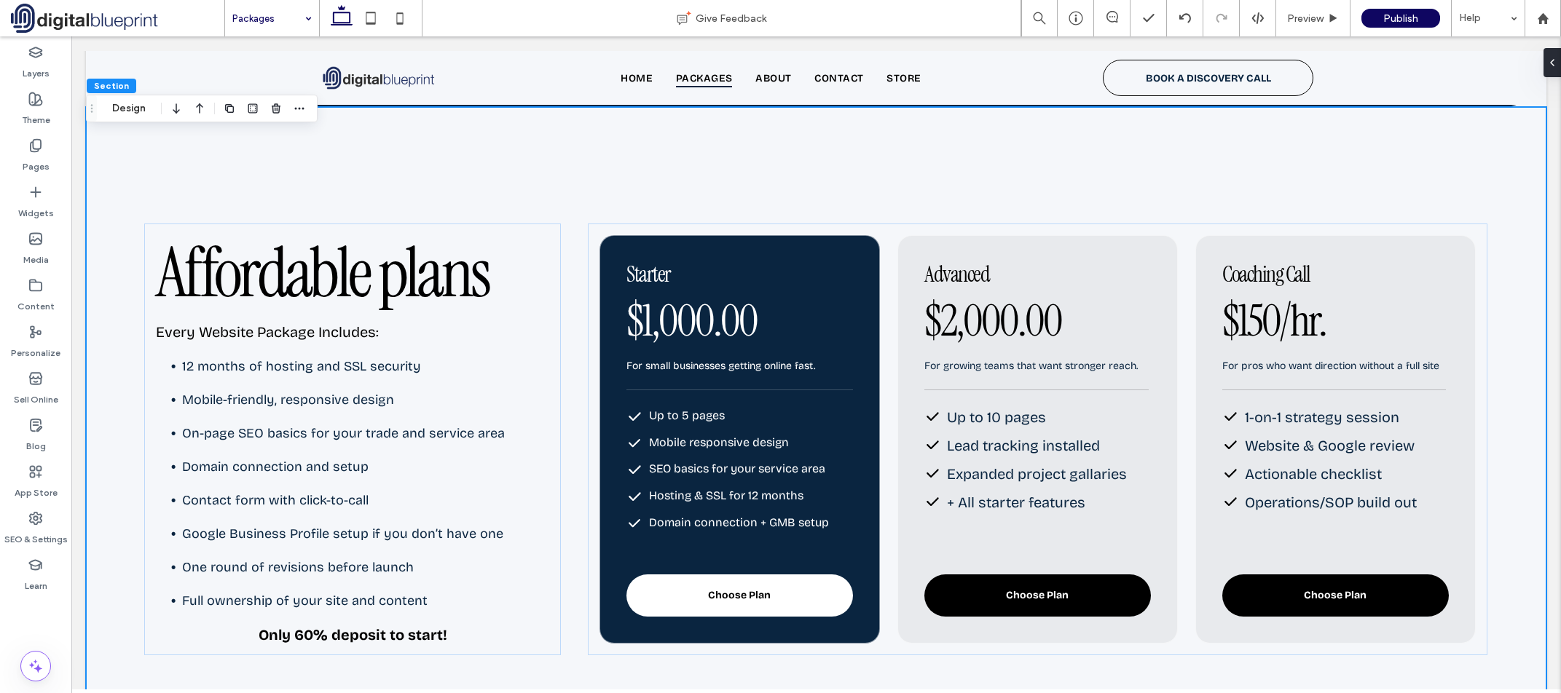
click at [104, 347] on div "Affordable plans Every Website Package Includes: 12 months of hosting and SSL s…" at bounding box center [816, 439] width 1461 height 665
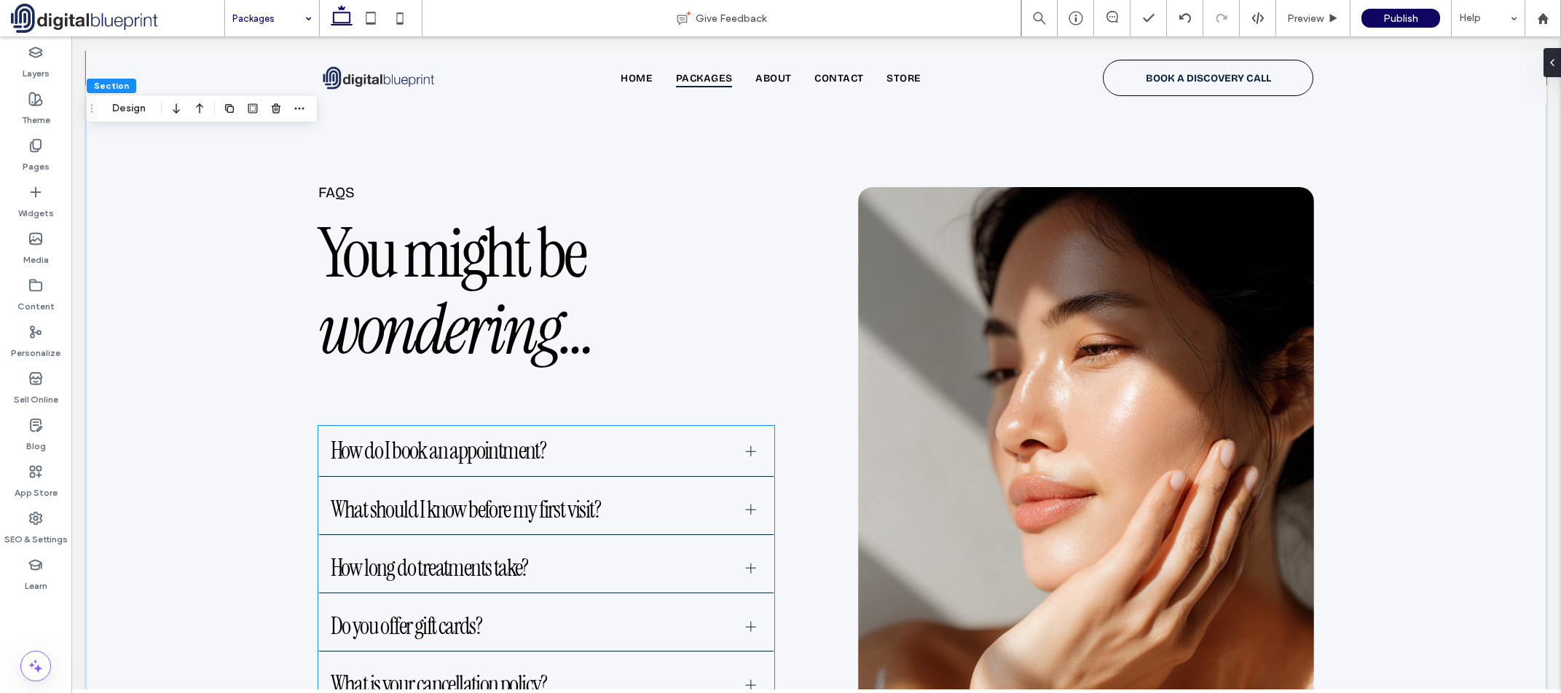
scroll to position [1171, 0]
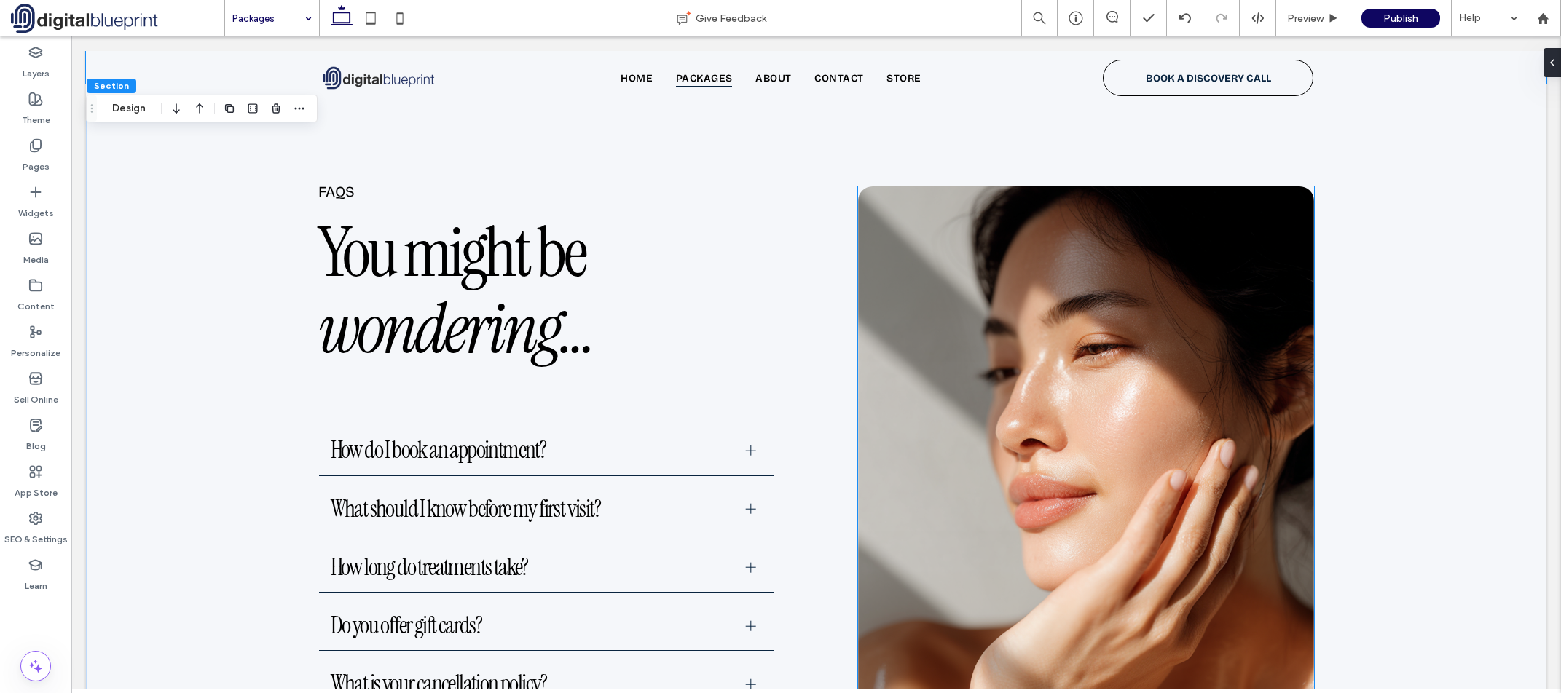
click at [1189, 473] on img at bounding box center [1086, 446] width 456 height 521
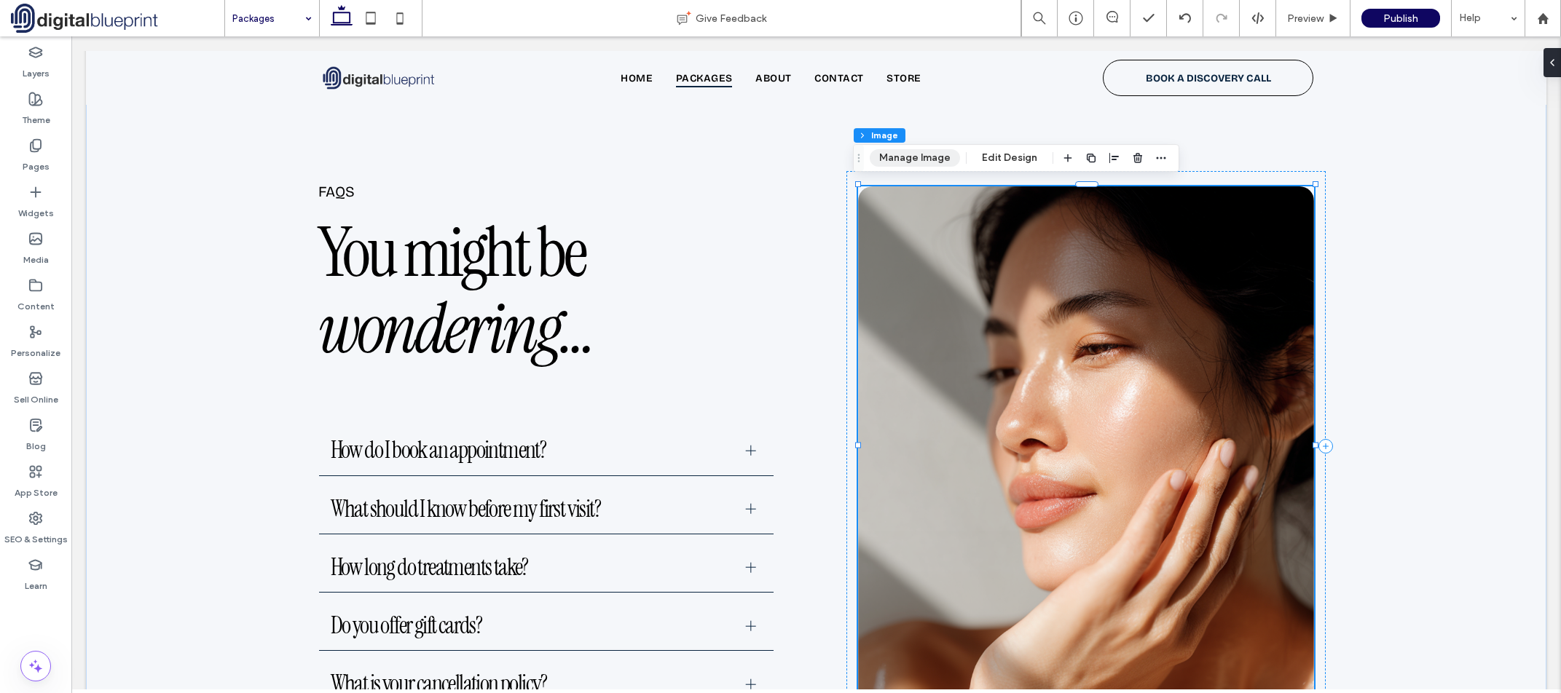
click at [932, 158] on button "Manage Image" at bounding box center [915, 157] width 90 height 17
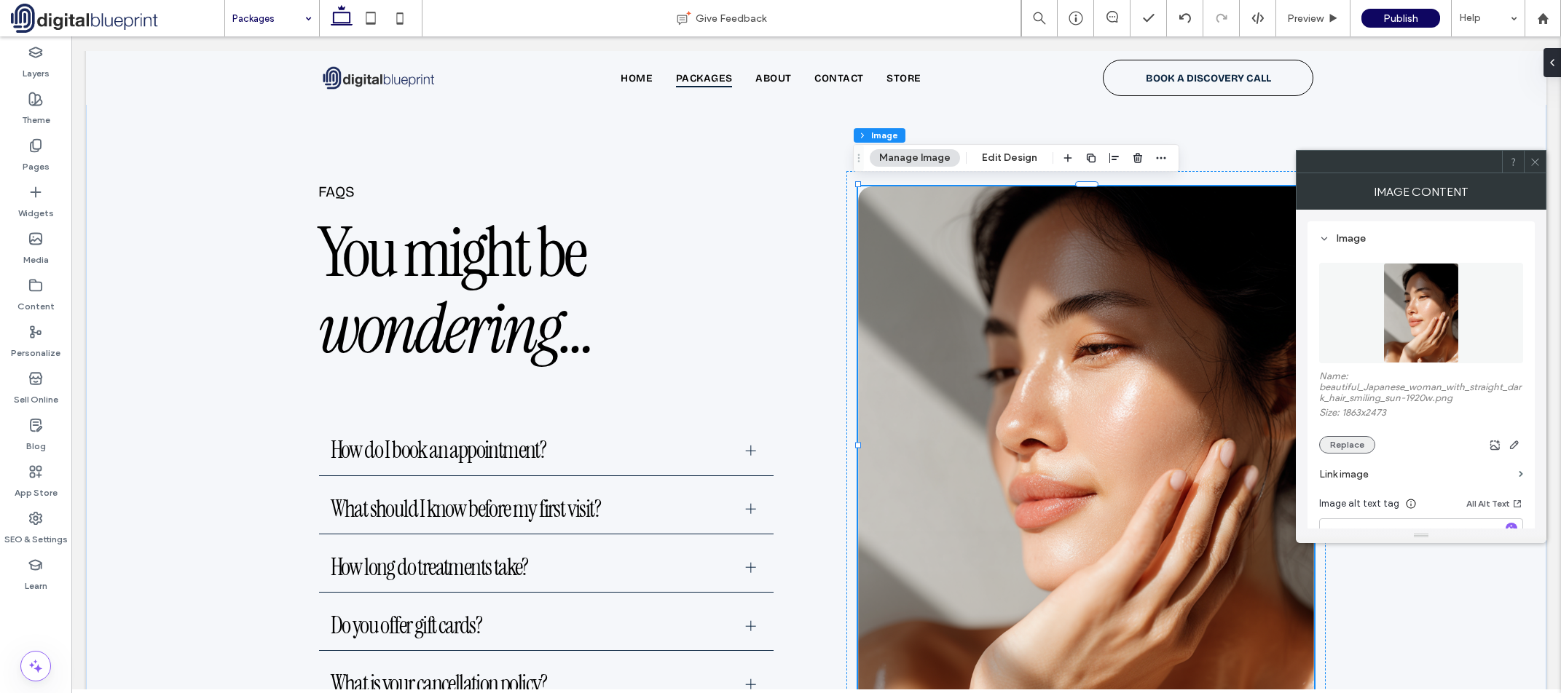
click at [1354, 444] on button "Replace" at bounding box center [1347, 444] width 56 height 17
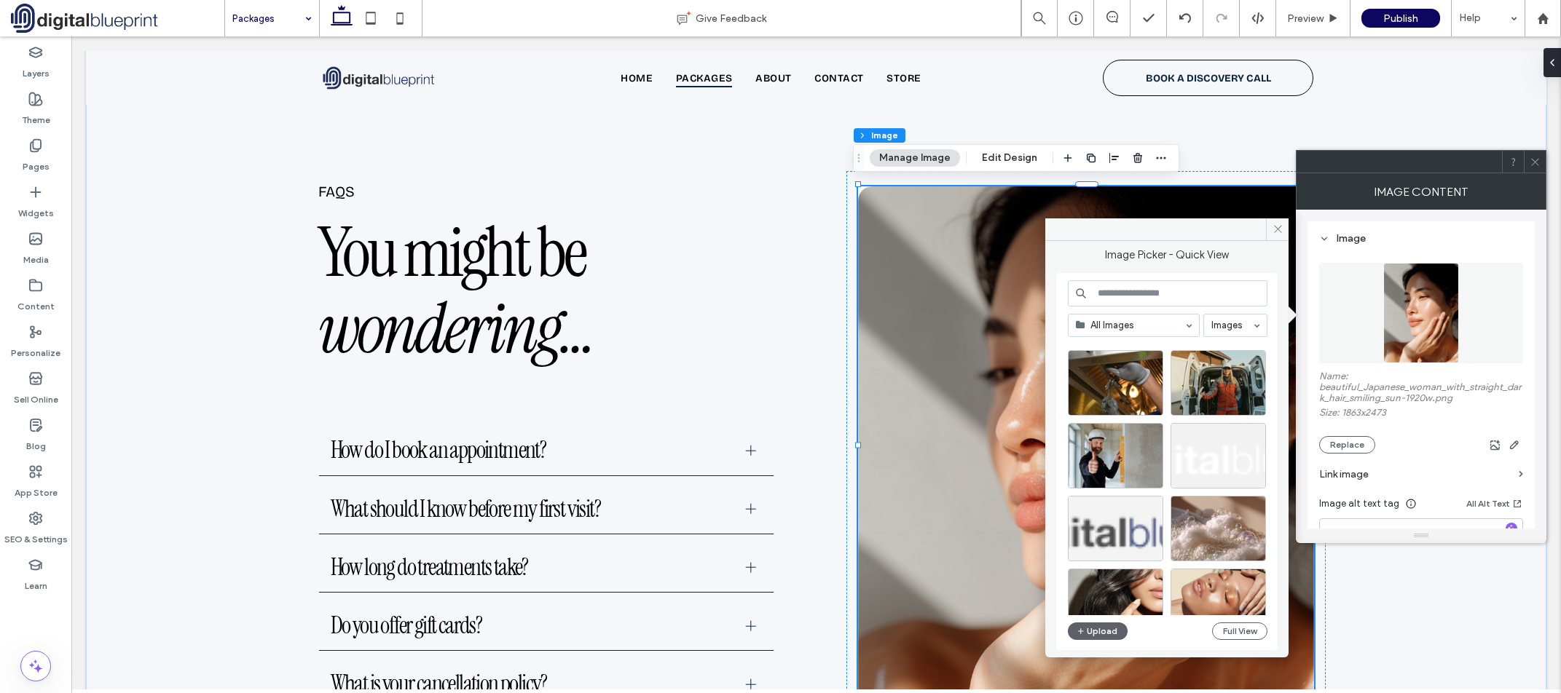
scroll to position [0, 0]
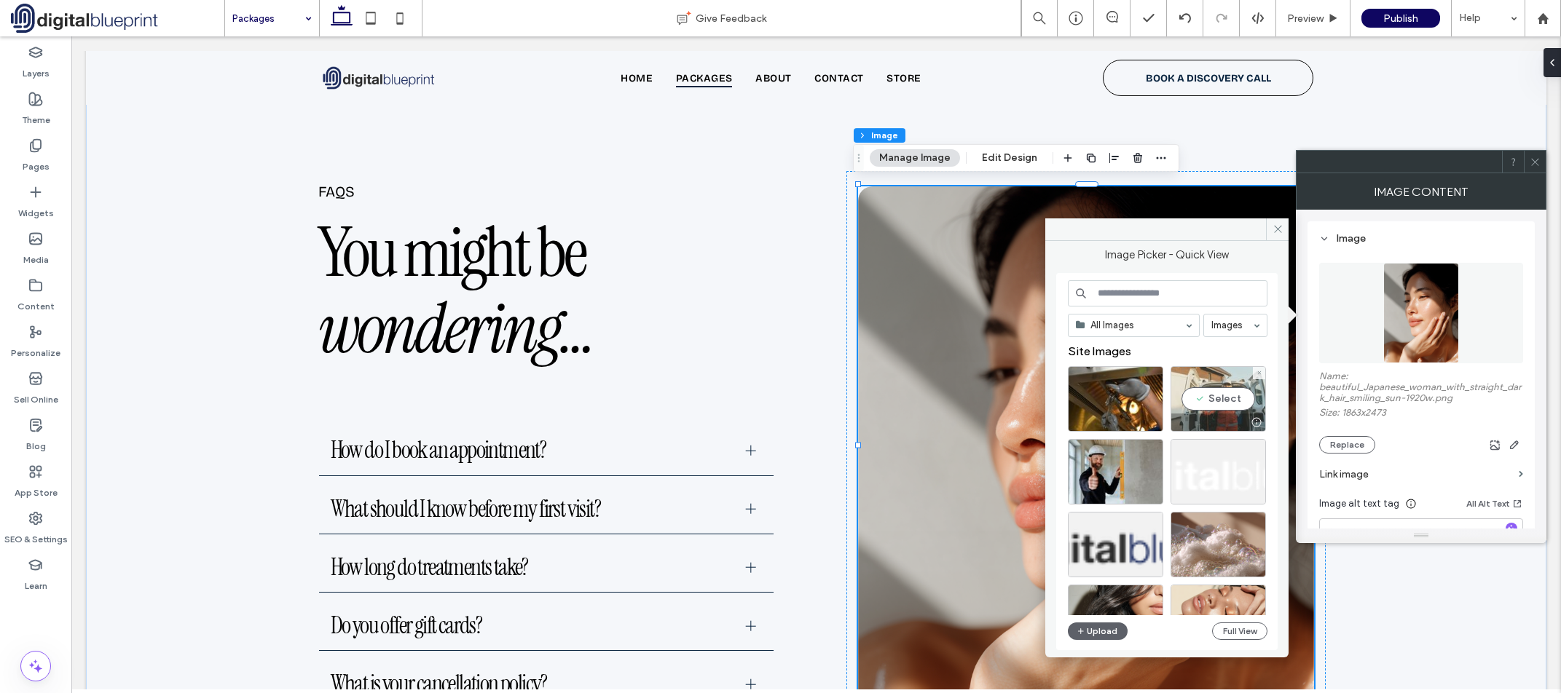
click at [1222, 406] on div "Select" at bounding box center [1218, 399] width 95 height 66
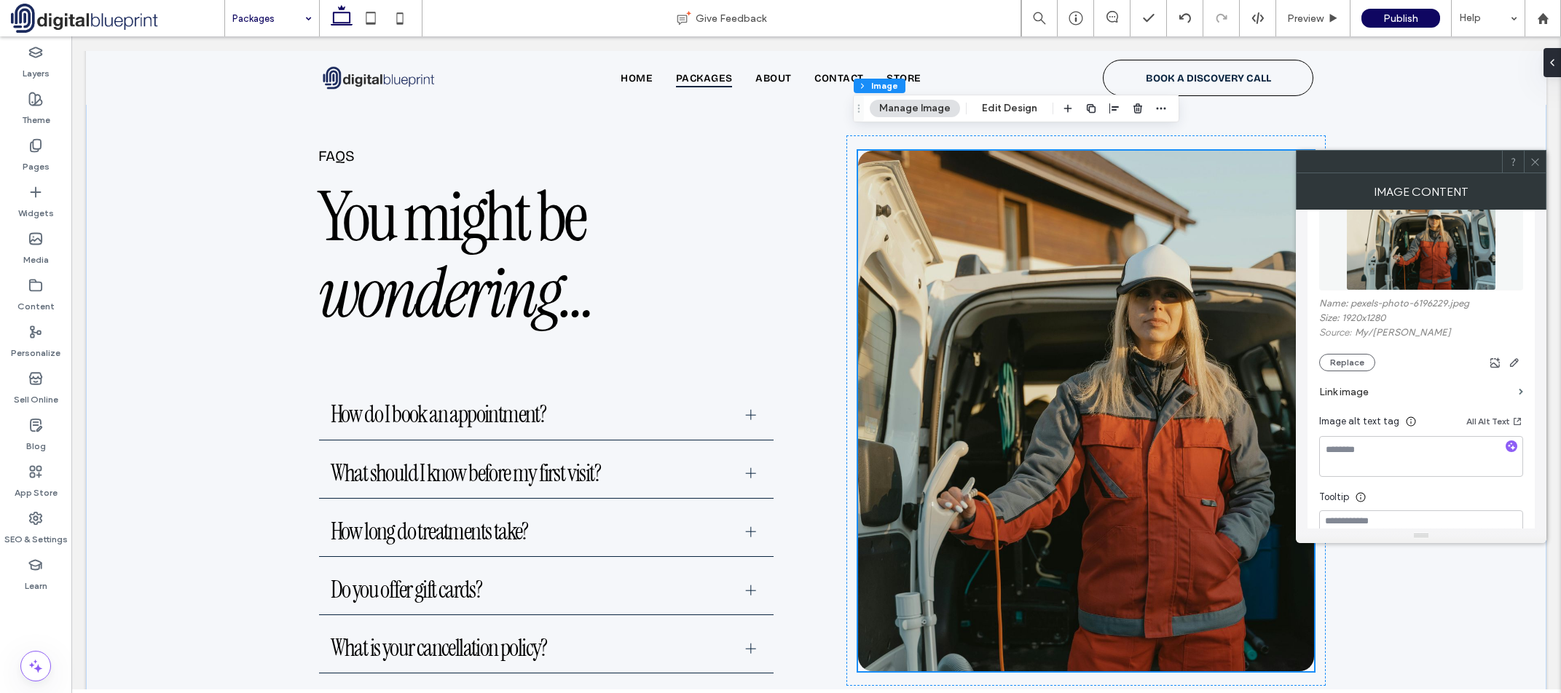
scroll to position [1171, 0]
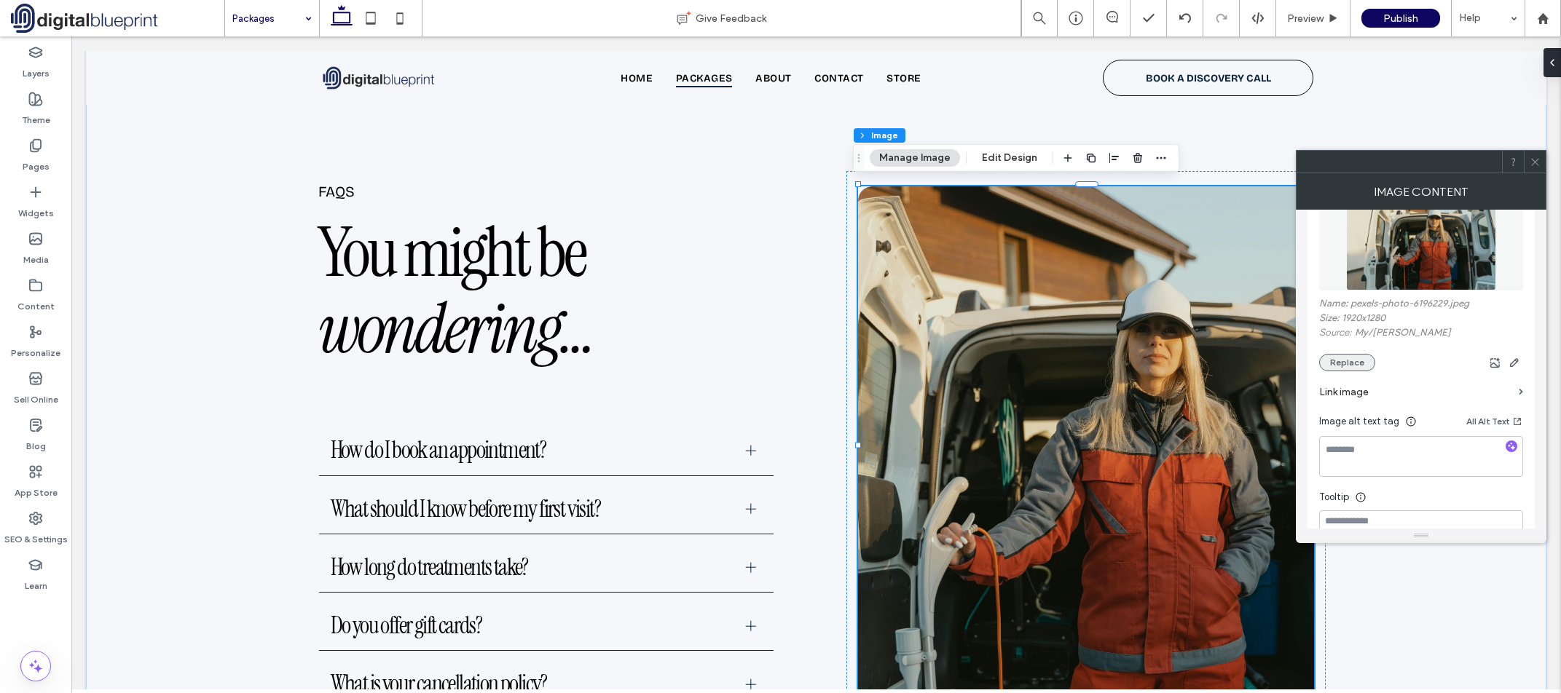
click at [1341, 369] on button "Replace" at bounding box center [1347, 362] width 56 height 17
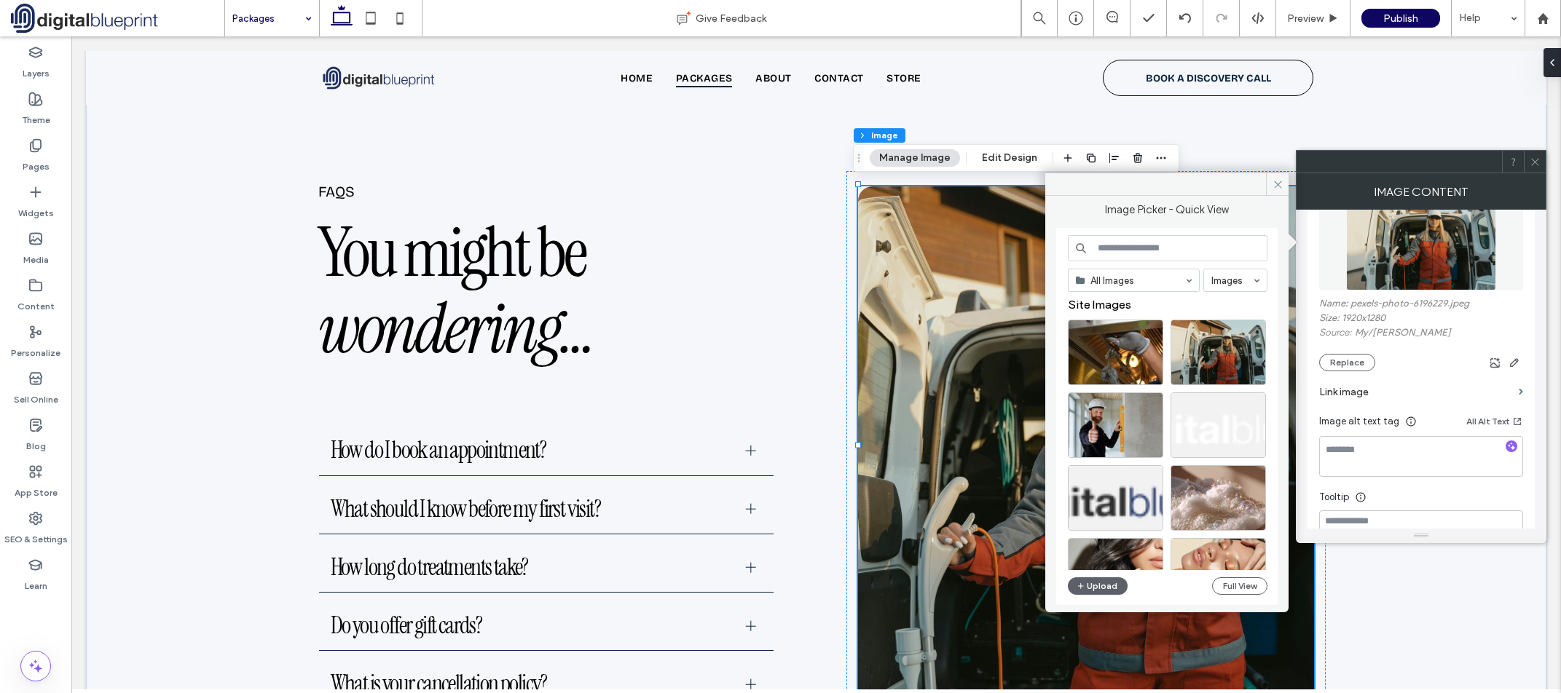
scroll to position [0, 0]
click at [1150, 253] on input at bounding box center [1168, 248] width 200 height 26
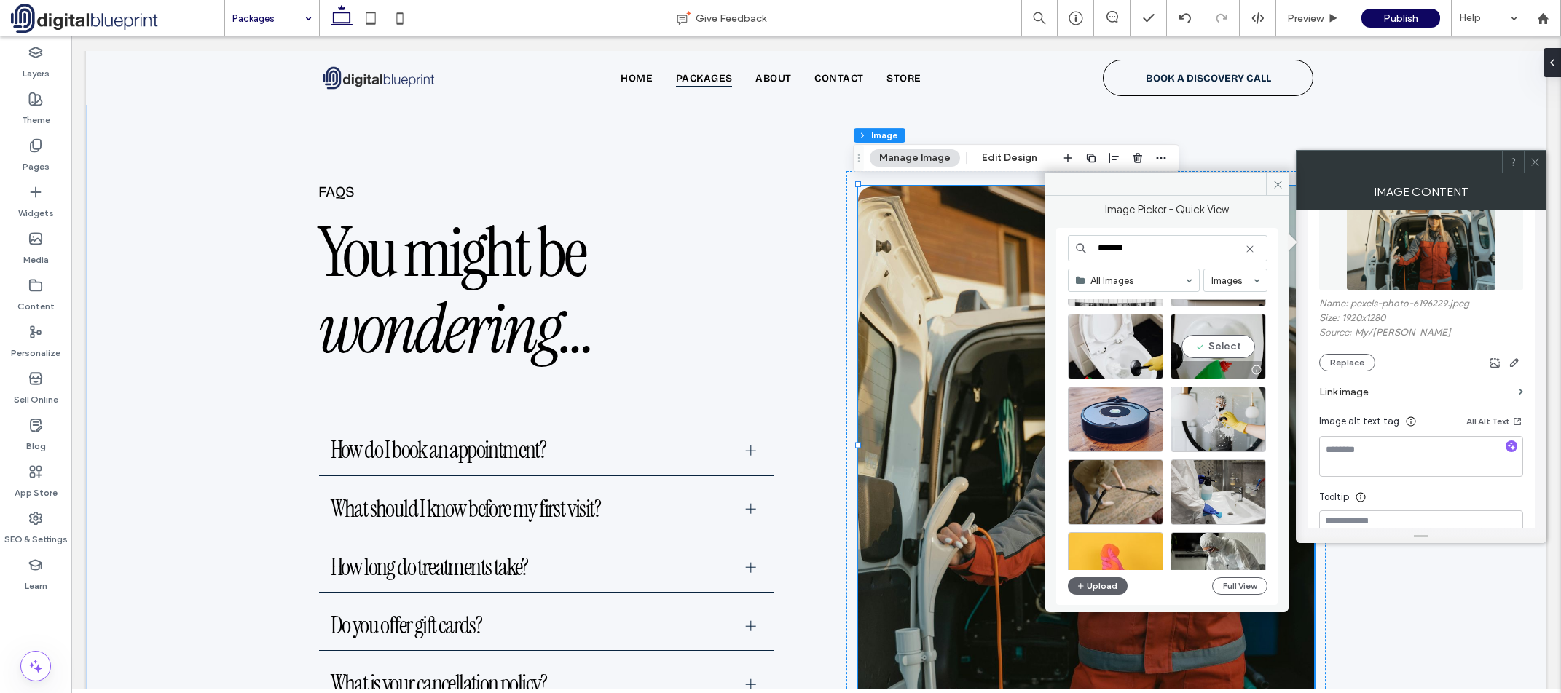
scroll to position [654, 0]
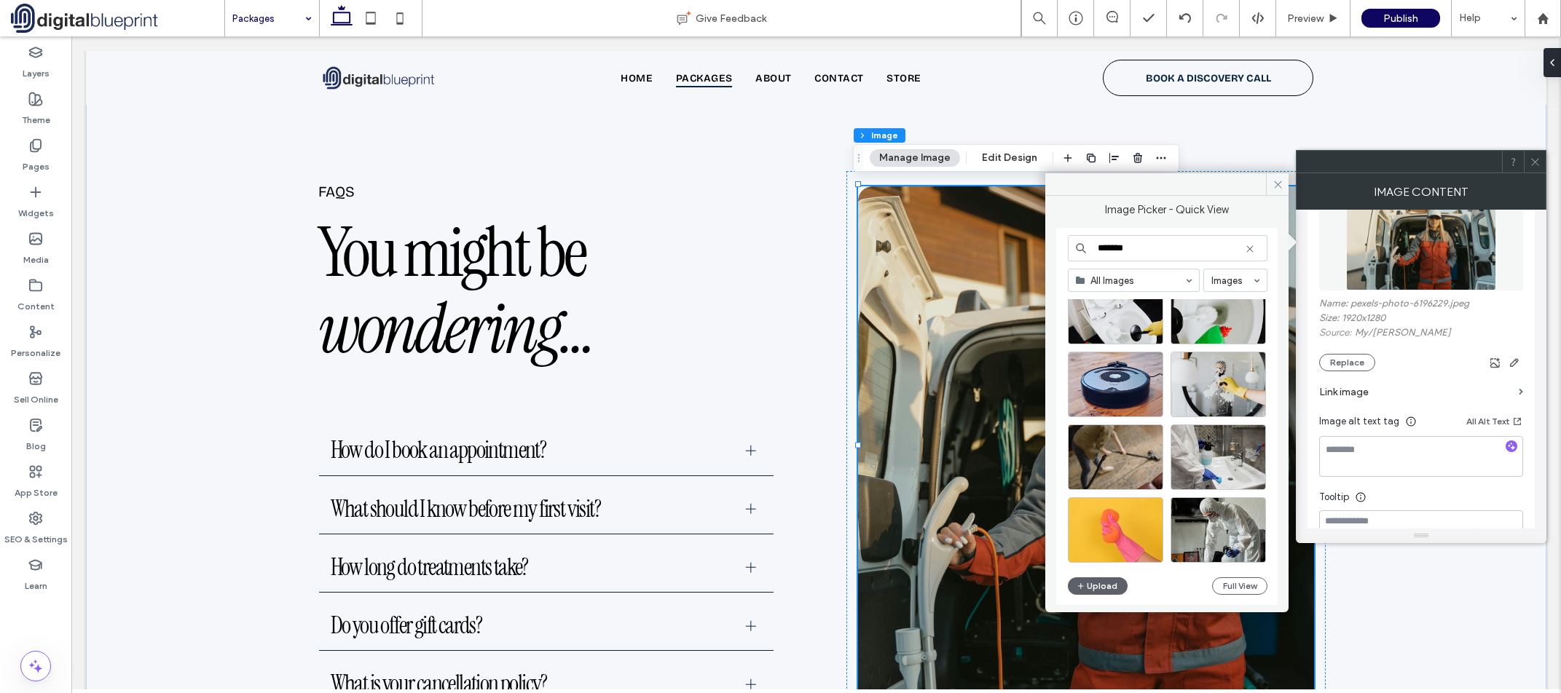
click at [1137, 251] on input "*******" at bounding box center [1168, 248] width 200 height 26
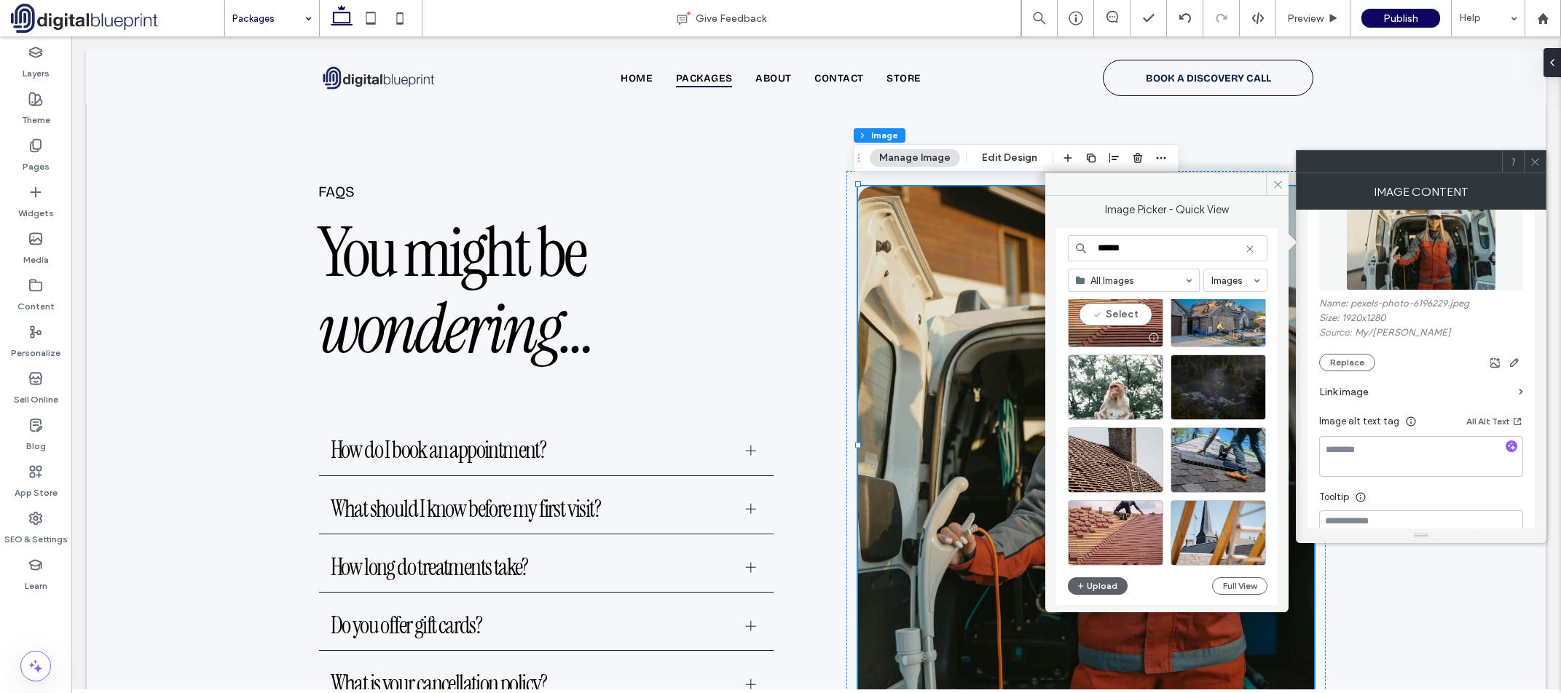
scroll to position [146, 0]
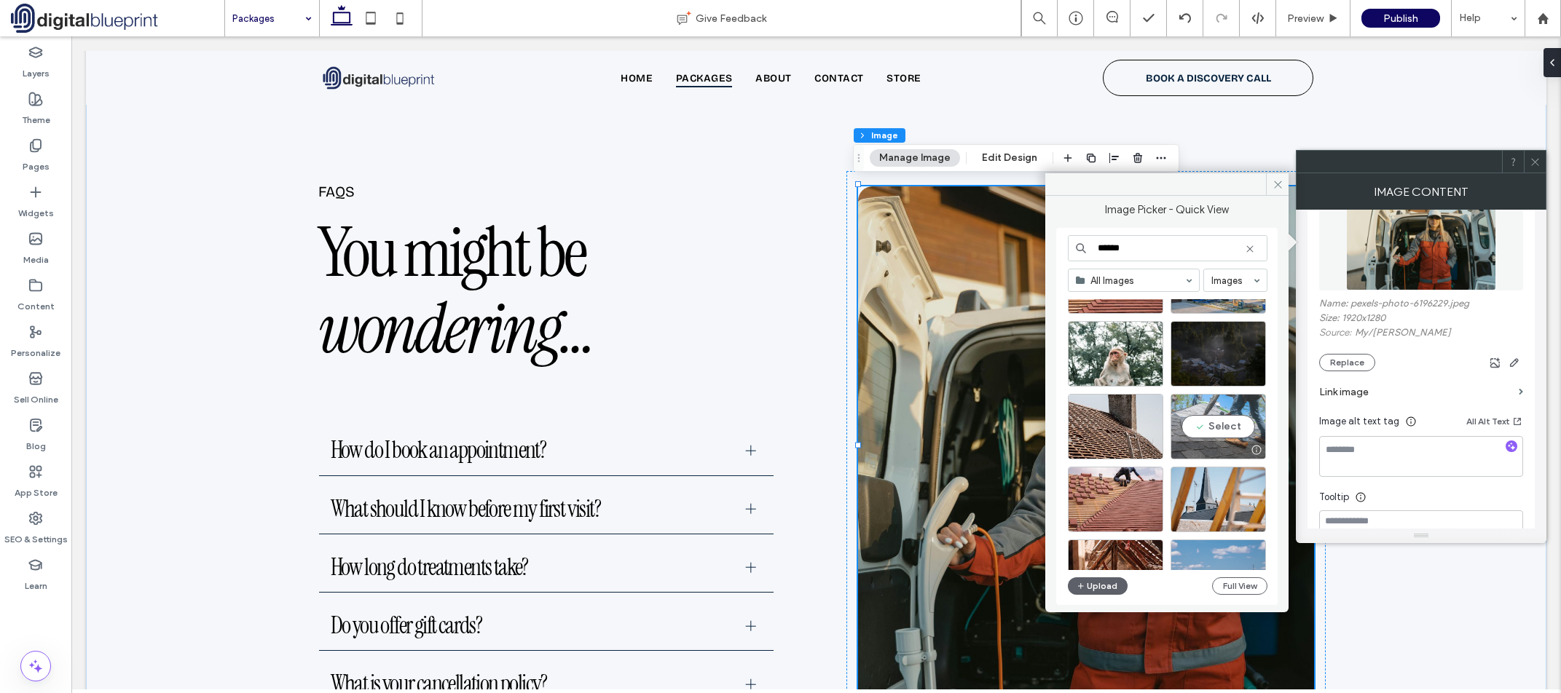
type input "******"
click at [1207, 430] on div "Select" at bounding box center [1218, 427] width 95 height 66
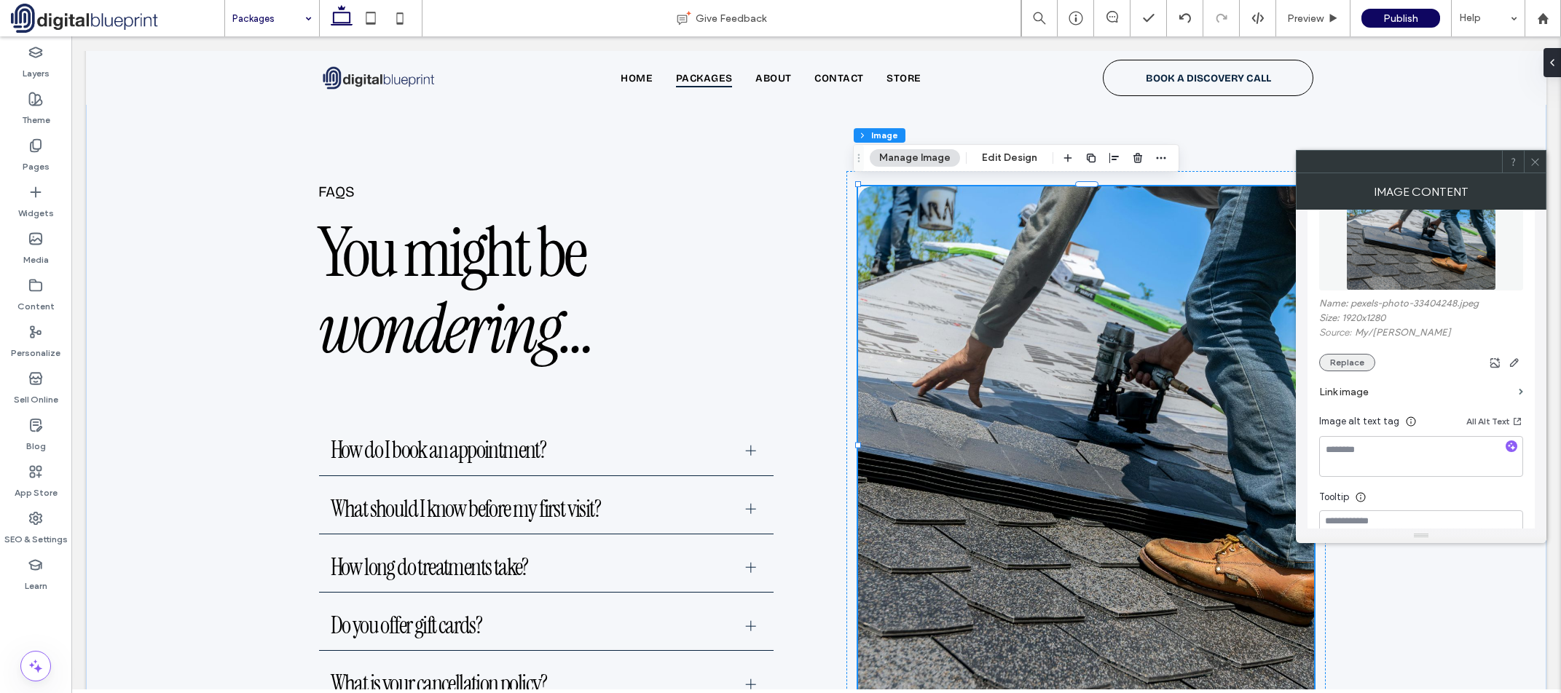
click at [1351, 358] on button "Replace" at bounding box center [1347, 362] width 56 height 17
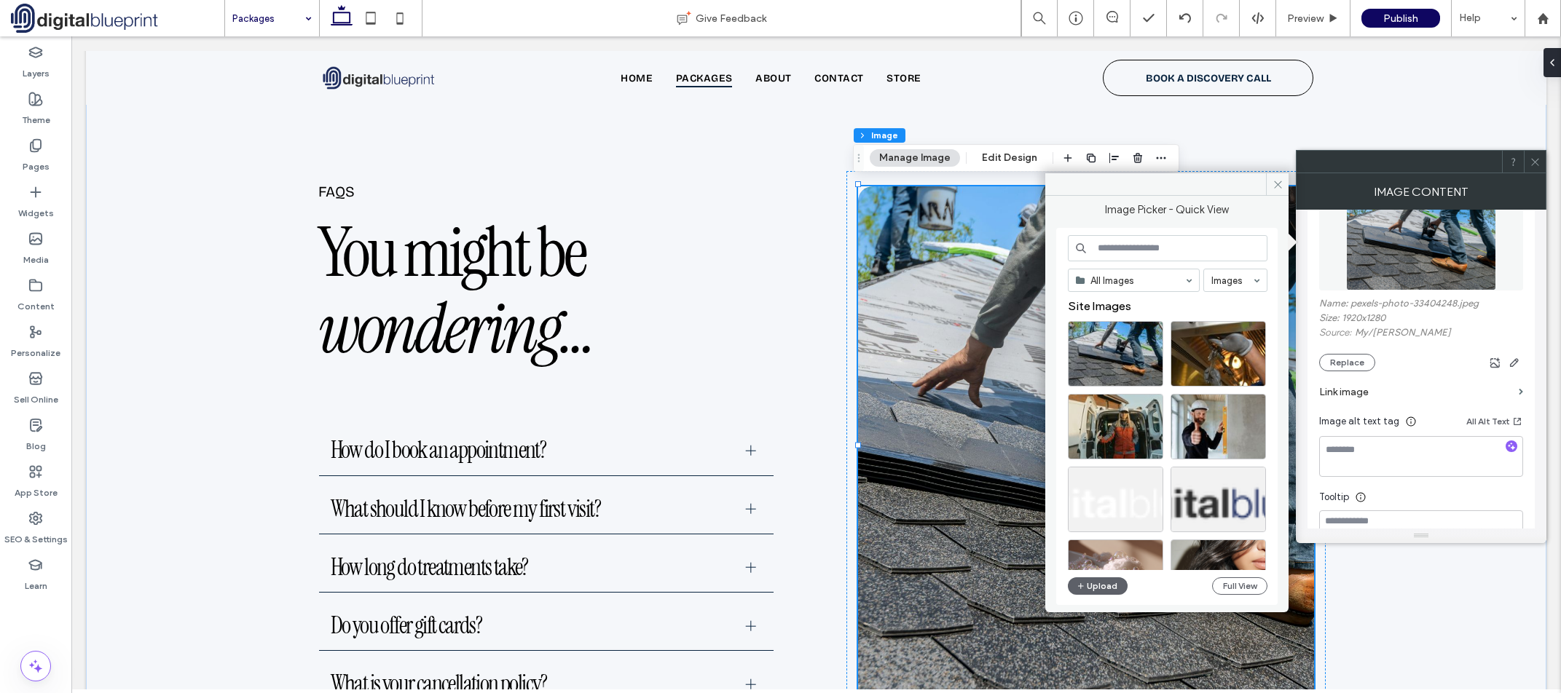
click at [1163, 253] on input at bounding box center [1168, 248] width 200 height 26
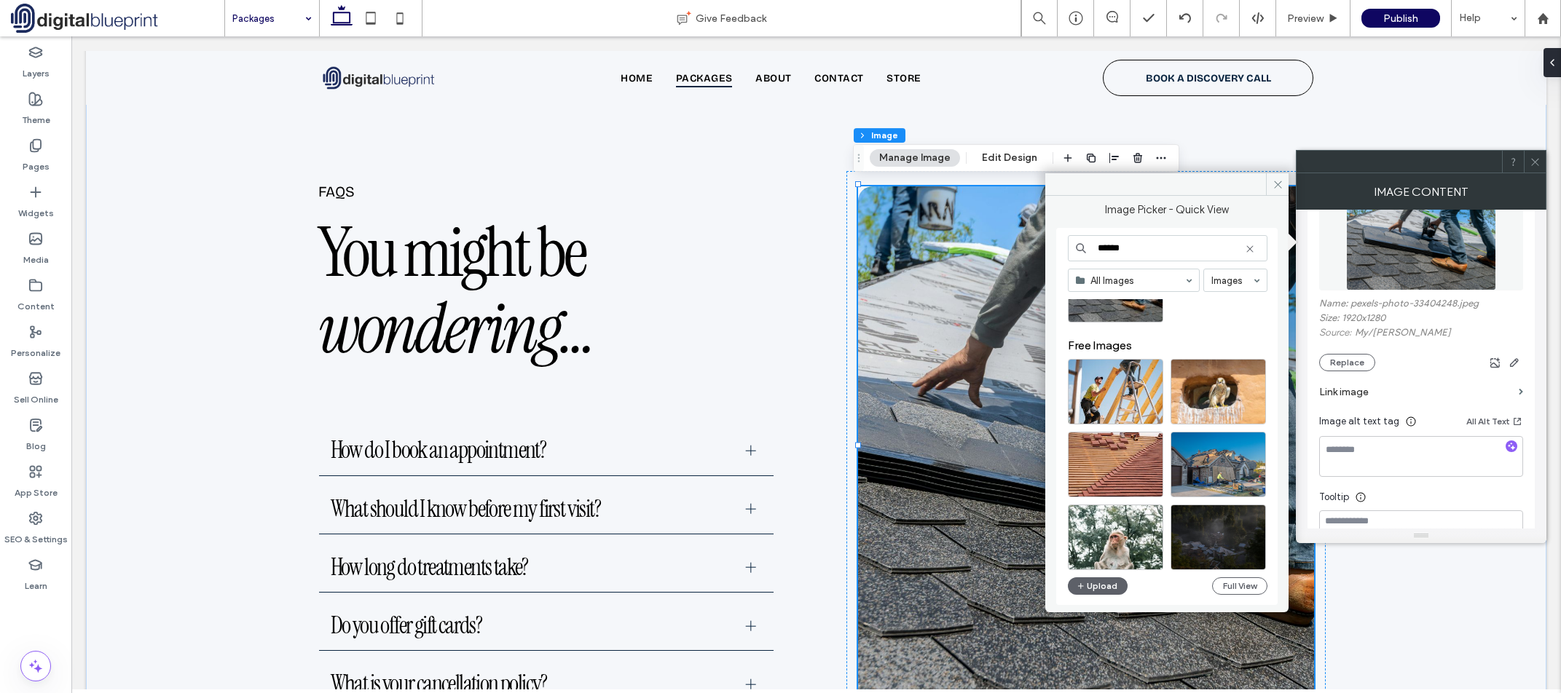
scroll to position [28, 0]
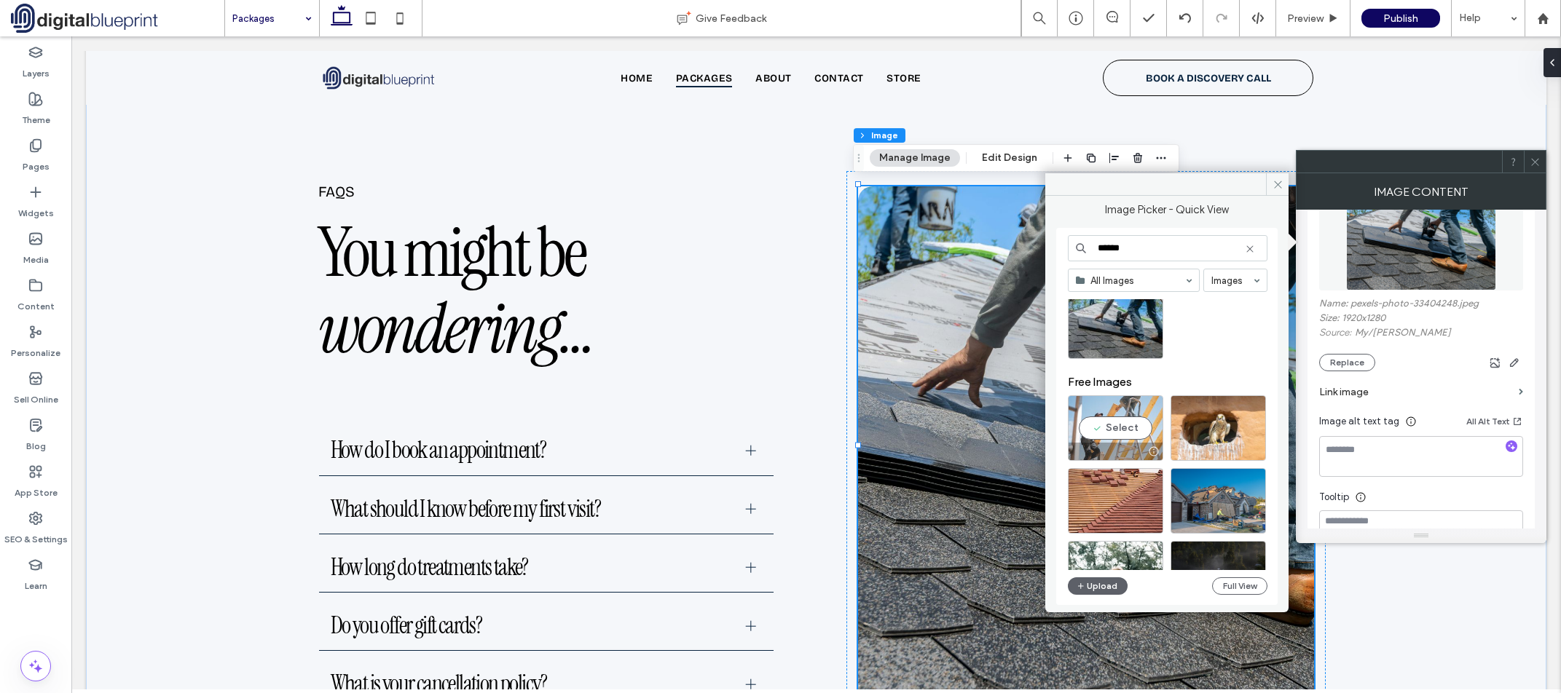
type input "******"
click at [1152, 415] on div "Select" at bounding box center [1115, 429] width 95 height 66
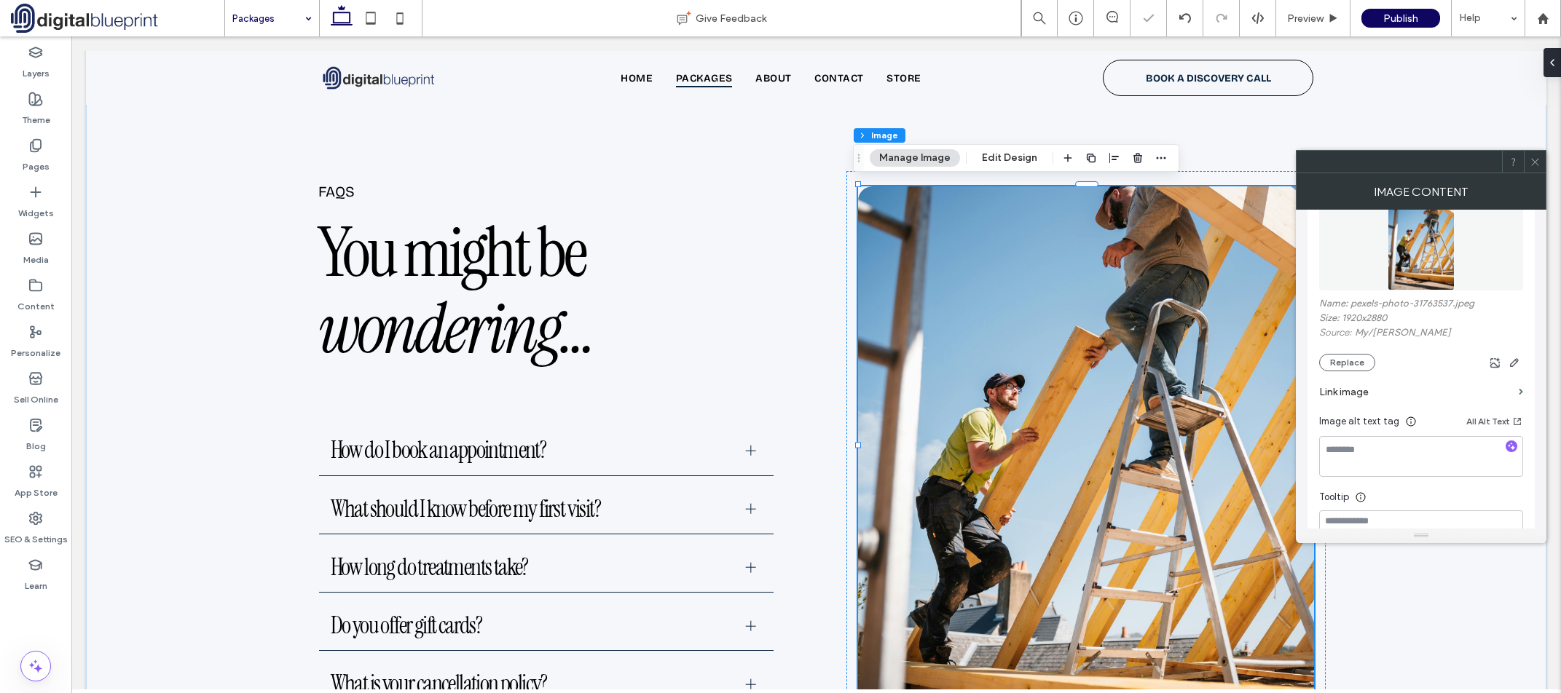
click at [1531, 160] on icon at bounding box center [1535, 162] width 11 height 11
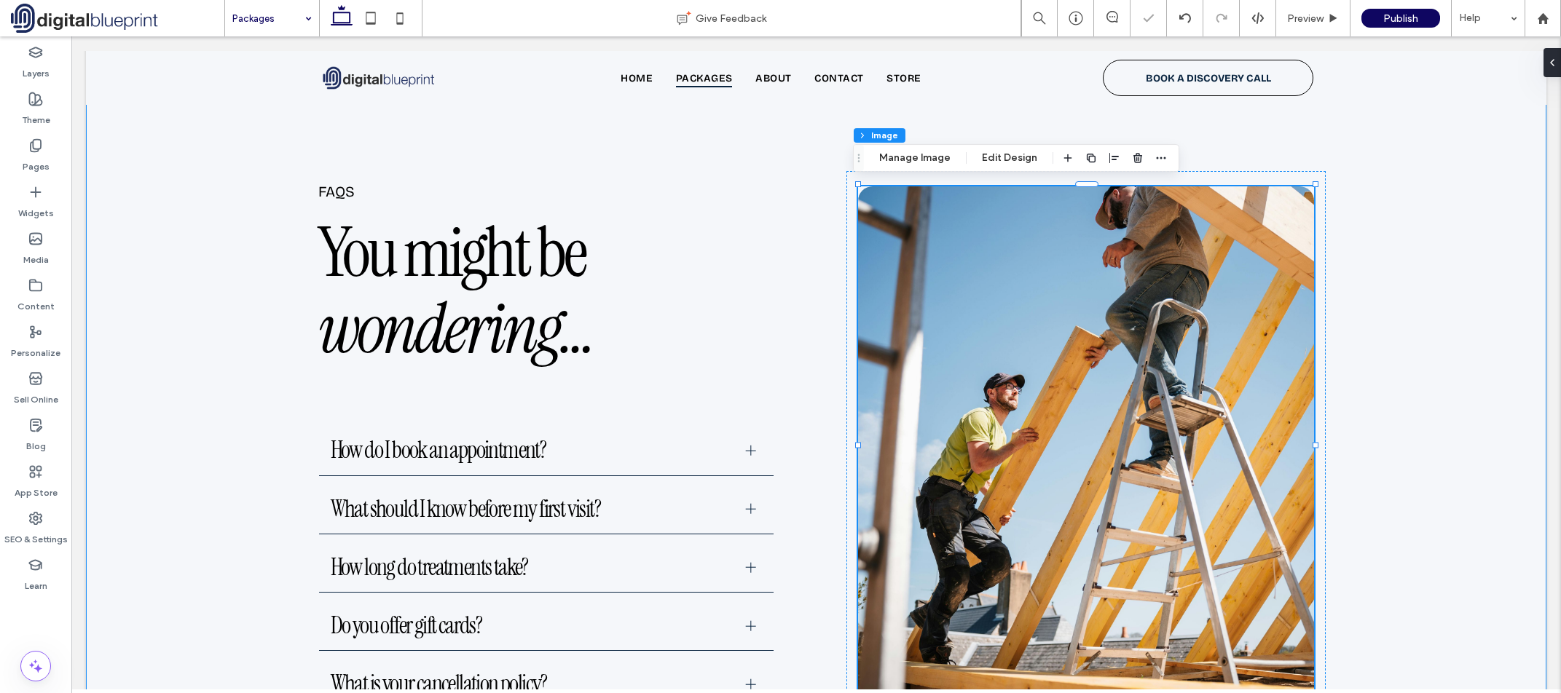
click at [1467, 286] on div "faqs You might be wondering… How do I book an appointment? You can book online …" at bounding box center [816, 447] width 1461 height 726
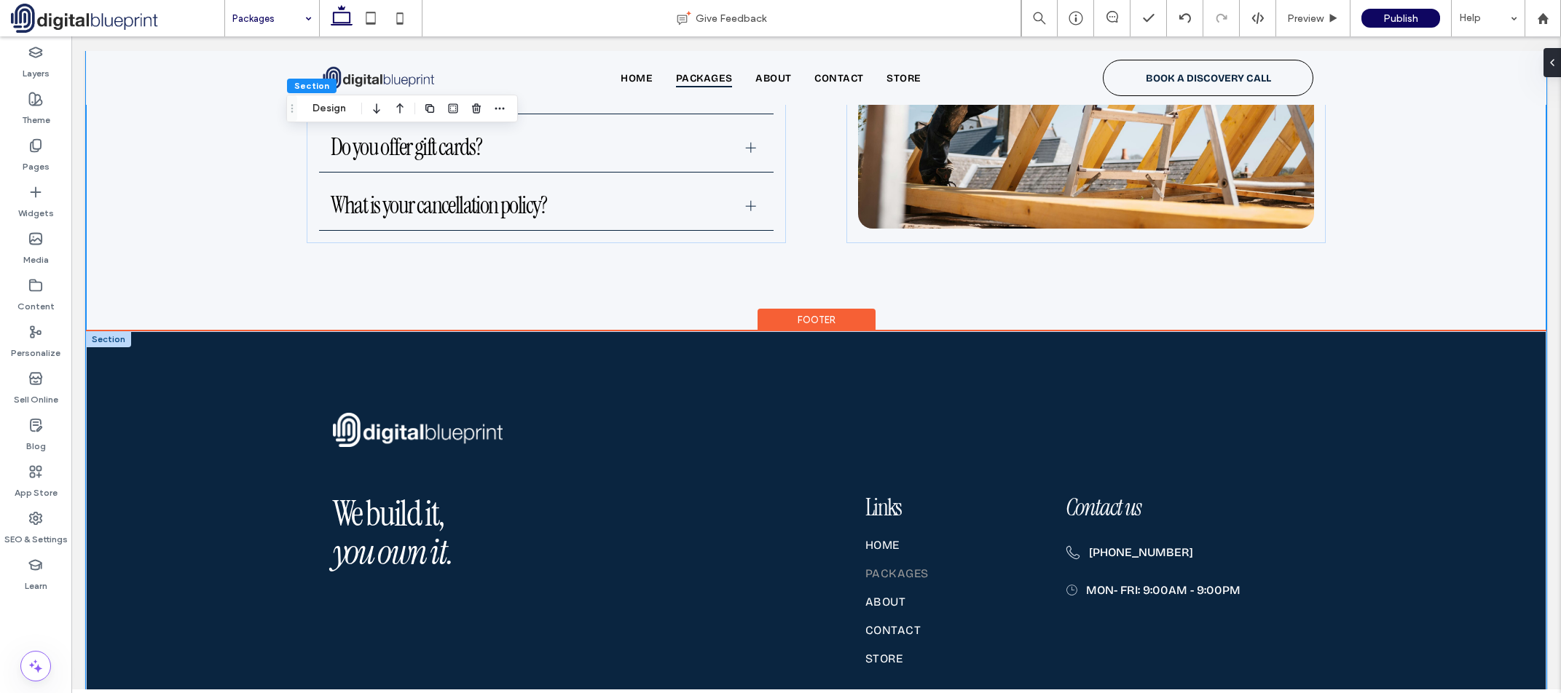
scroll to position [1754, 0]
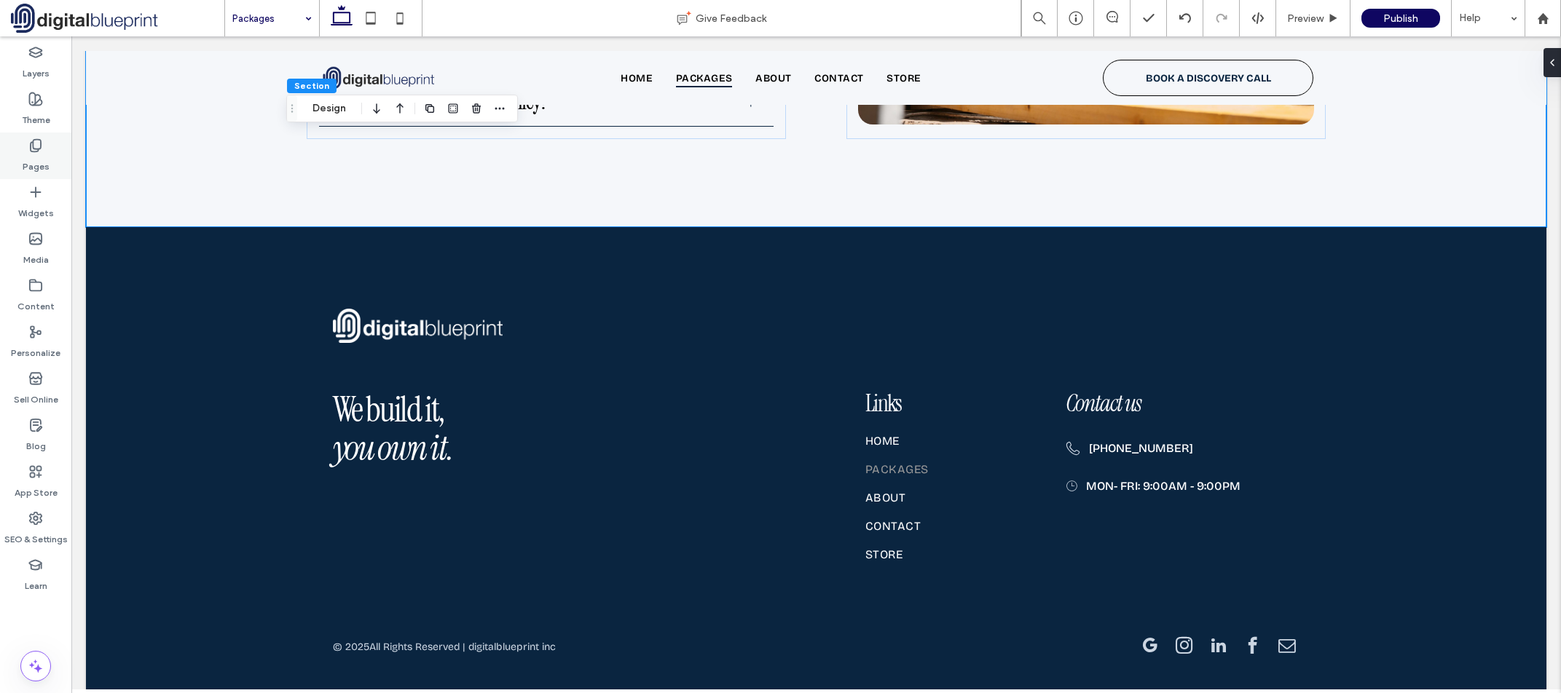
click at [44, 148] on div "Pages" at bounding box center [35, 156] width 71 height 47
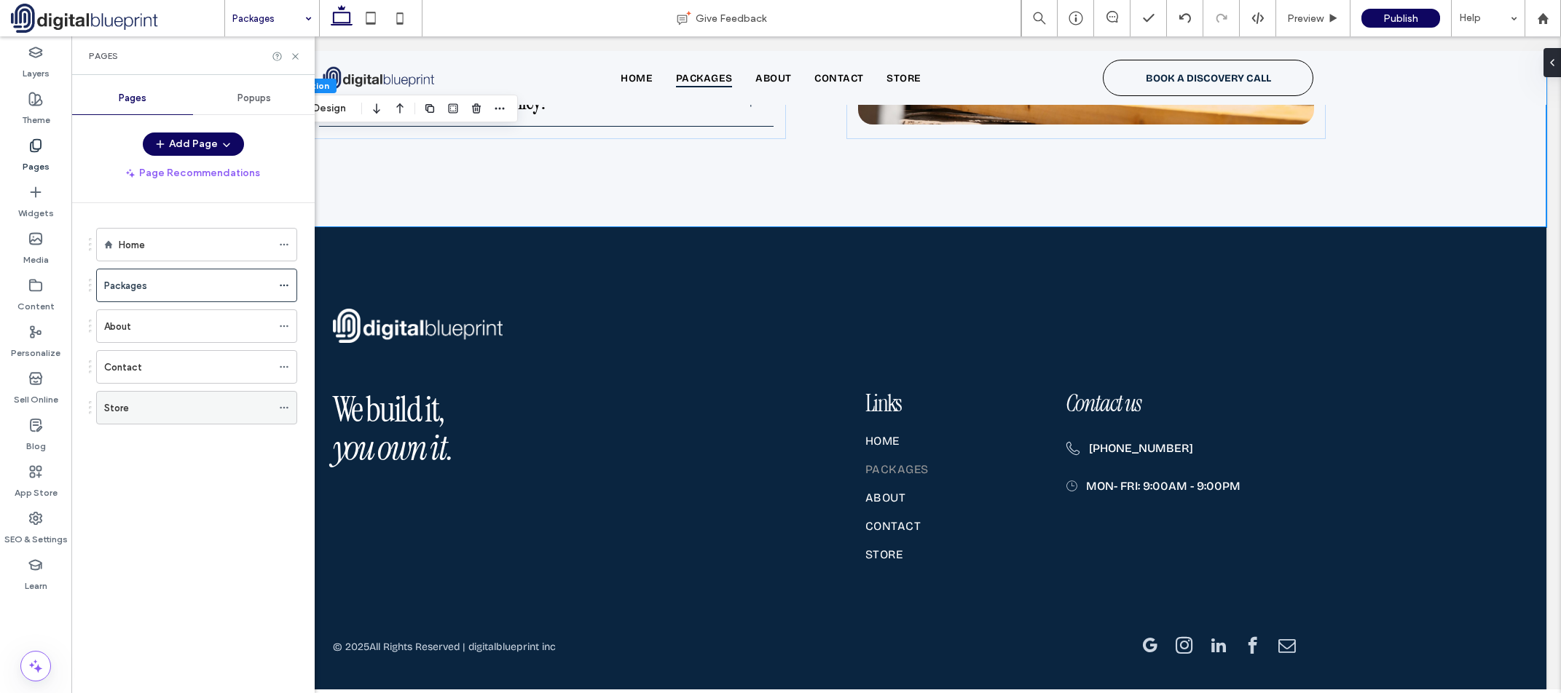
click at [284, 414] on span at bounding box center [284, 408] width 10 height 22
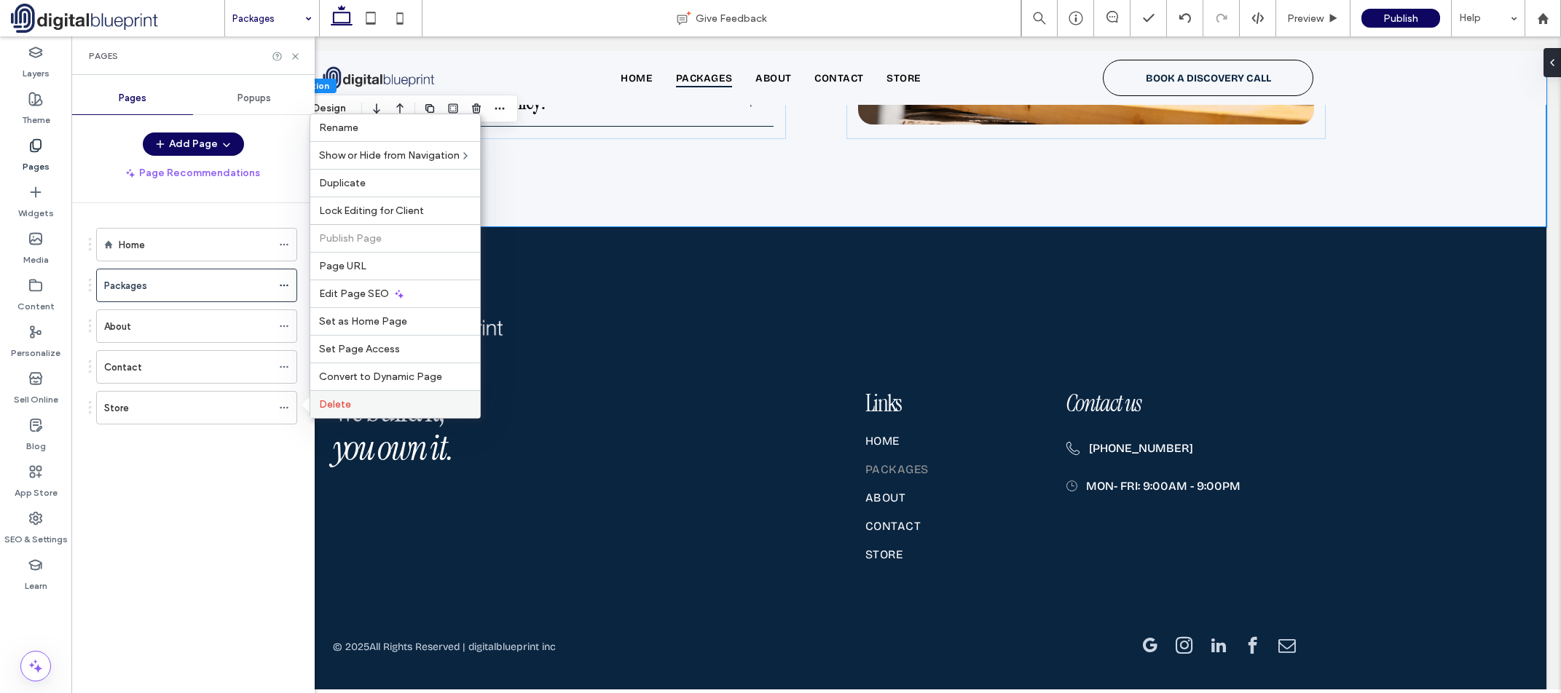
click at [348, 400] on span "Delete" at bounding box center [335, 404] width 32 height 12
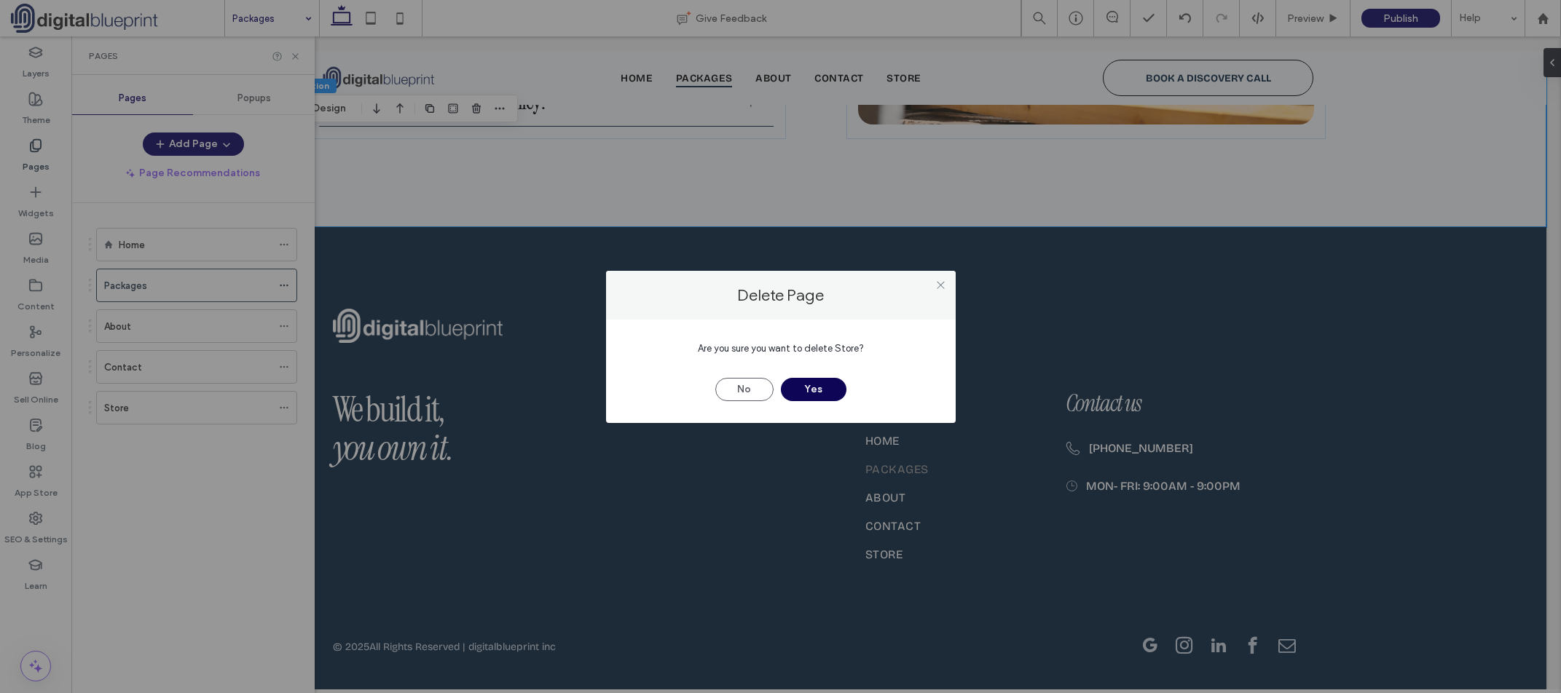
click at [823, 393] on button "Yes" at bounding box center [814, 389] width 66 height 23
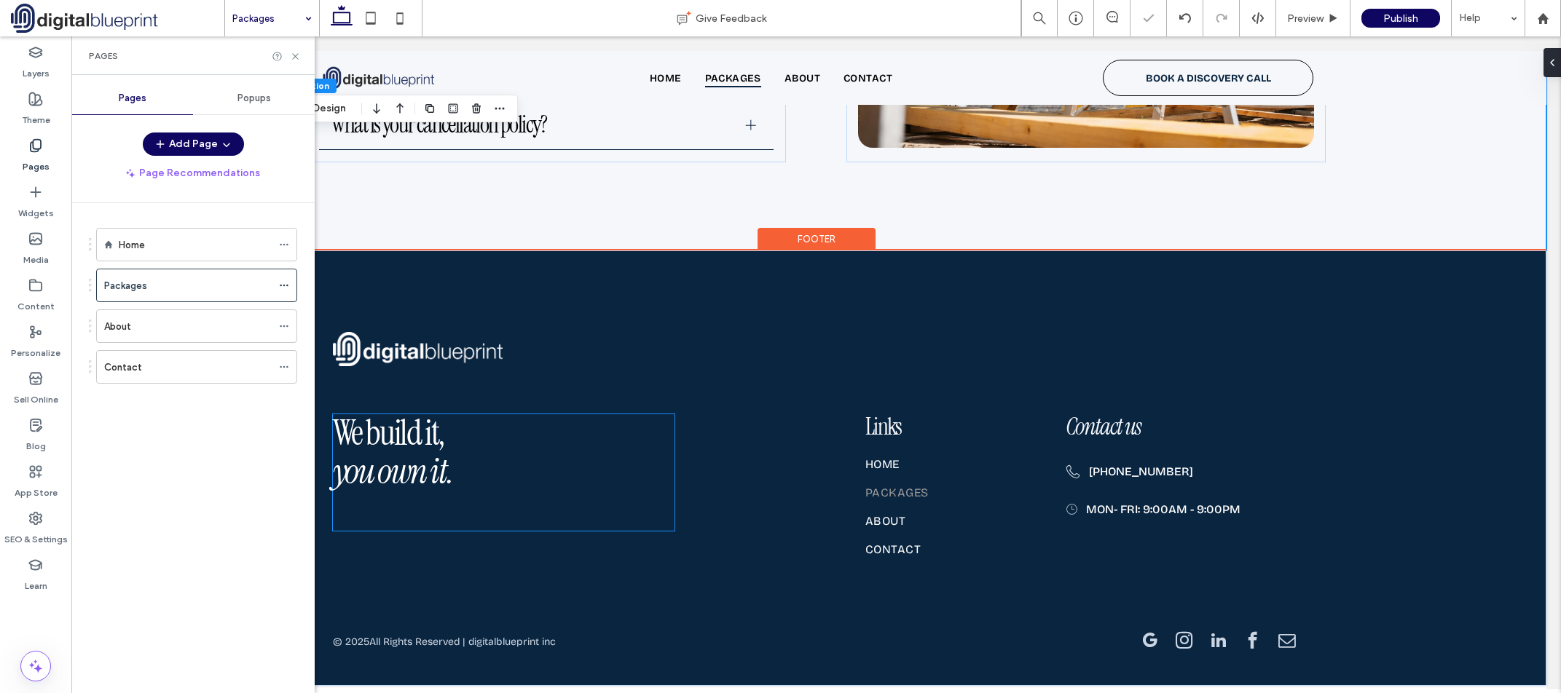
scroll to position [1726, 0]
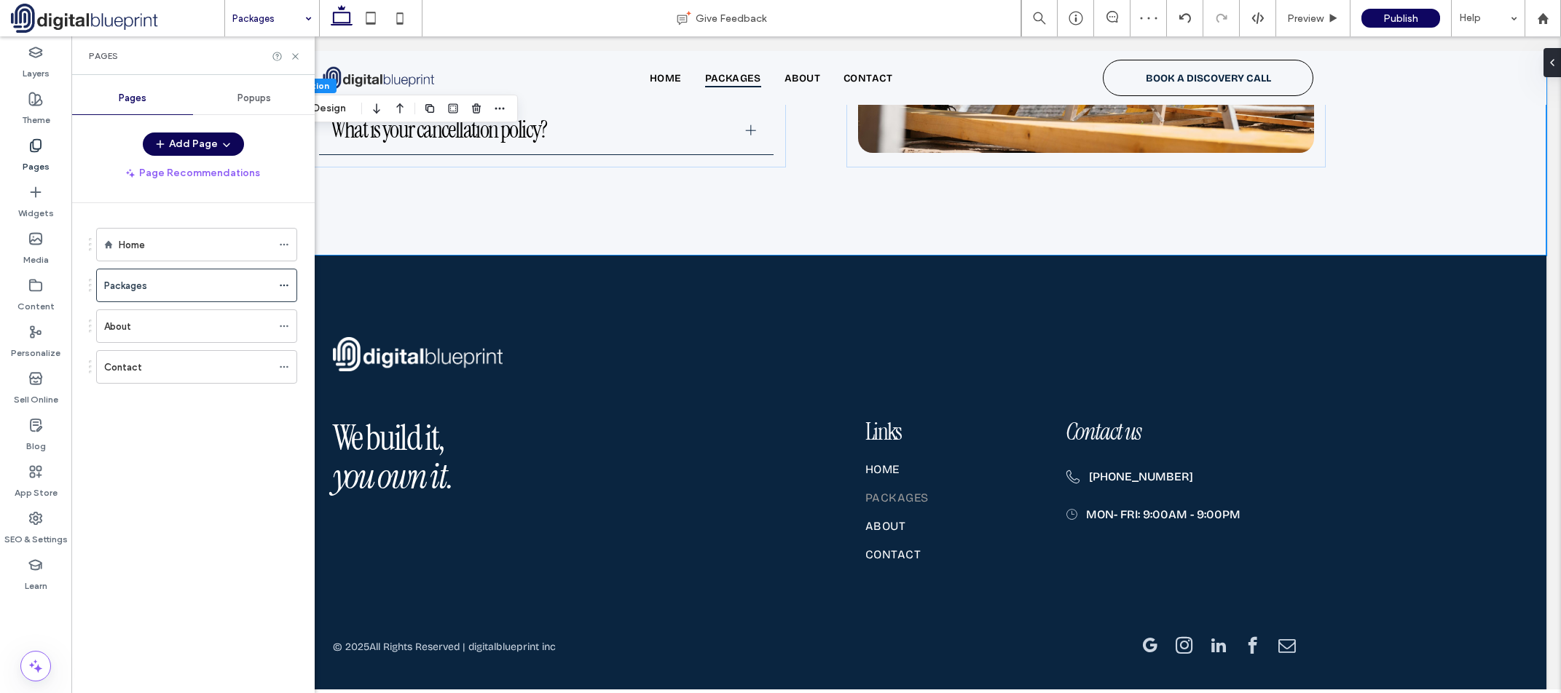
click at [208, 143] on button "Add Page" at bounding box center [193, 144] width 101 height 23
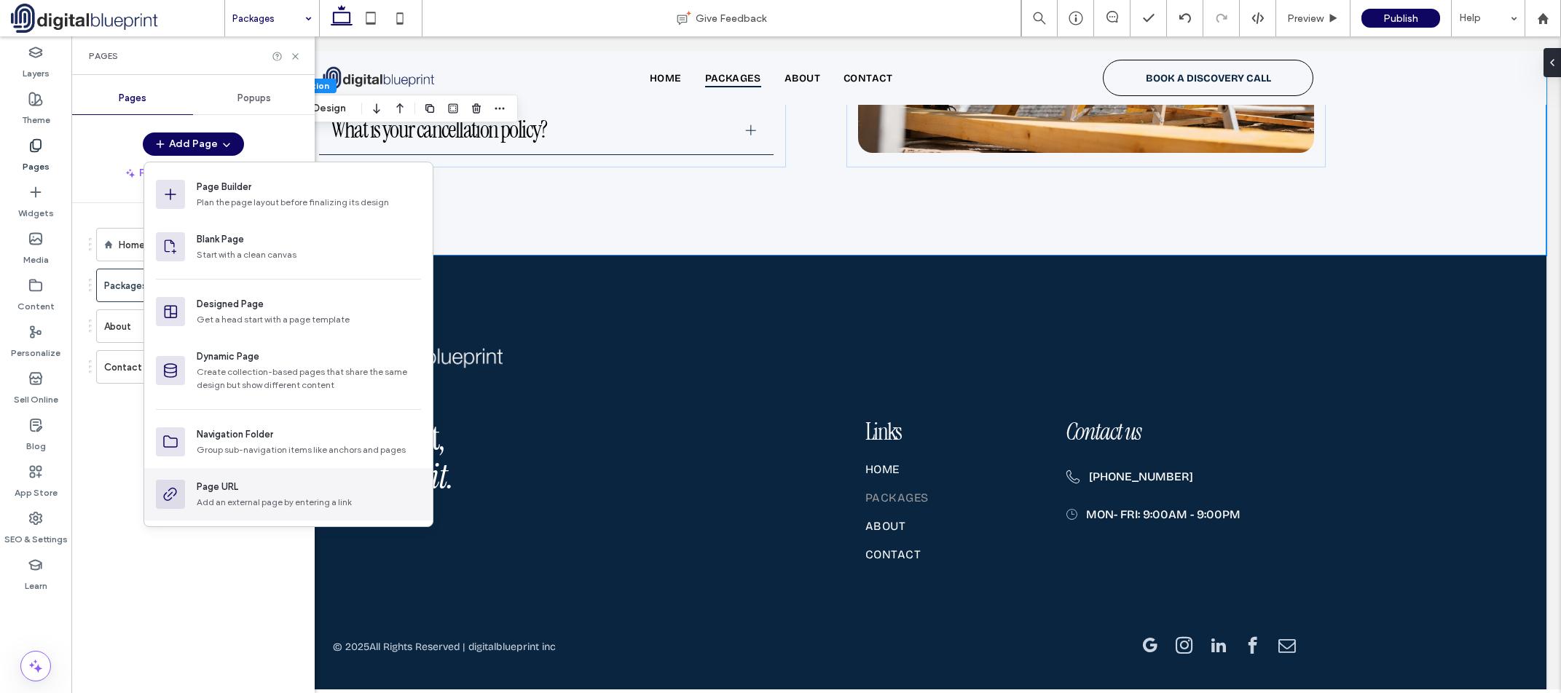
click at [236, 494] on div "Page URL" at bounding box center [218, 487] width 42 height 15
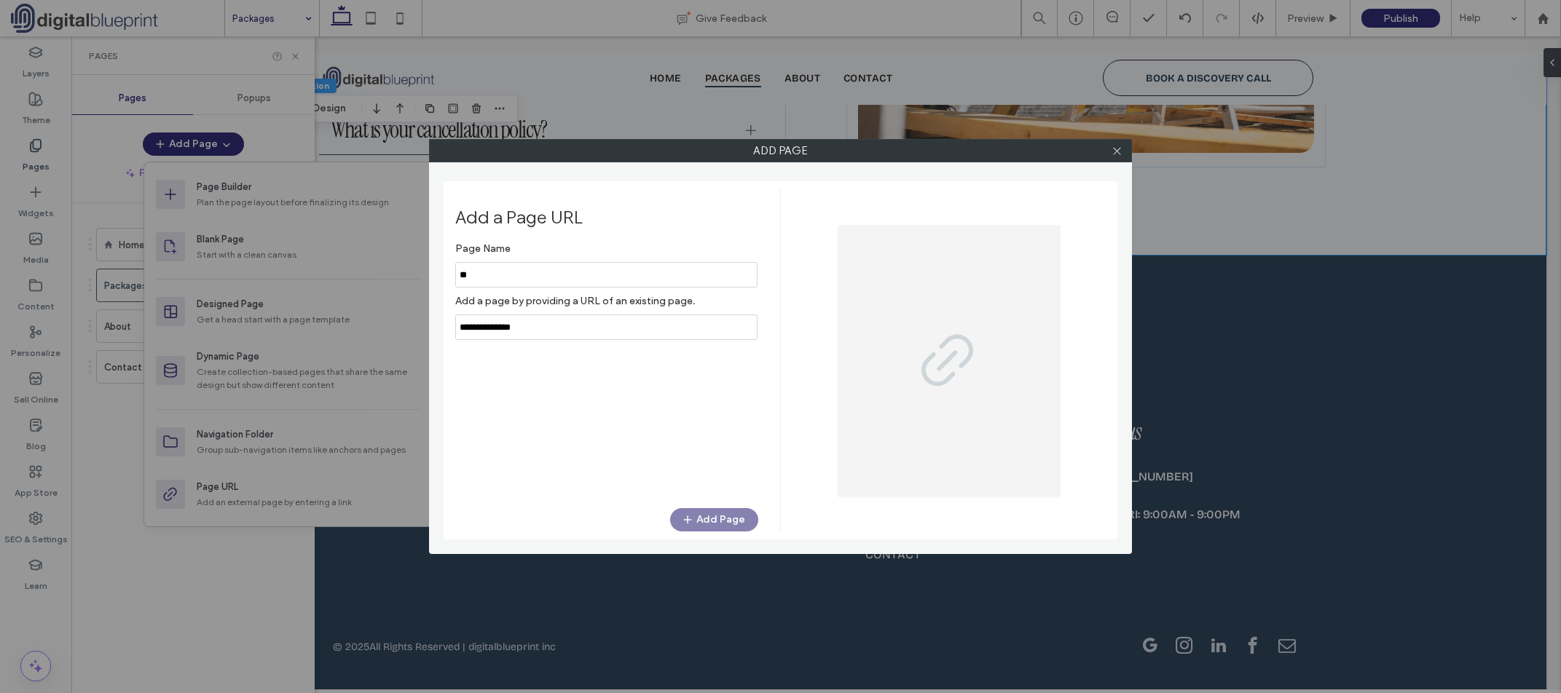
type input "*"
type input "*****"
type input "**********"
click at [718, 519] on button "Add Page" at bounding box center [714, 519] width 88 height 23
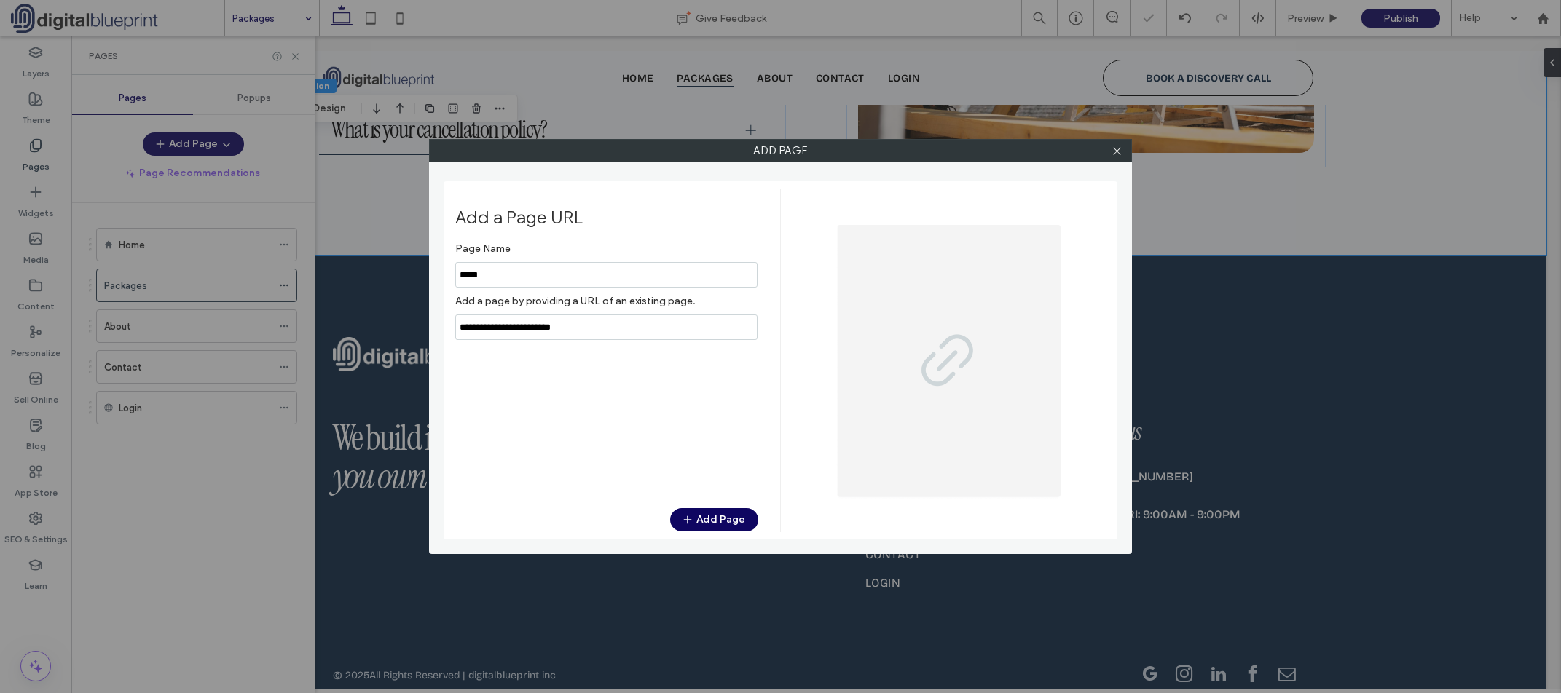
scroll to position [1754, 0]
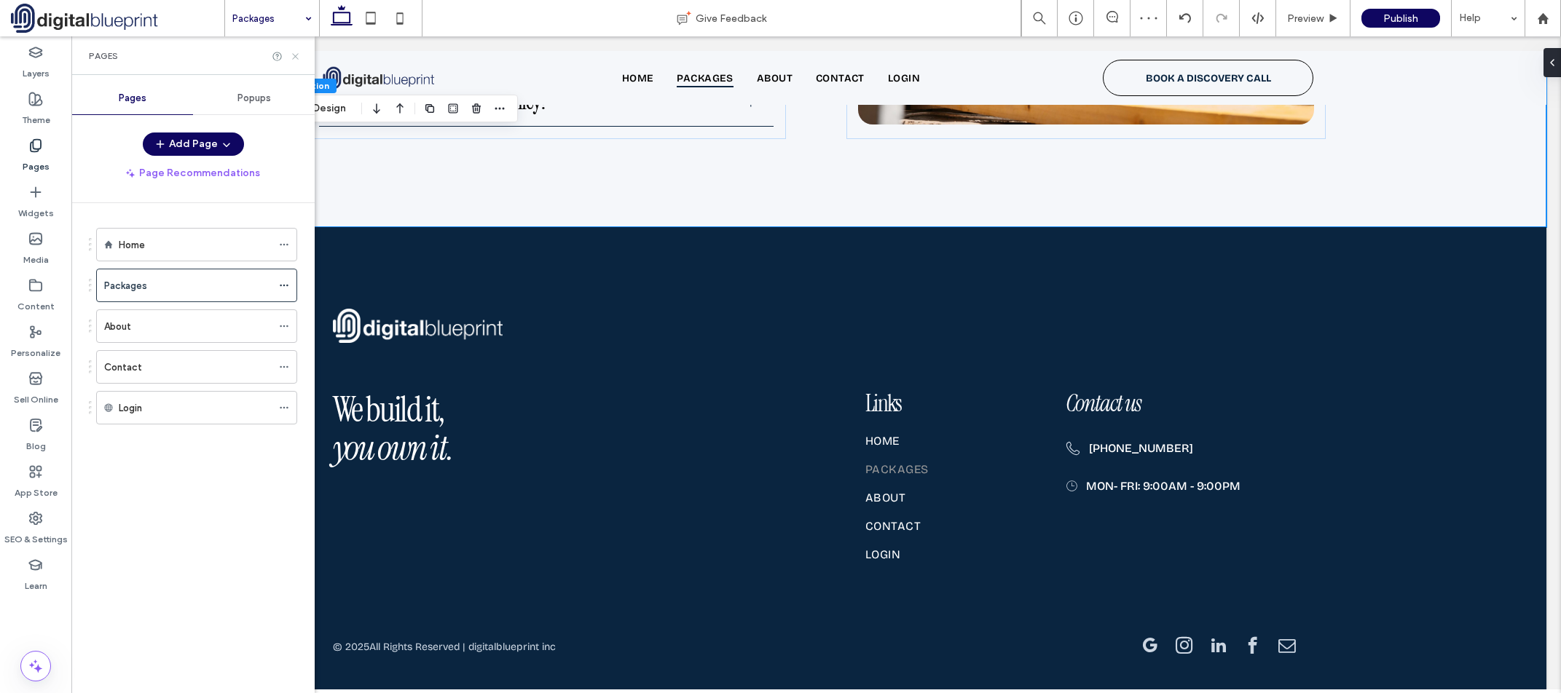
click at [295, 57] on use at bounding box center [295, 56] width 6 height 6
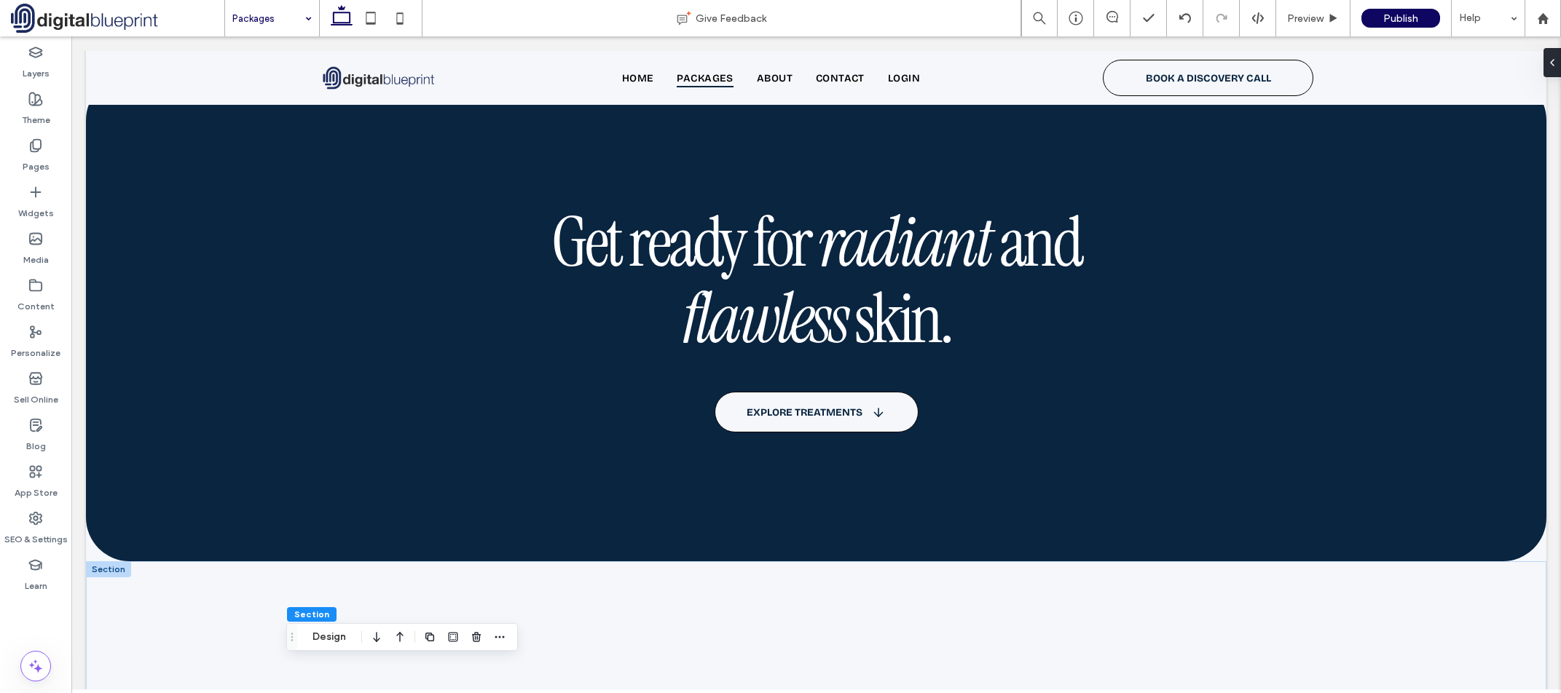
scroll to position [0, 0]
